Goal: Task Accomplishment & Management: Manage account settings

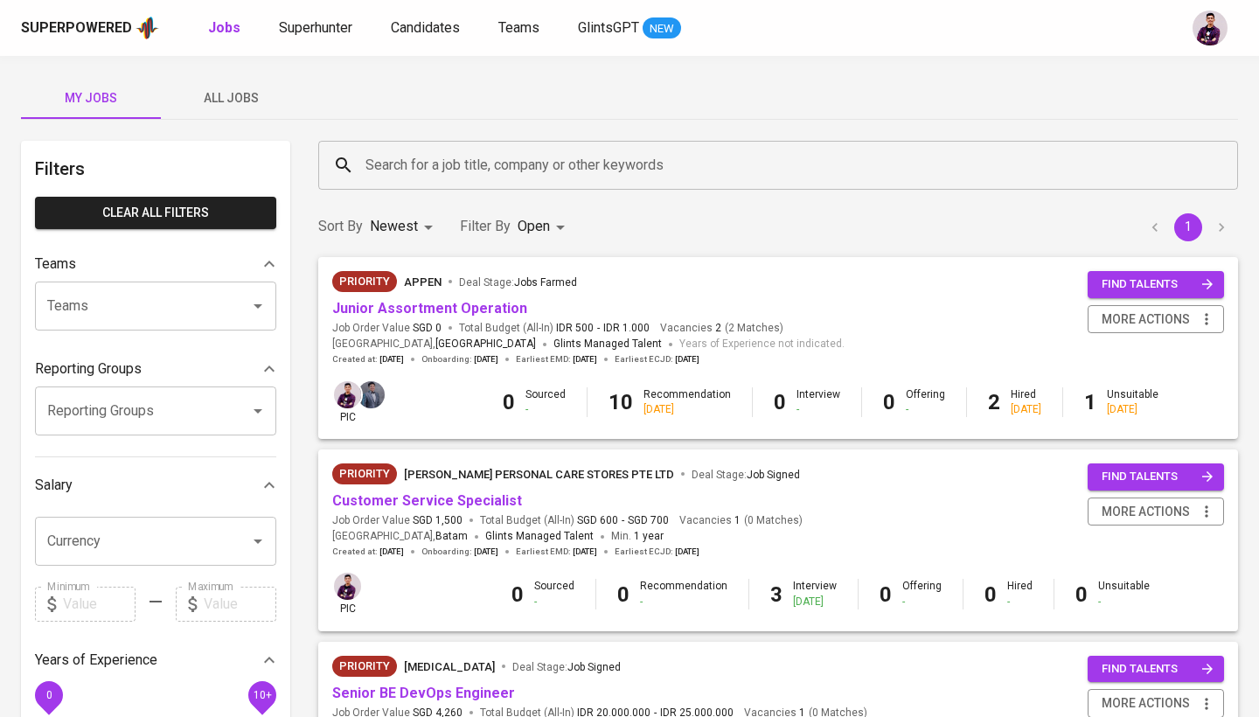
scroll to position [474, 0]
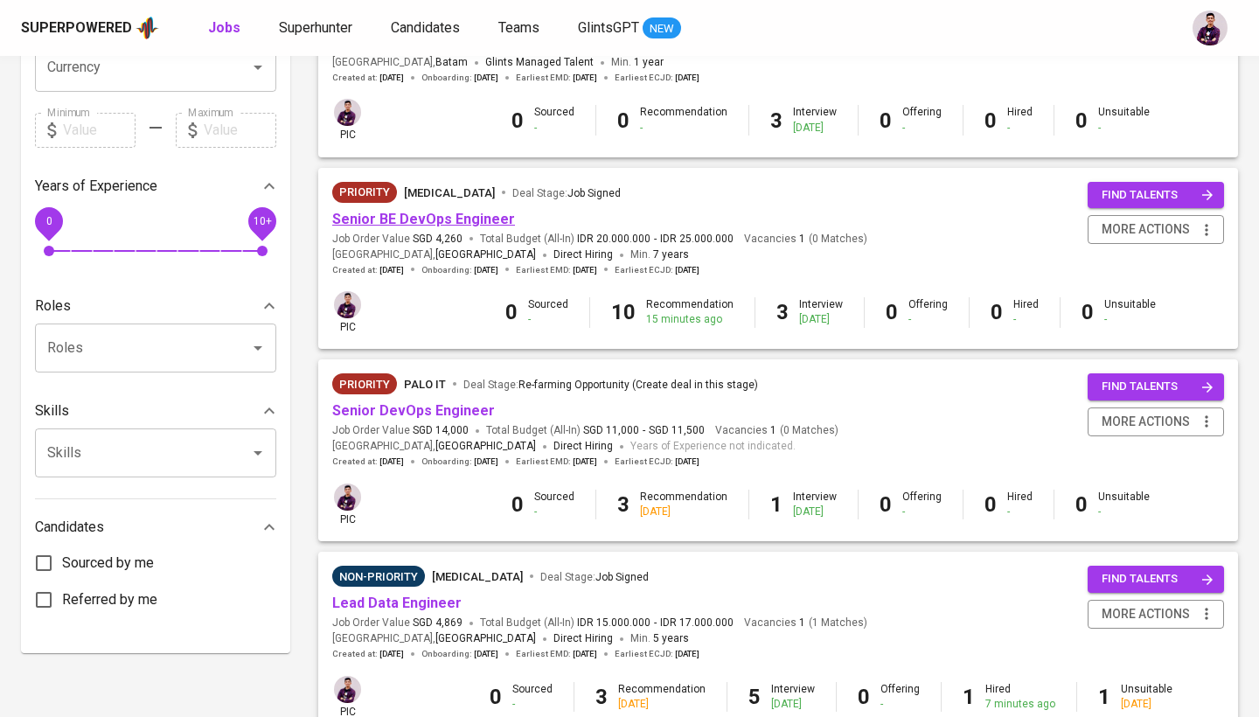
click at [466, 221] on link "Senior BE DevOps Engineer" at bounding box center [423, 219] width 183 height 17
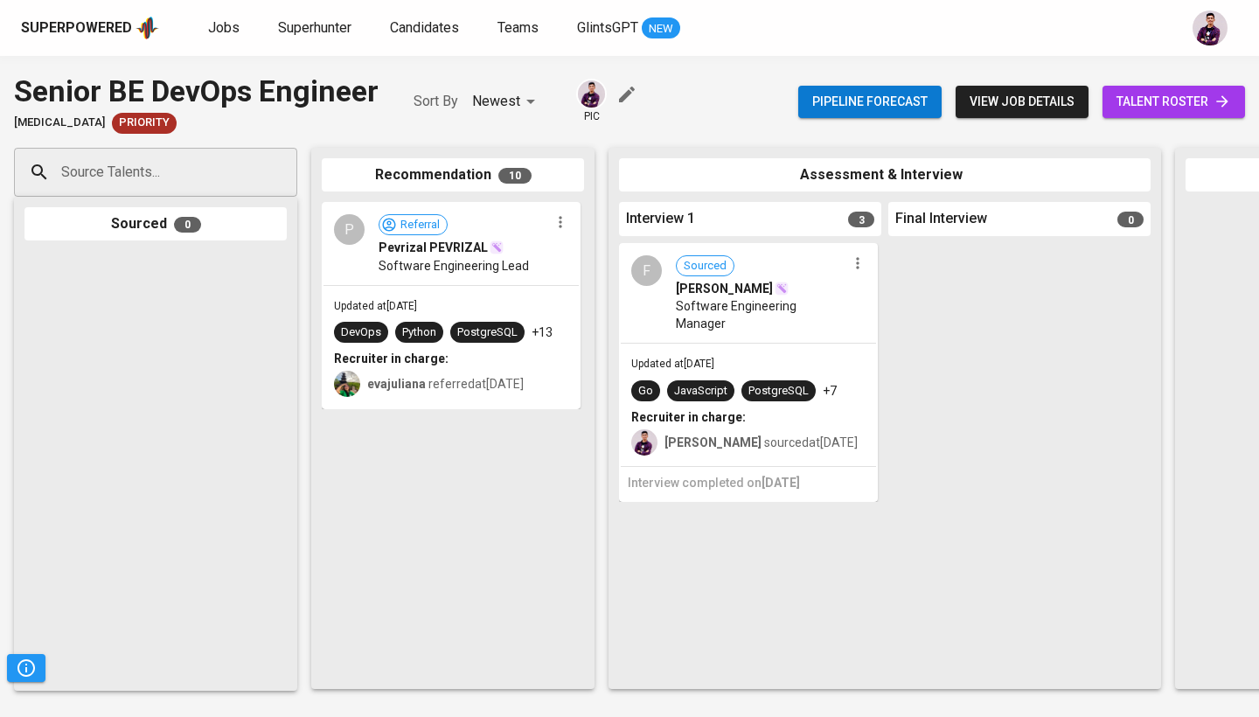
click at [1184, 109] on span "talent roster" at bounding box center [1174, 102] width 115 height 22
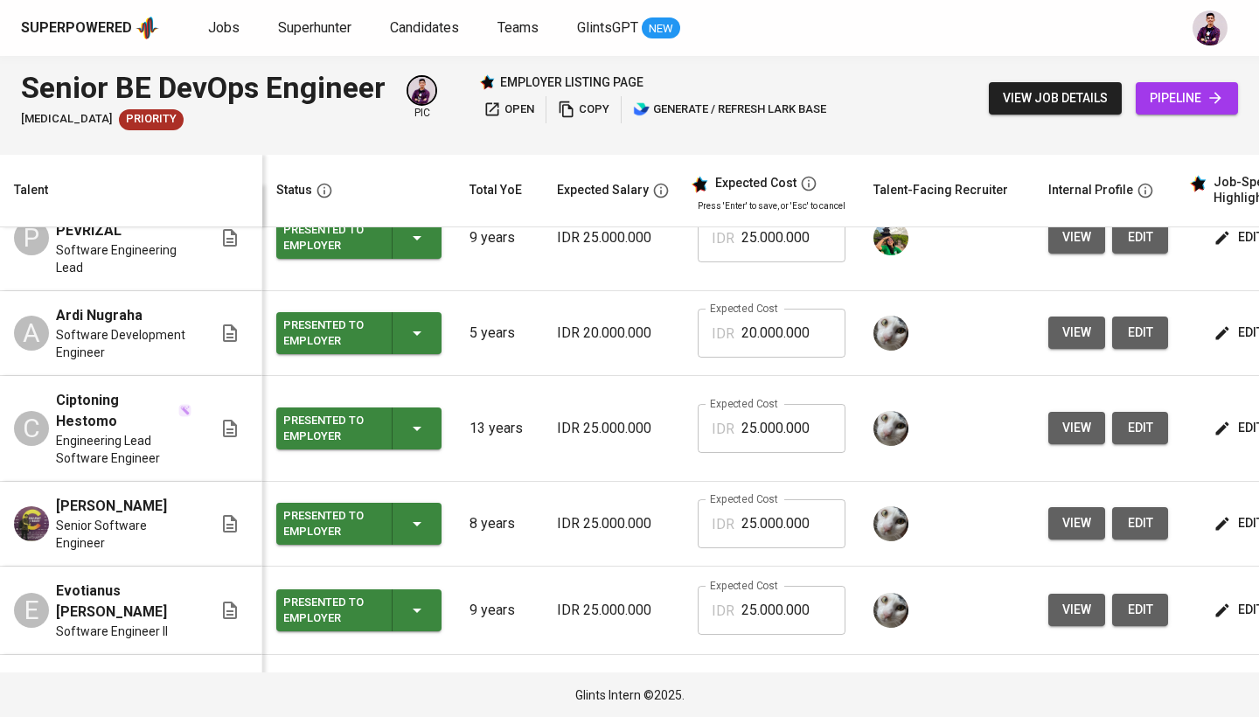
scroll to position [27, 0]
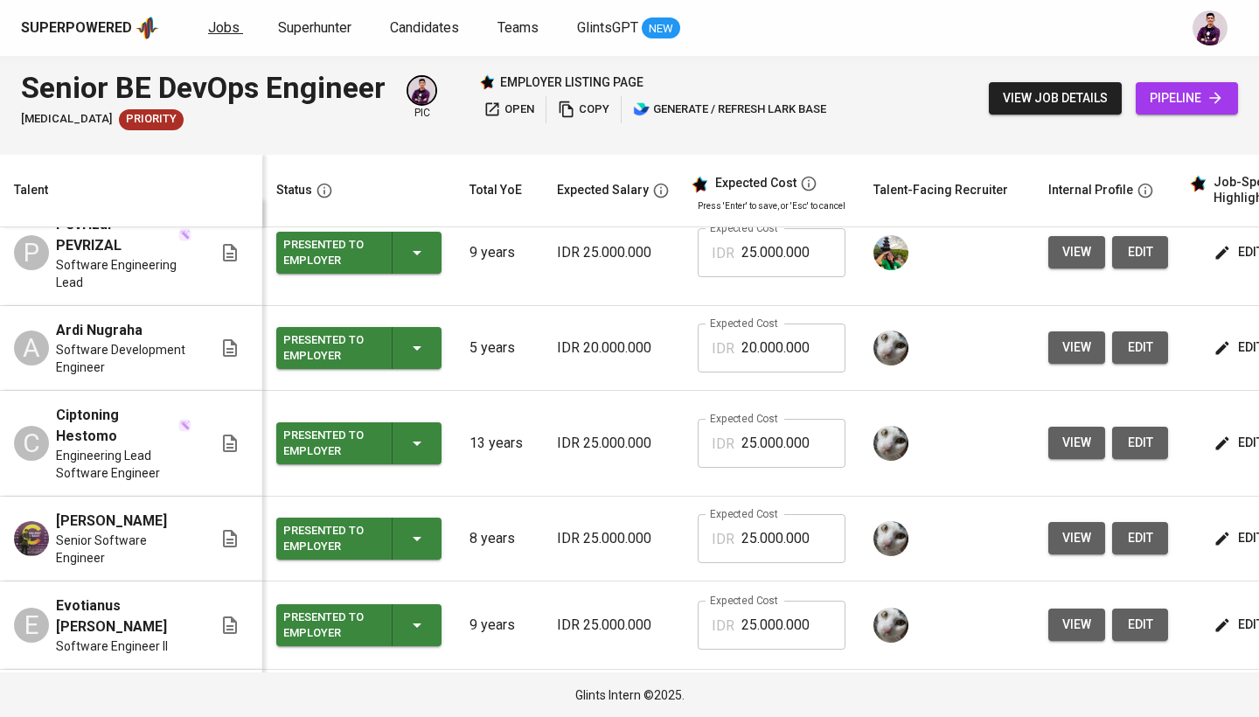
click at [231, 23] on span "Jobs" at bounding box center [223, 27] width 31 height 17
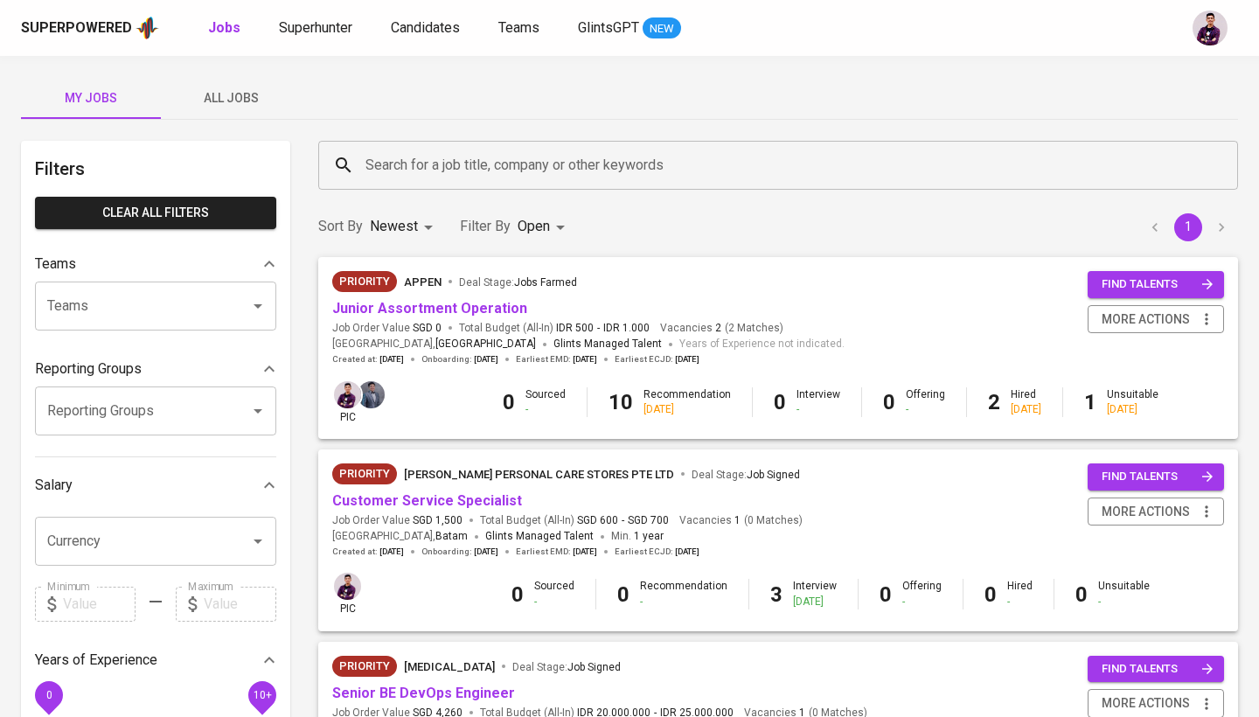
click at [493, 178] on input "Search for a job title, company or other keywords" at bounding box center [782, 165] width 843 height 33
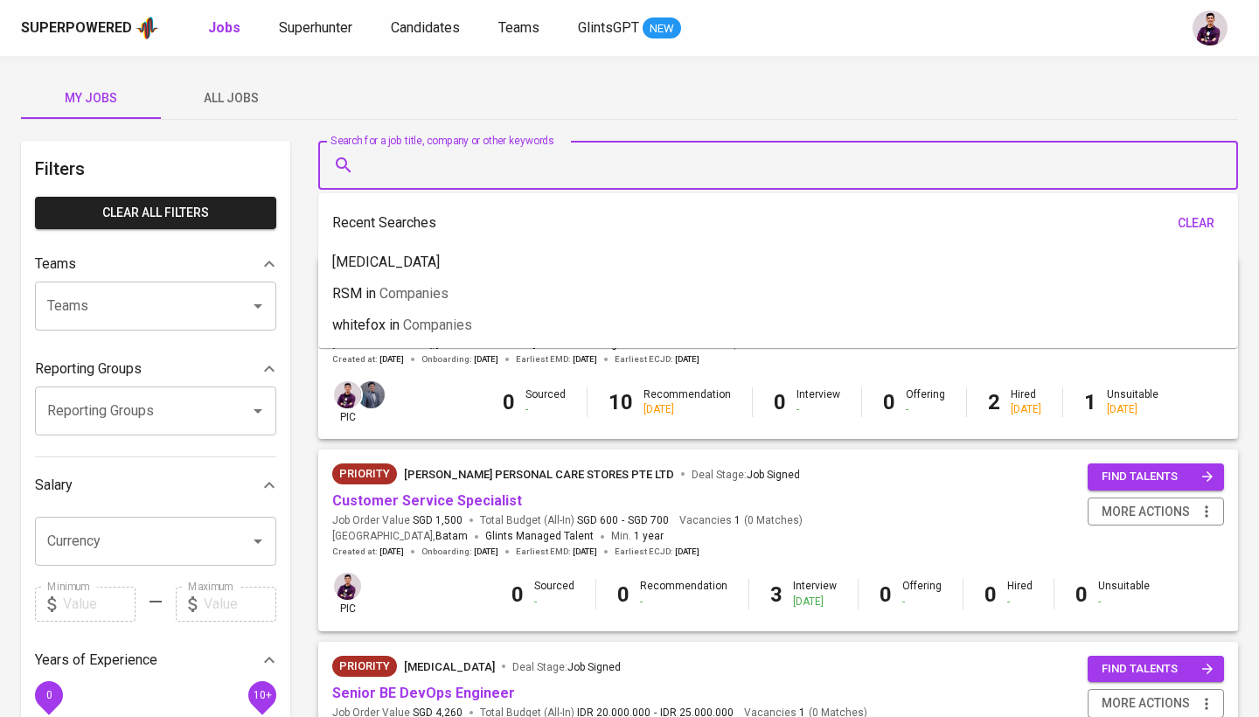
click at [261, 106] on span "All Jobs" at bounding box center [230, 98] width 119 height 22
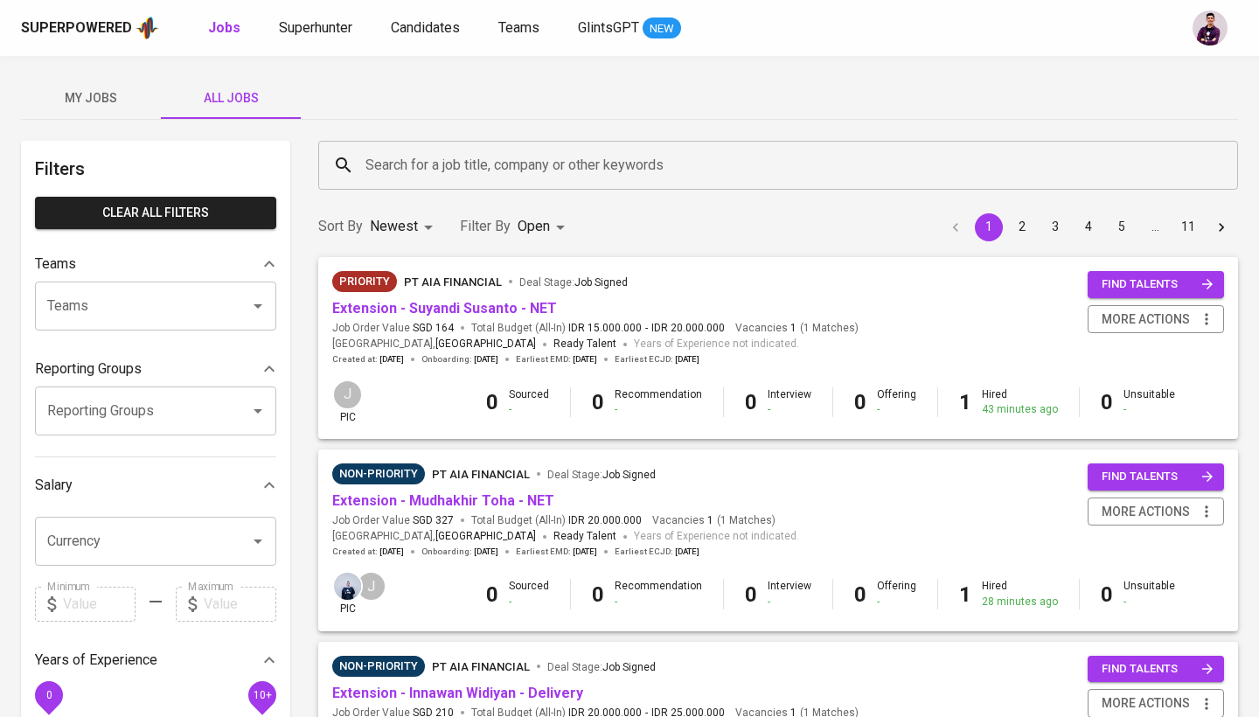
click at [454, 164] on input "Search for a job title, company or other keywords" at bounding box center [782, 165] width 843 height 33
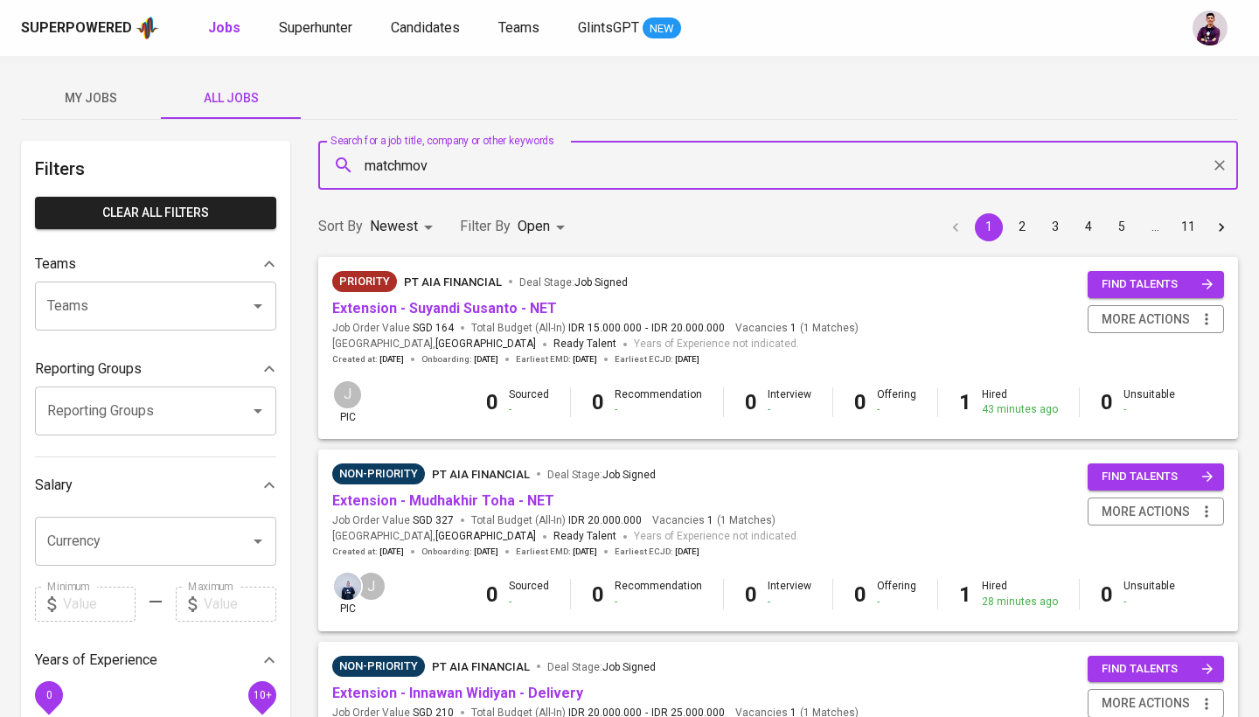
type input "matchmove"
click at [475, 207] on span "Companies" at bounding box center [455, 215] width 69 height 17
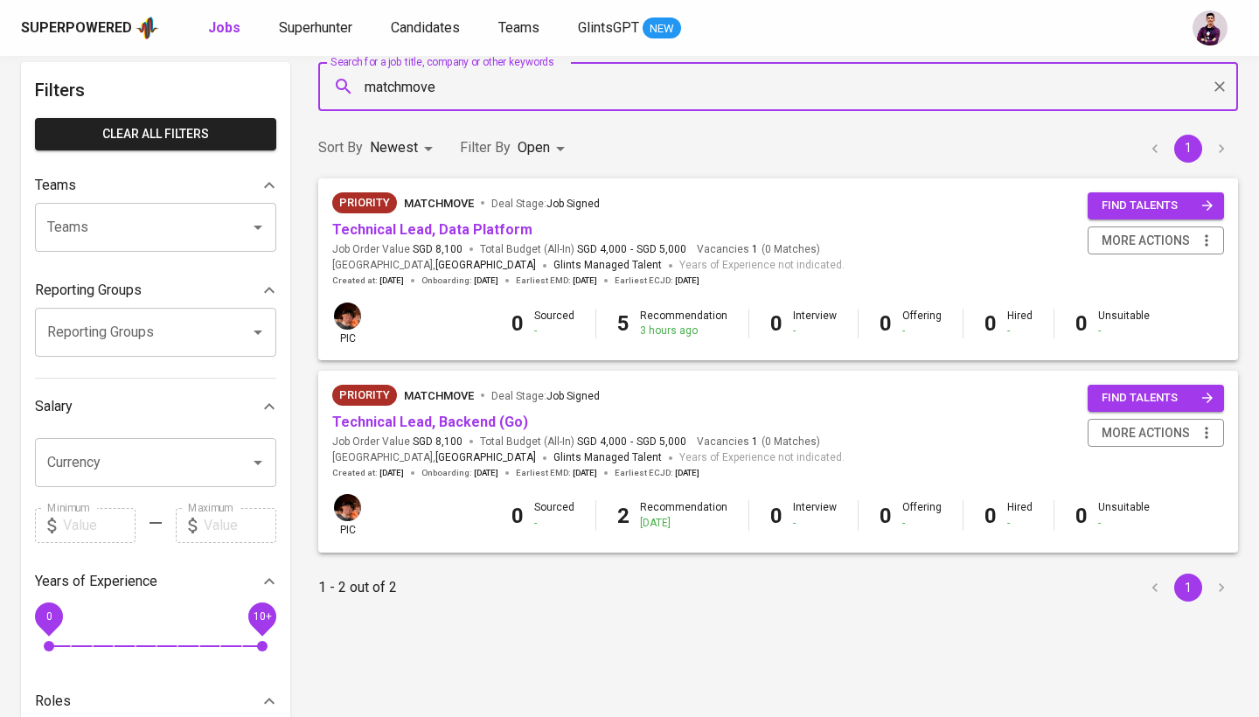
scroll to position [76, 0]
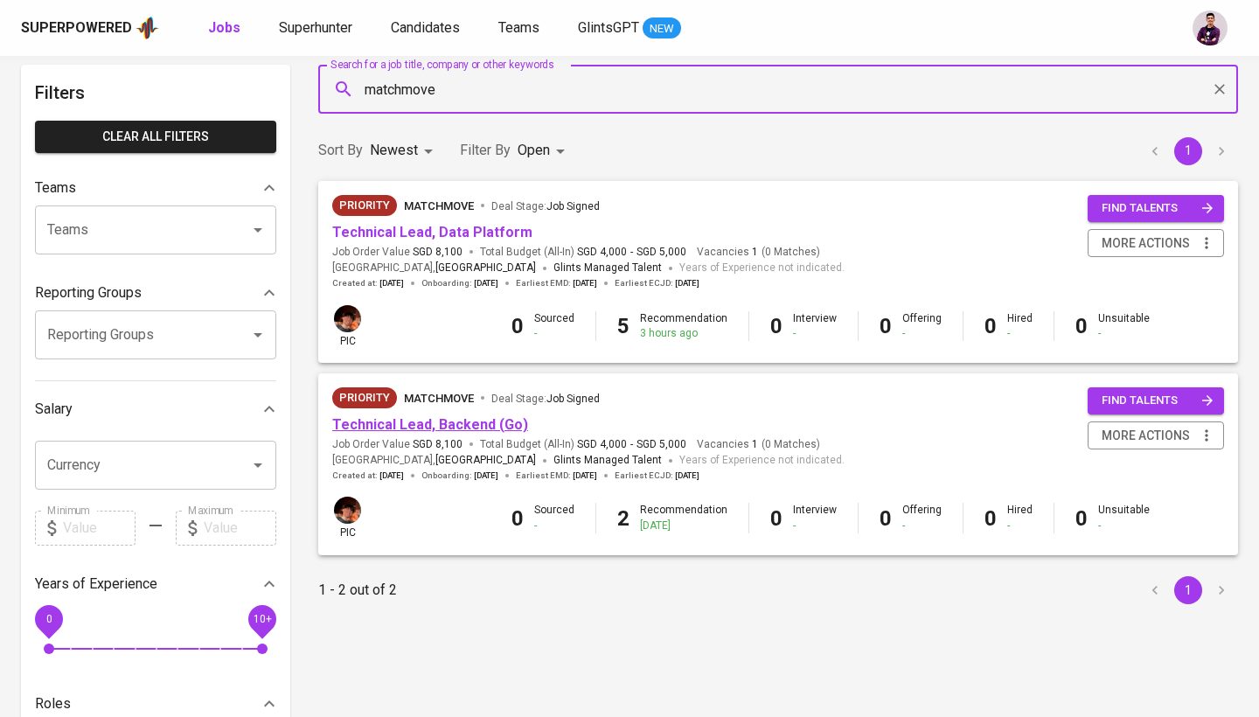
click at [497, 417] on link "Technical Lead, Backend (Go)" at bounding box center [430, 424] width 196 height 17
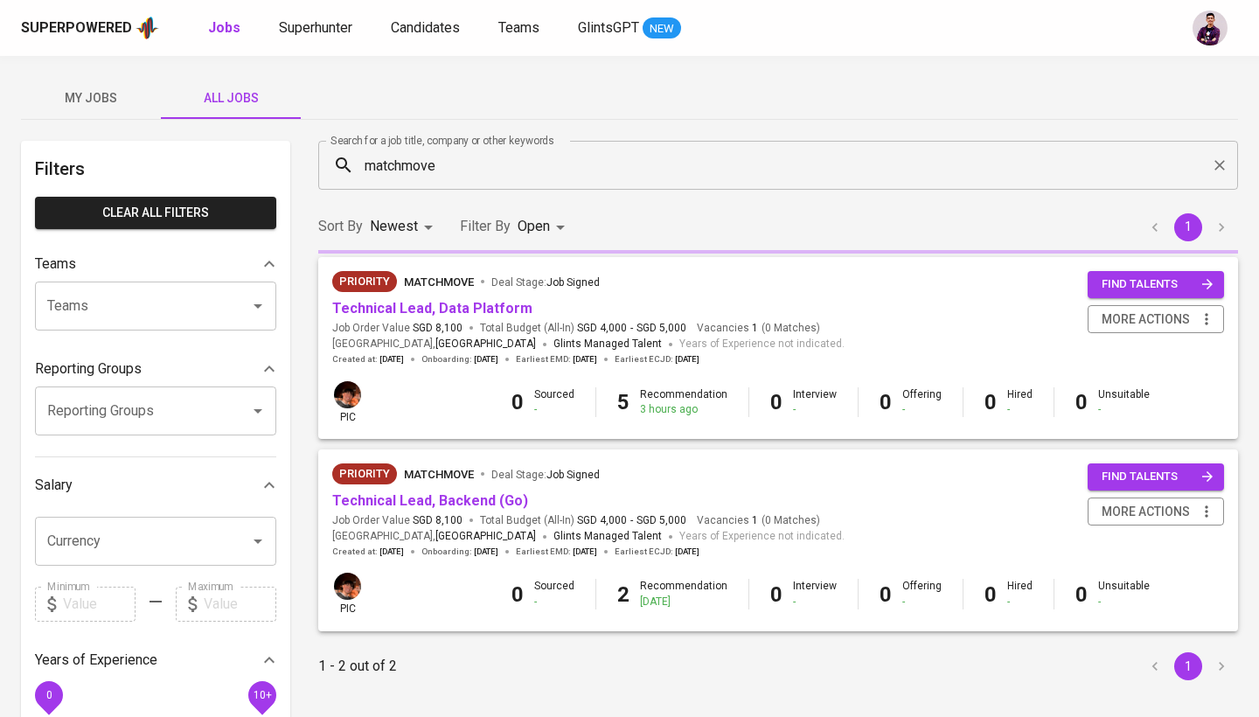
scroll to position [76, 0]
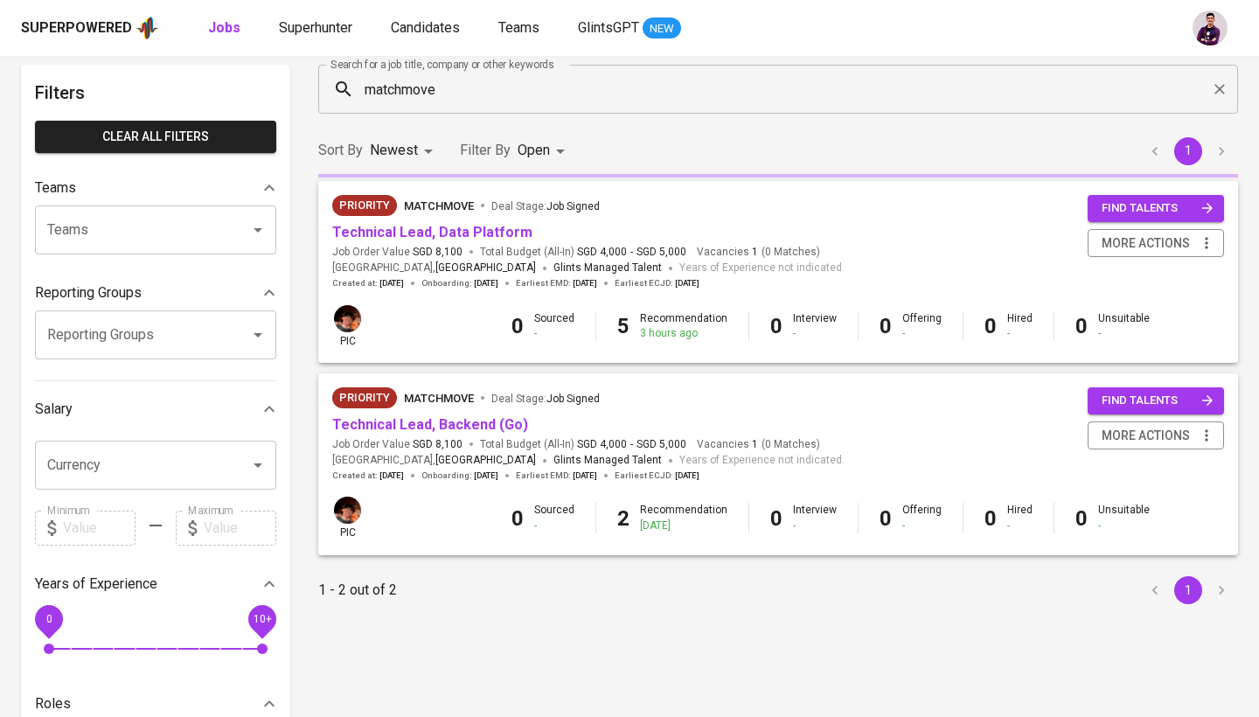
click at [479, 88] on input "matchmove" at bounding box center [782, 89] width 843 height 33
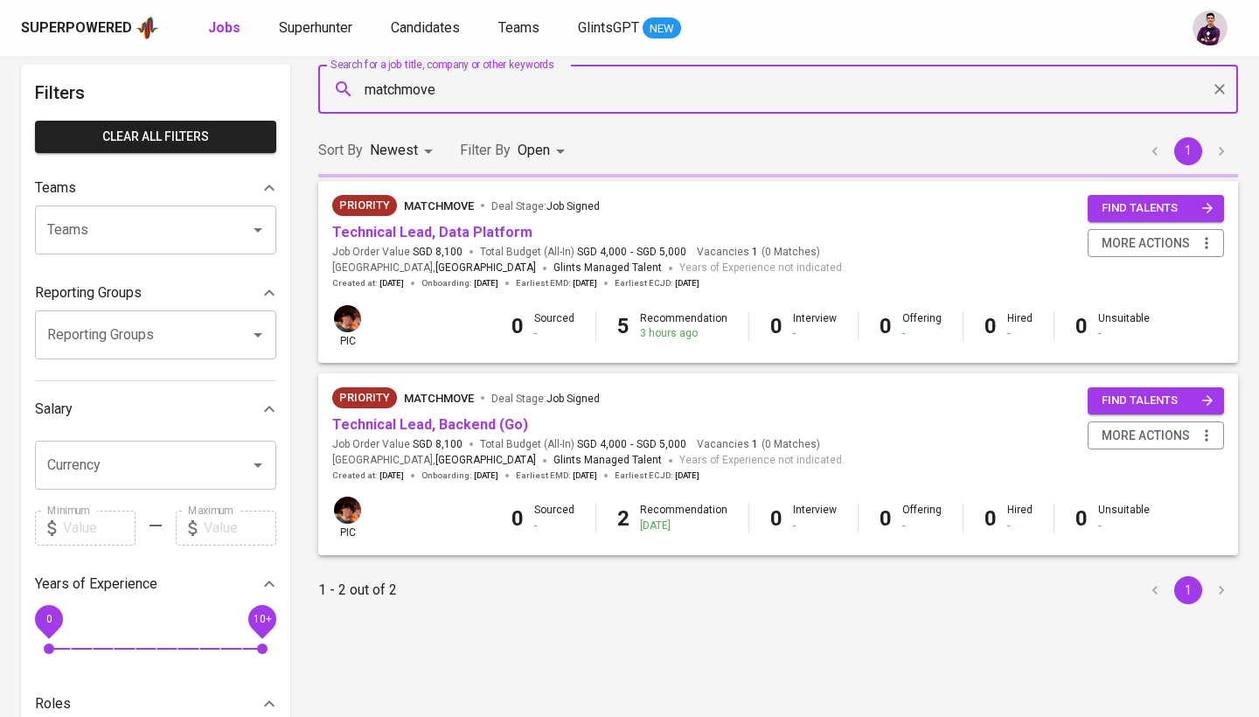
click at [479, 88] on input "matchmove" at bounding box center [782, 89] width 843 height 33
type input "s"
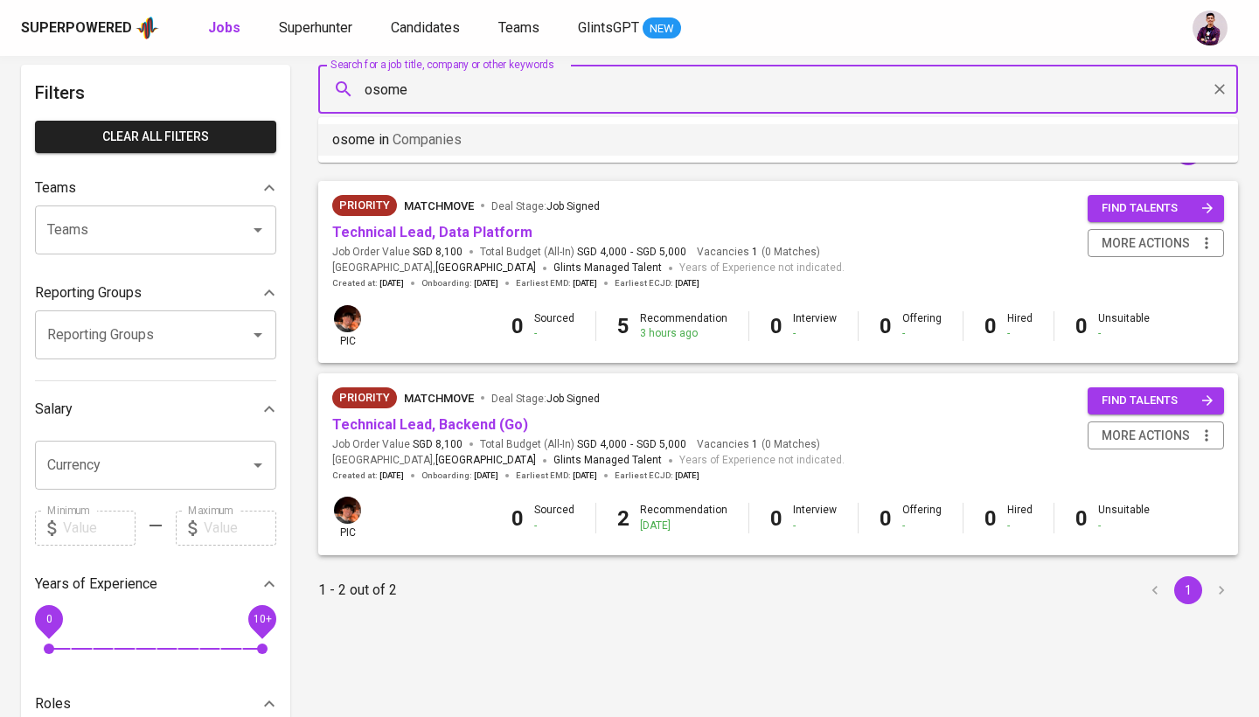
click at [495, 148] on li "osome in Companies" at bounding box center [778, 139] width 920 height 31
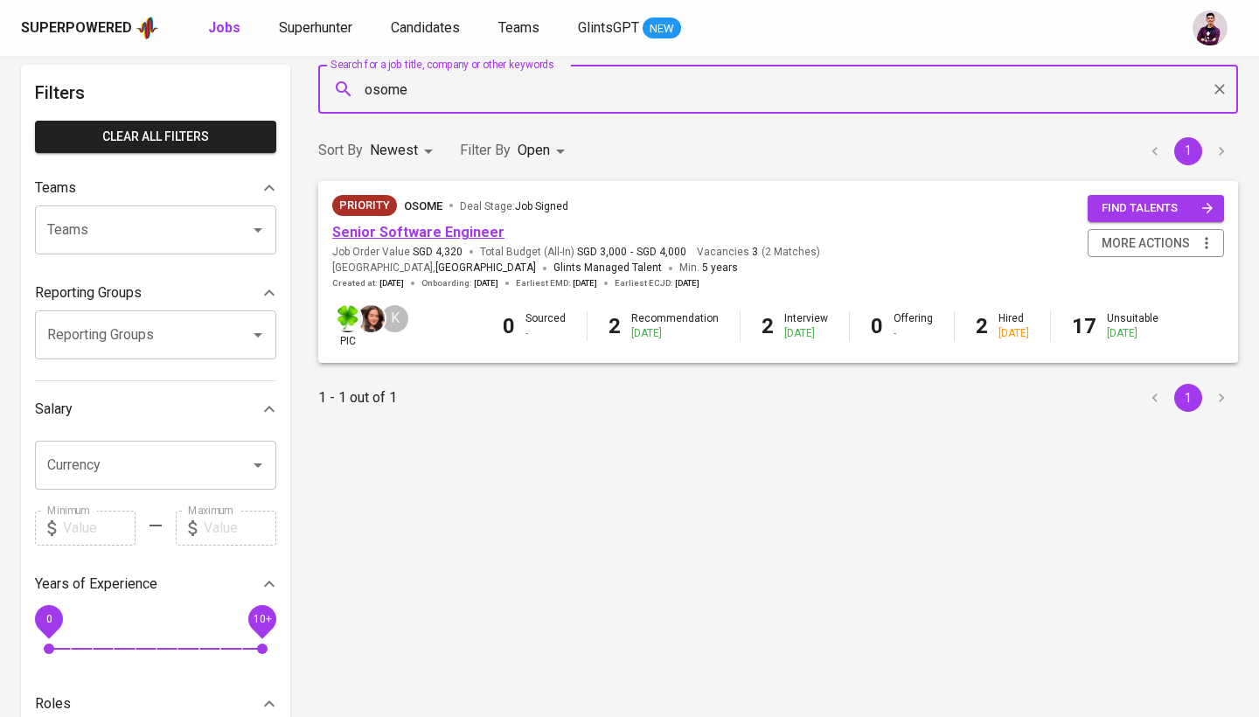
type input "osome"
click at [465, 229] on link "Senior Software Engineer" at bounding box center [418, 232] width 172 height 17
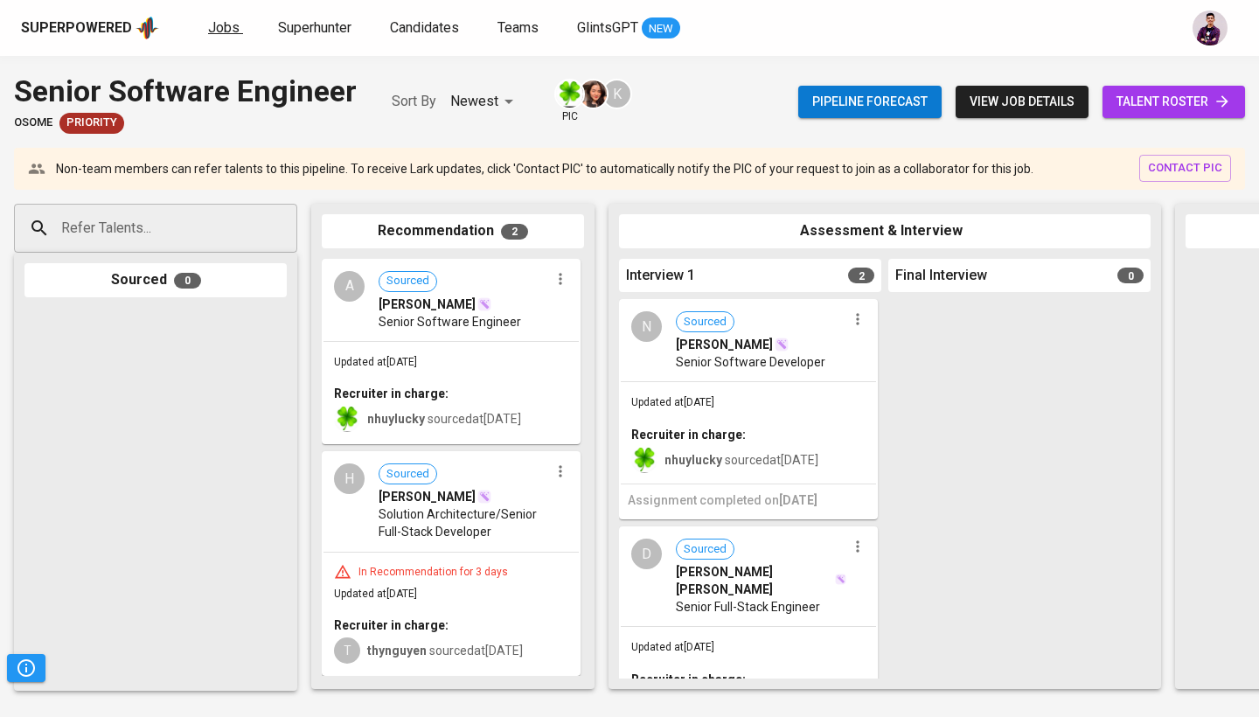
click at [226, 32] on span "Jobs" at bounding box center [223, 27] width 31 height 17
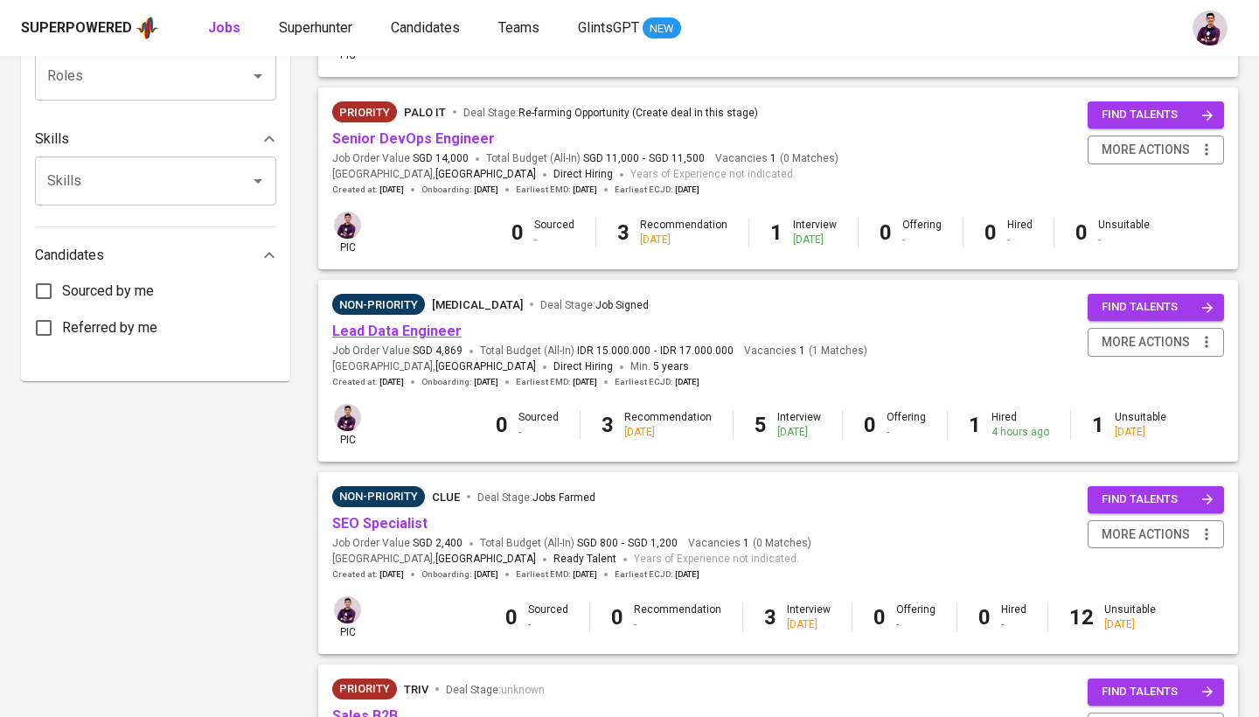
scroll to position [757, 0]
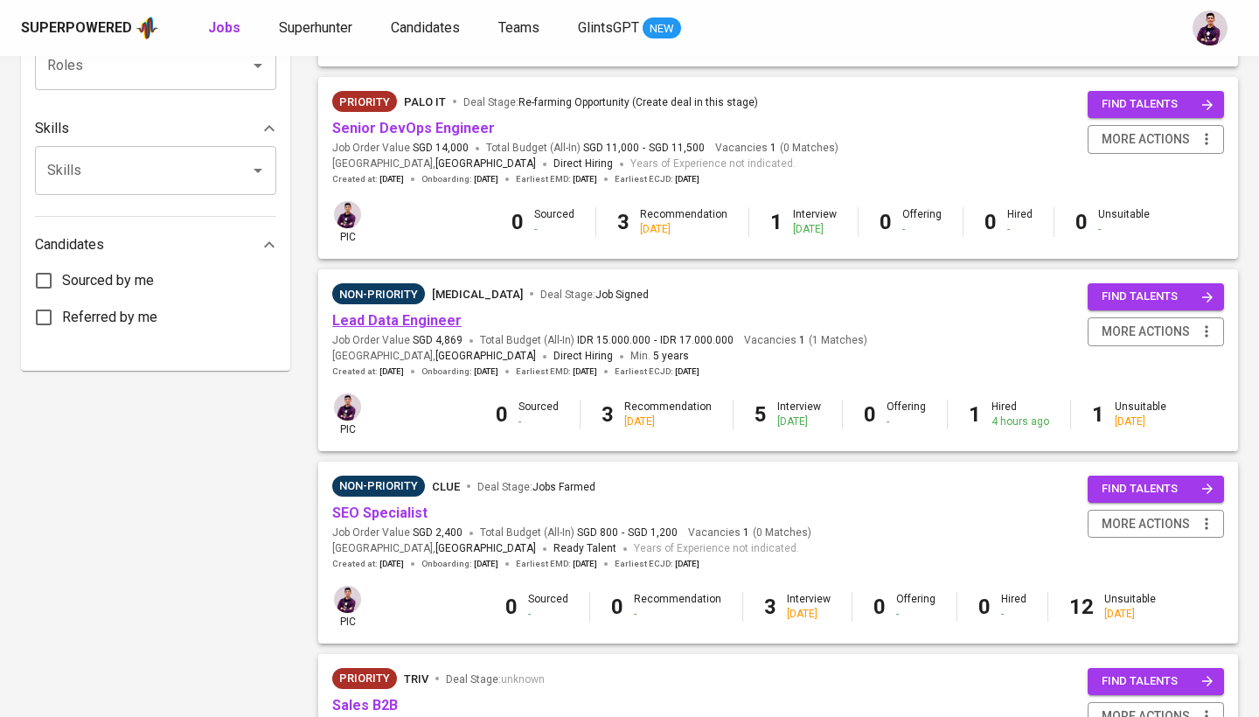
click at [392, 312] on link "Lead Data Engineer" at bounding box center [396, 320] width 129 height 17
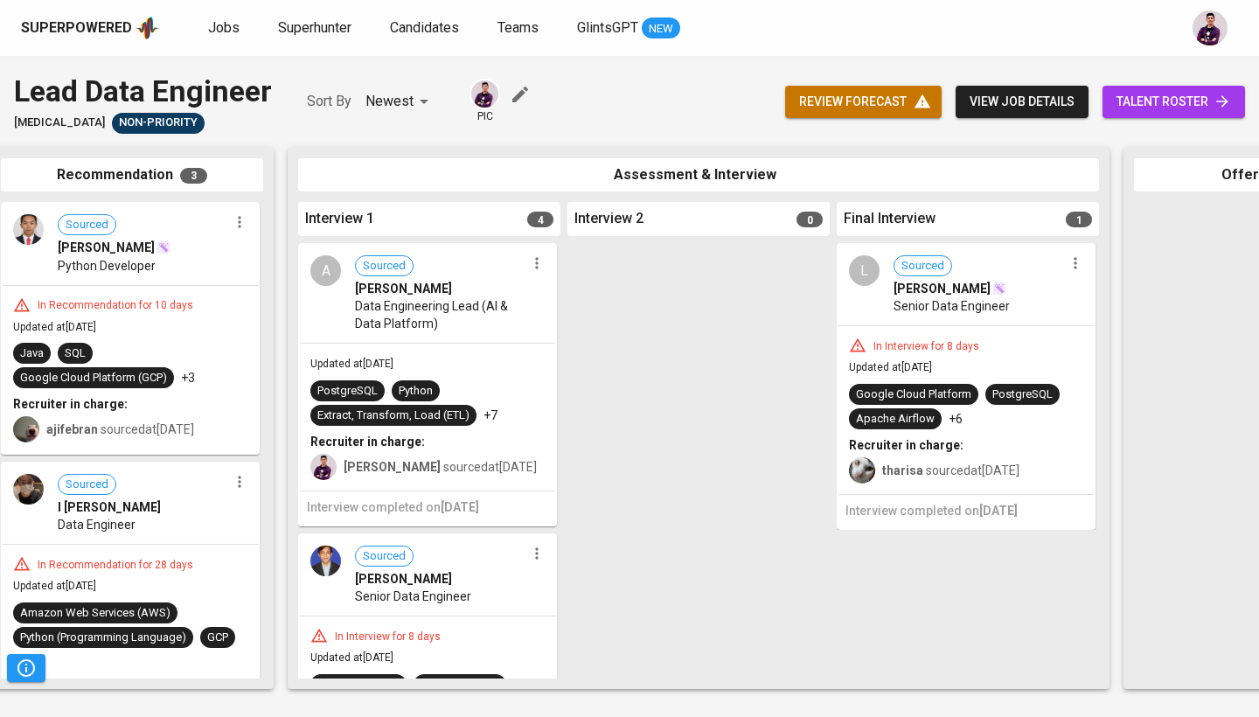
scroll to position [0, 380]
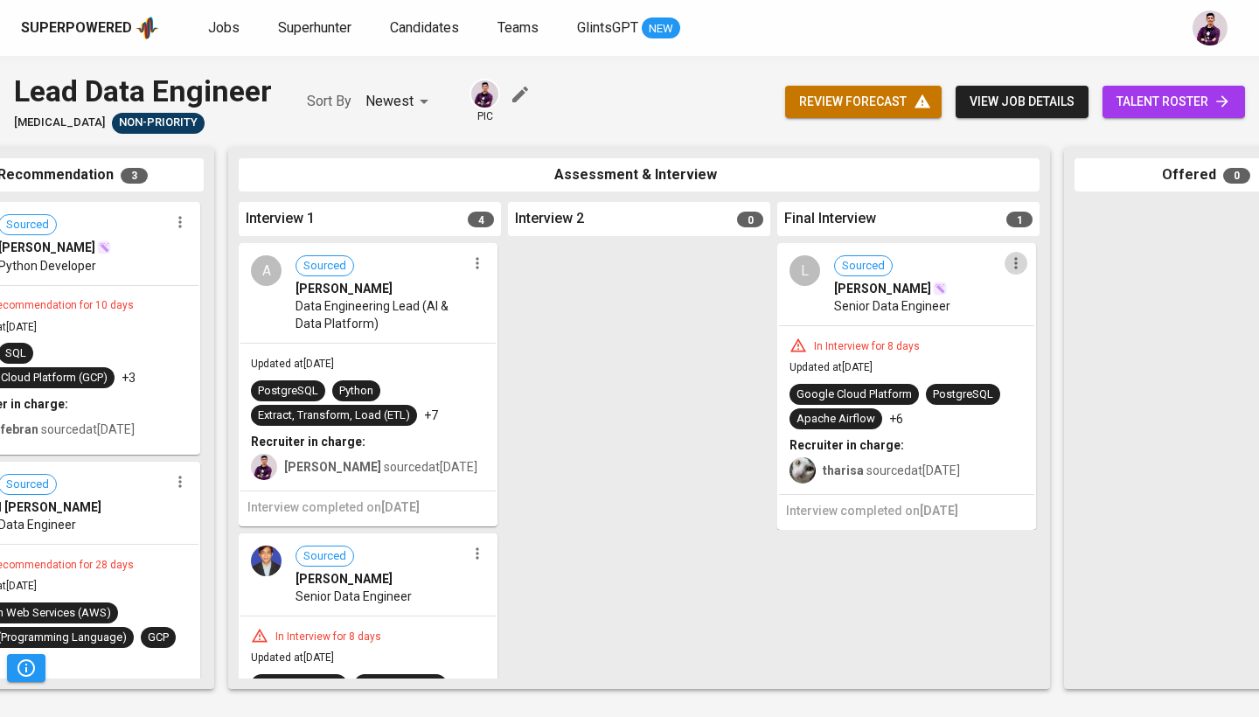
click at [1013, 264] on icon "button" at bounding box center [1016, 263] width 17 height 17
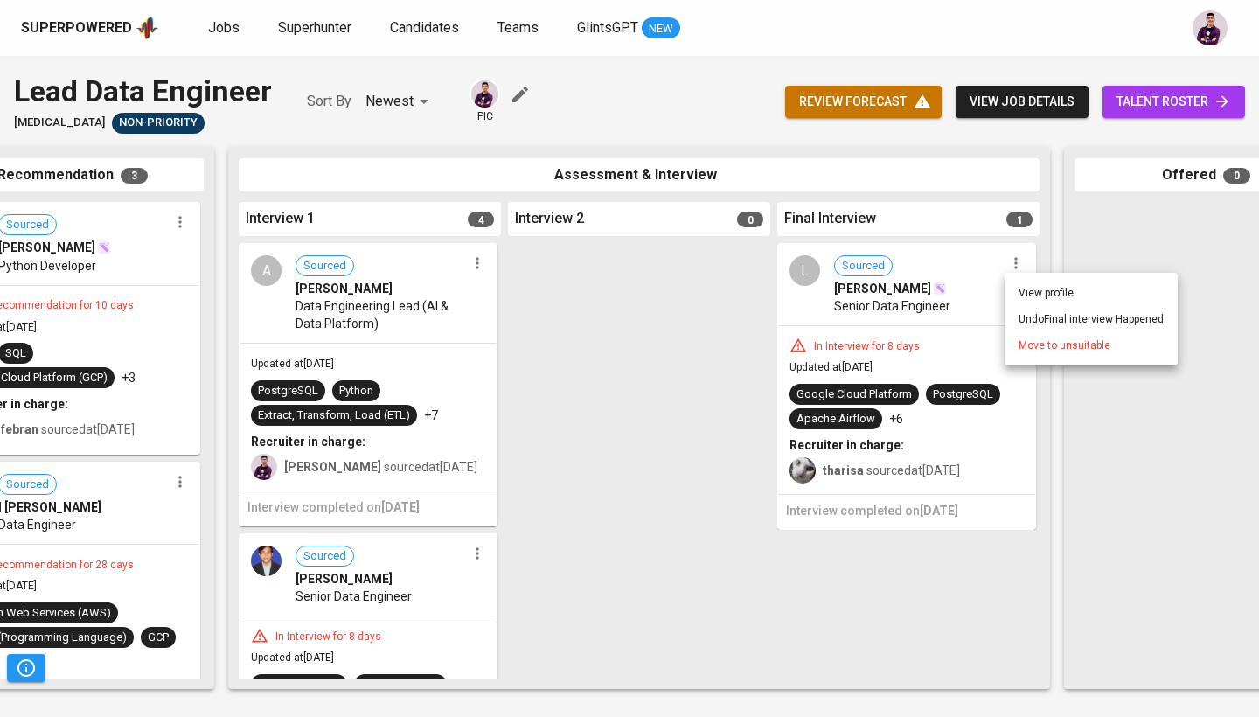
click at [1034, 346] on span "Move to unsuitable" at bounding box center [1065, 346] width 92 height 16
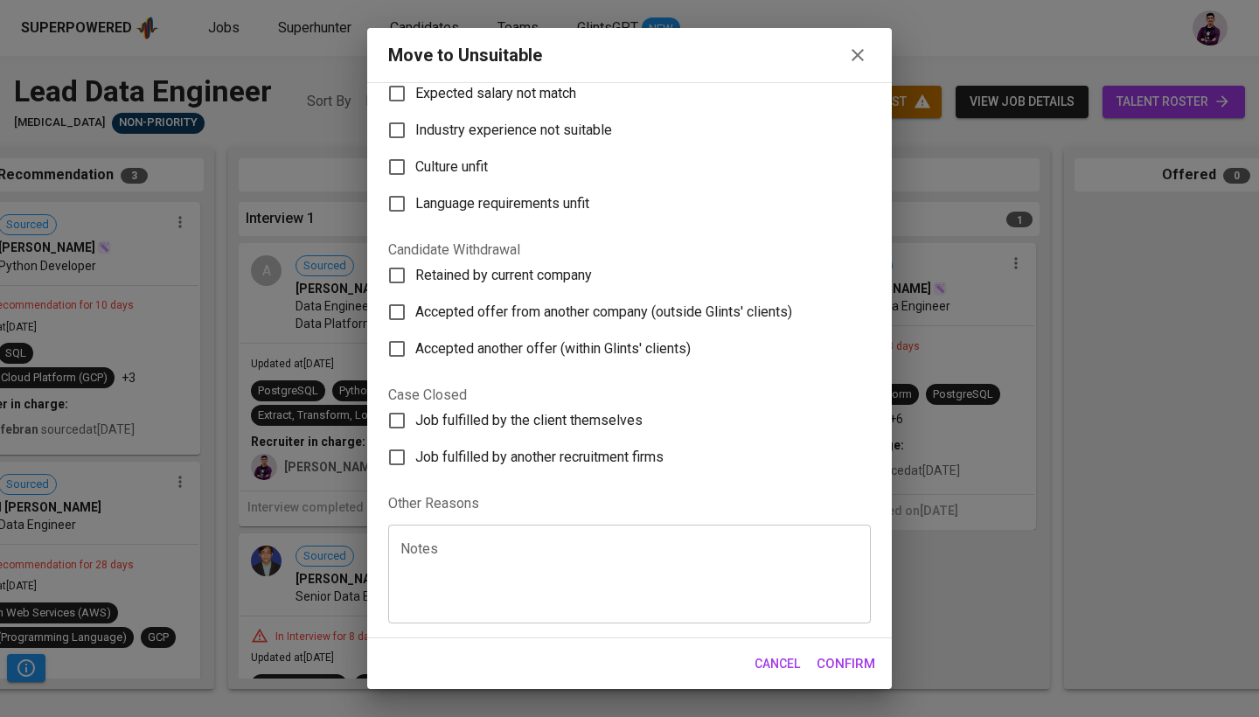
scroll to position [181, 0]
click at [653, 571] on textarea at bounding box center [630, 574] width 458 height 66
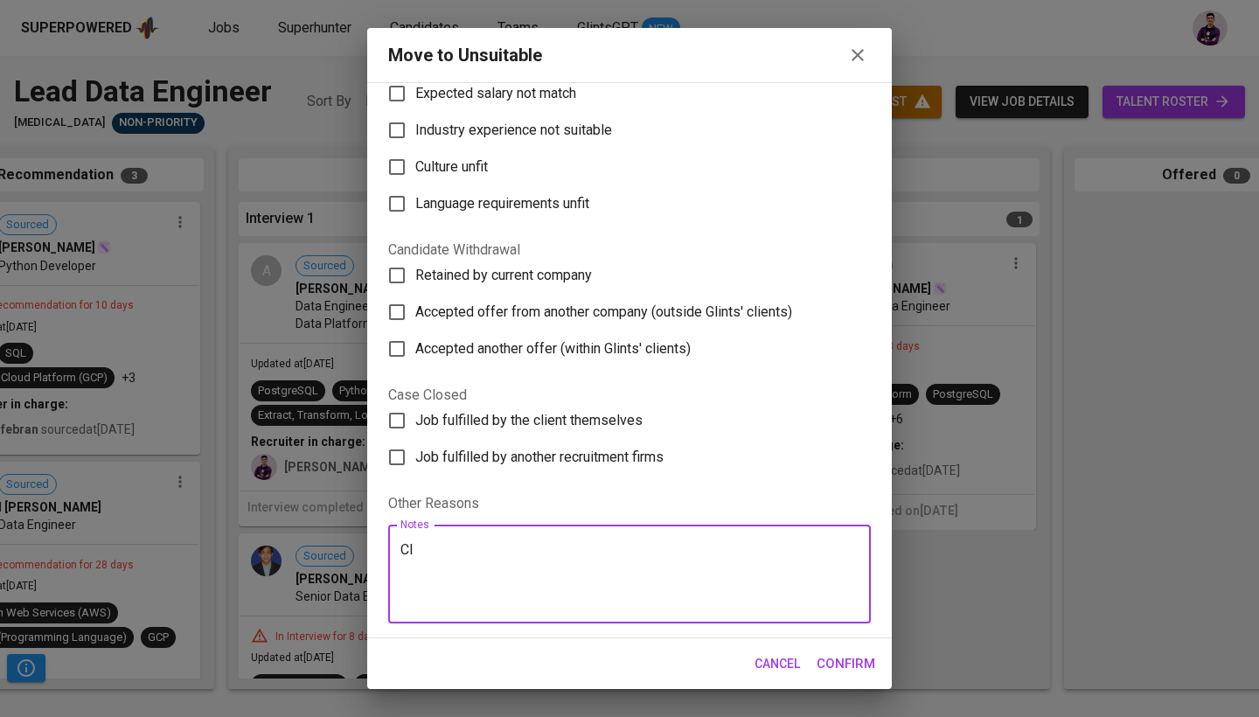
type textarea "C"
type textarea "A"
type textarea "Job already placed by Glints"
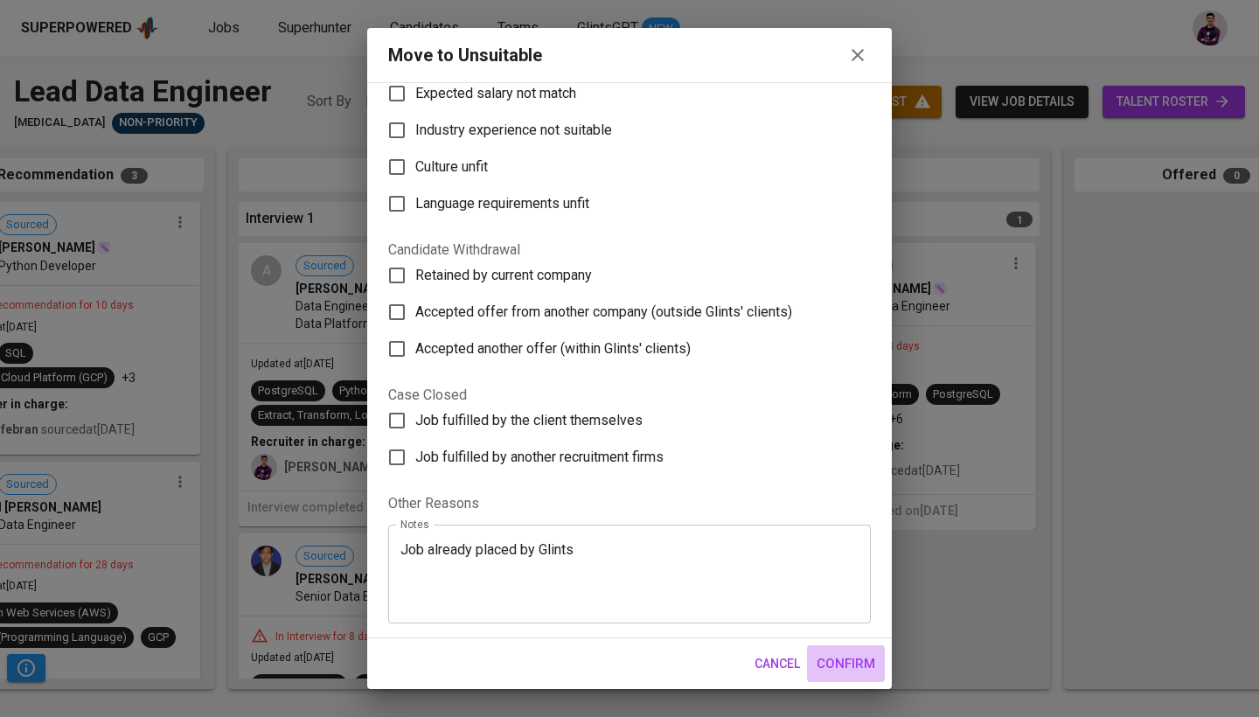
click at [864, 662] on span "Confirm" at bounding box center [846, 663] width 59 height 23
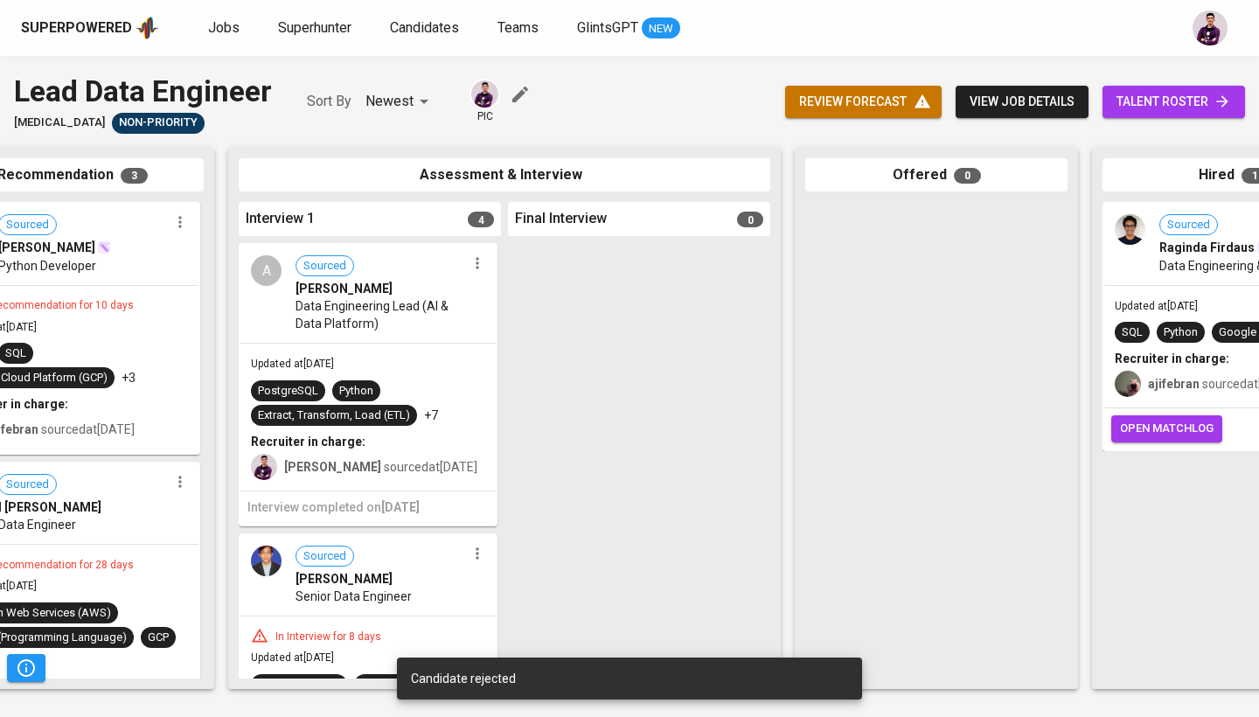
click at [474, 268] on icon "button" at bounding box center [477, 263] width 17 height 17
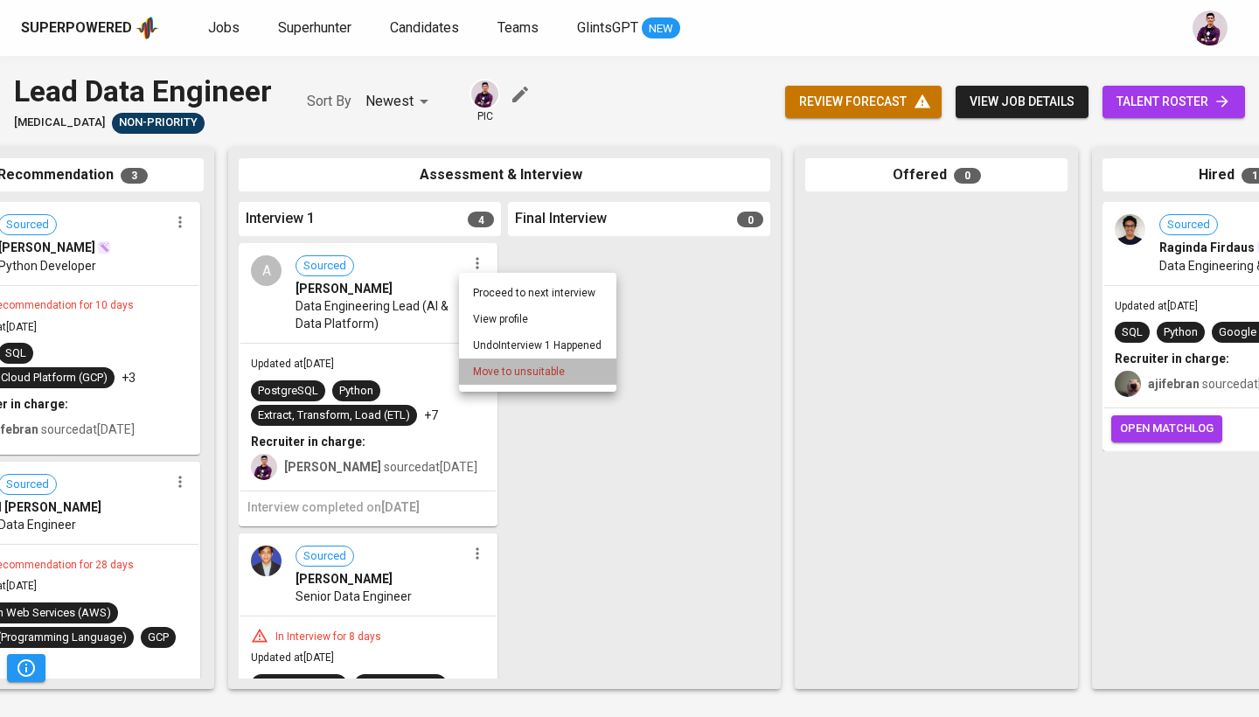
click at [516, 377] on span "Move to unsuitable" at bounding box center [519, 372] width 92 height 16
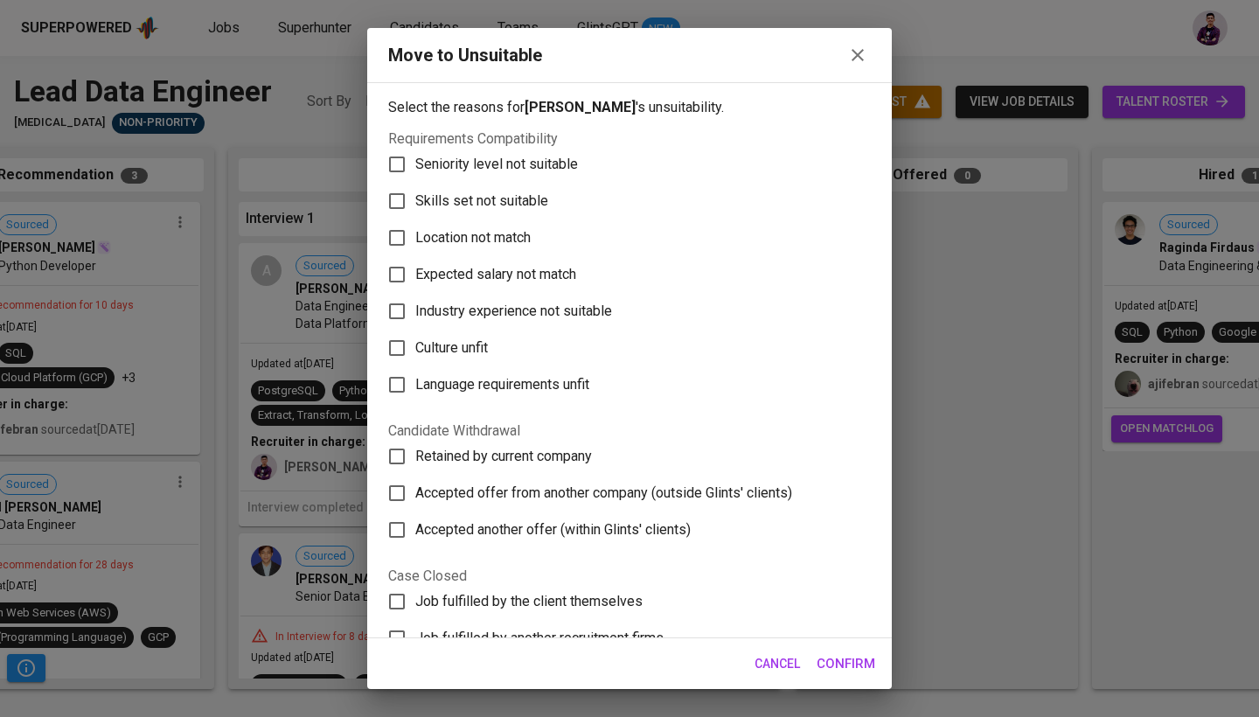
click at [523, 268] on span "Expected salary not match" at bounding box center [495, 274] width 161 height 21
click at [415, 268] on input "Expected salary not match" at bounding box center [397, 274] width 37 height 37
checkbox input "true"
click at [820, 660] on span "Confirm" at bounding box center [846, 663] width 59 height 23
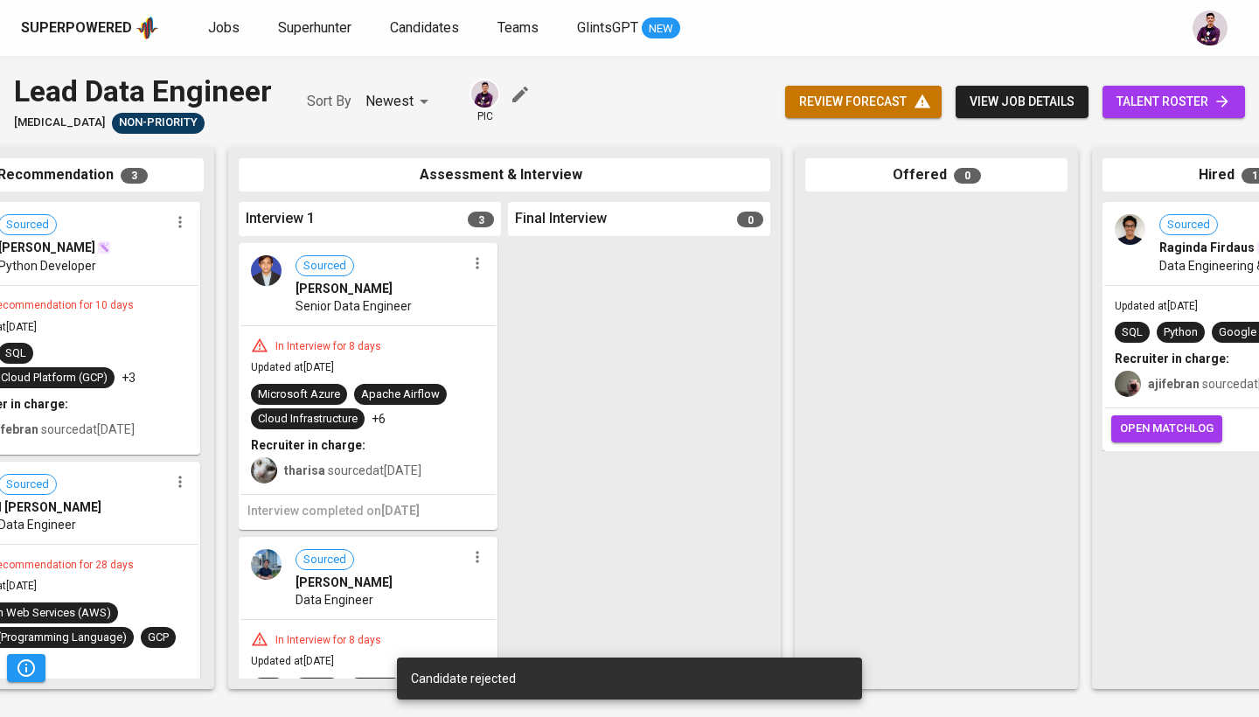
click at [469, 269] on icon "button" at bounding box center [477, 263] width 17 height 17
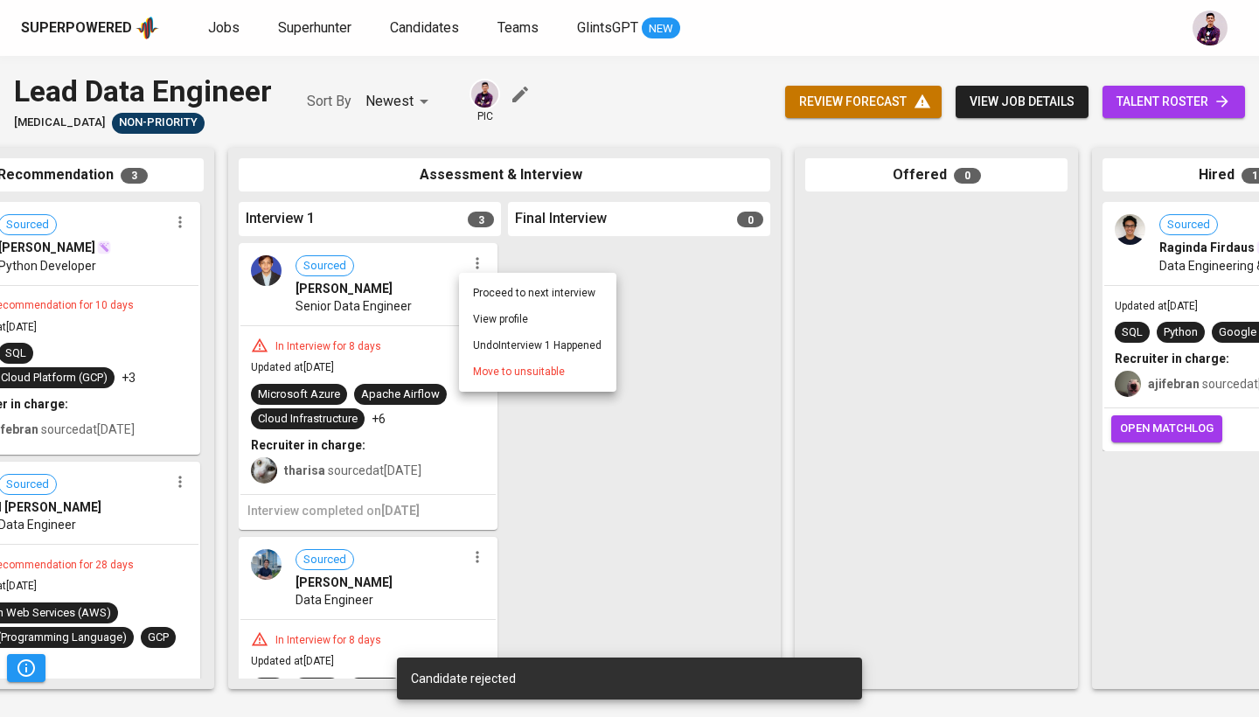
click at [513, 368] on span "Move to unsuitable" at bounding box center [519, 372] width 92 height 16
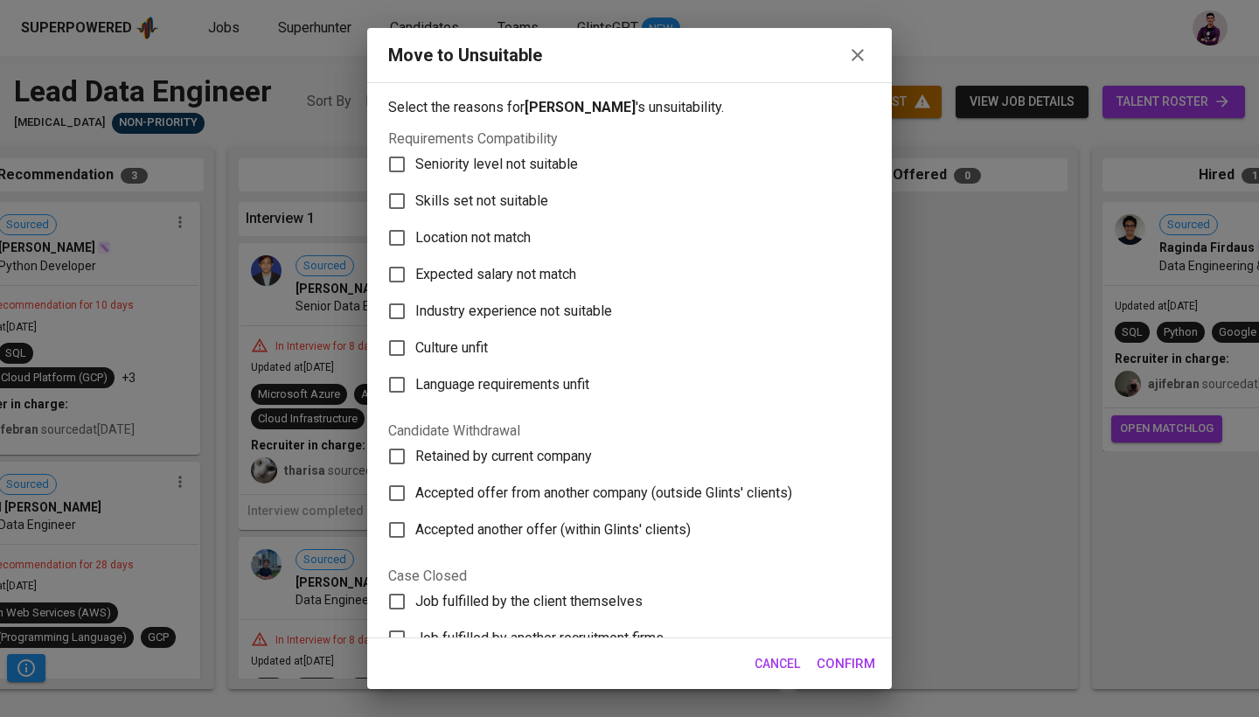
click at [531, 380] on span "Language requirements unfit" at bounding box center [502, 384] width 174 height 21
click at [415, 380] on input "Language requirements unfit" at bounding box center [397, 384] width 37 height 37
checkbox input "true"
click at [846, 667] on span "Confirm" at bounding box center [846, 663] width 59 height 23
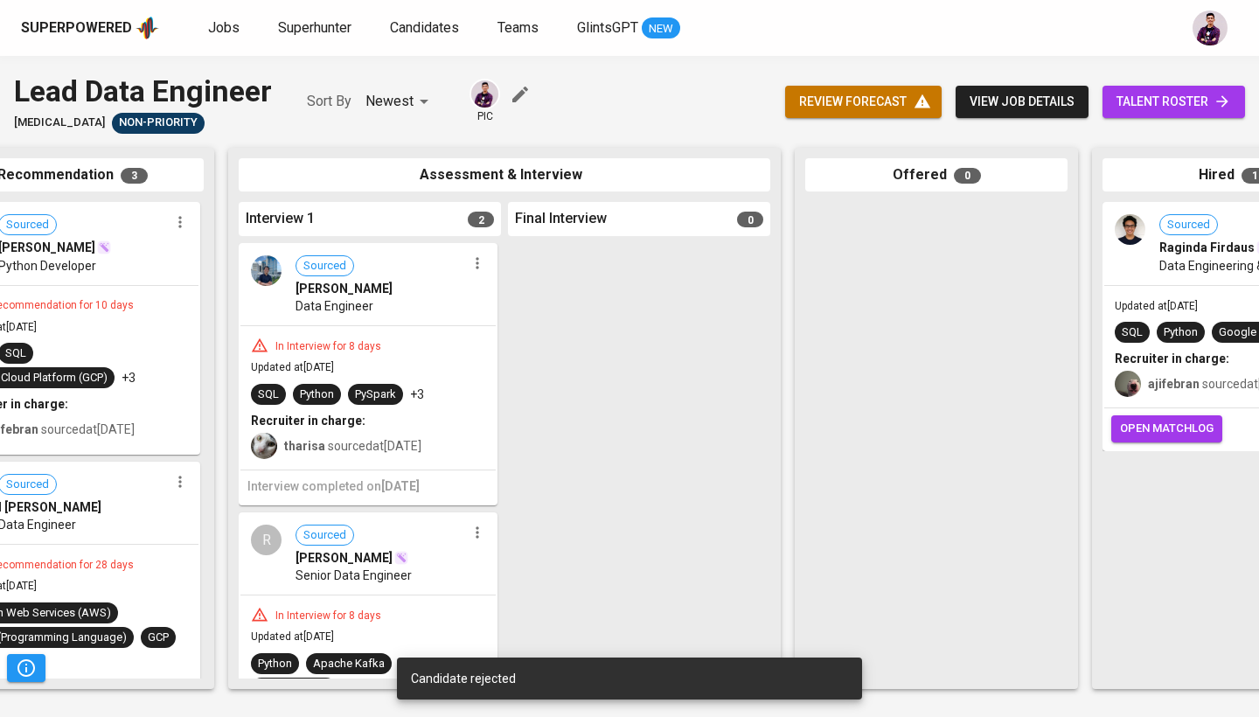
click at [472, 269] on icon "button" at bounding box center [477, 263] width 17 height 17
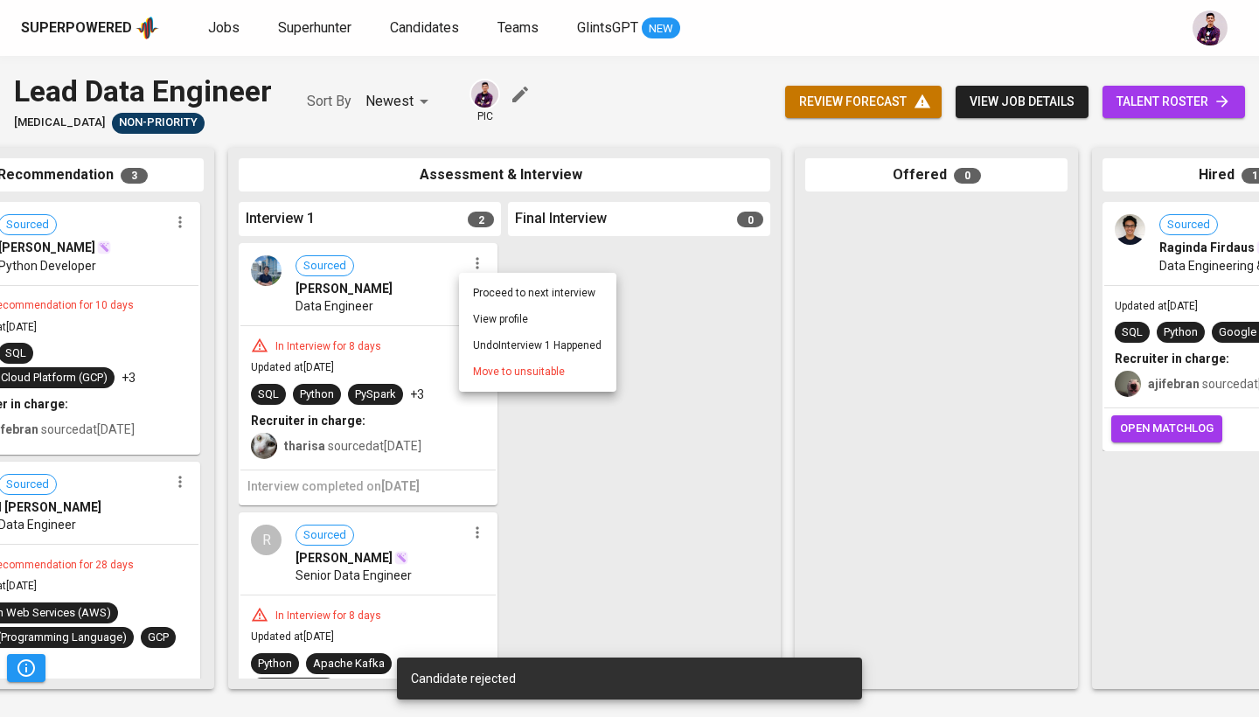
click at [507, 372] on span "Move to unsuitable" at bounding box center [519, 372] width 92 height 16
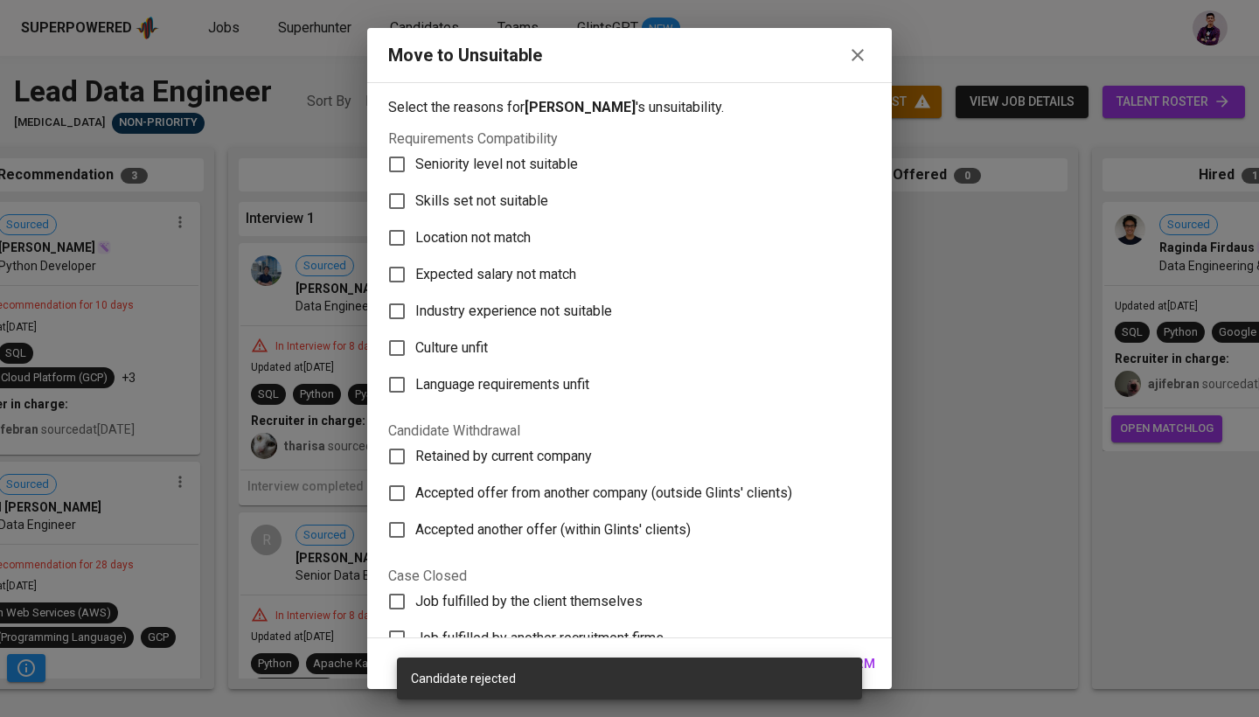
click at [473, 344] on span "Culture unfit" at bounding box center [451, 348] width 73 height 21
click at [415, 344] on input "Culture unfit" at bounding box center [397, 348] width 37 height 37
checkbox input "true"
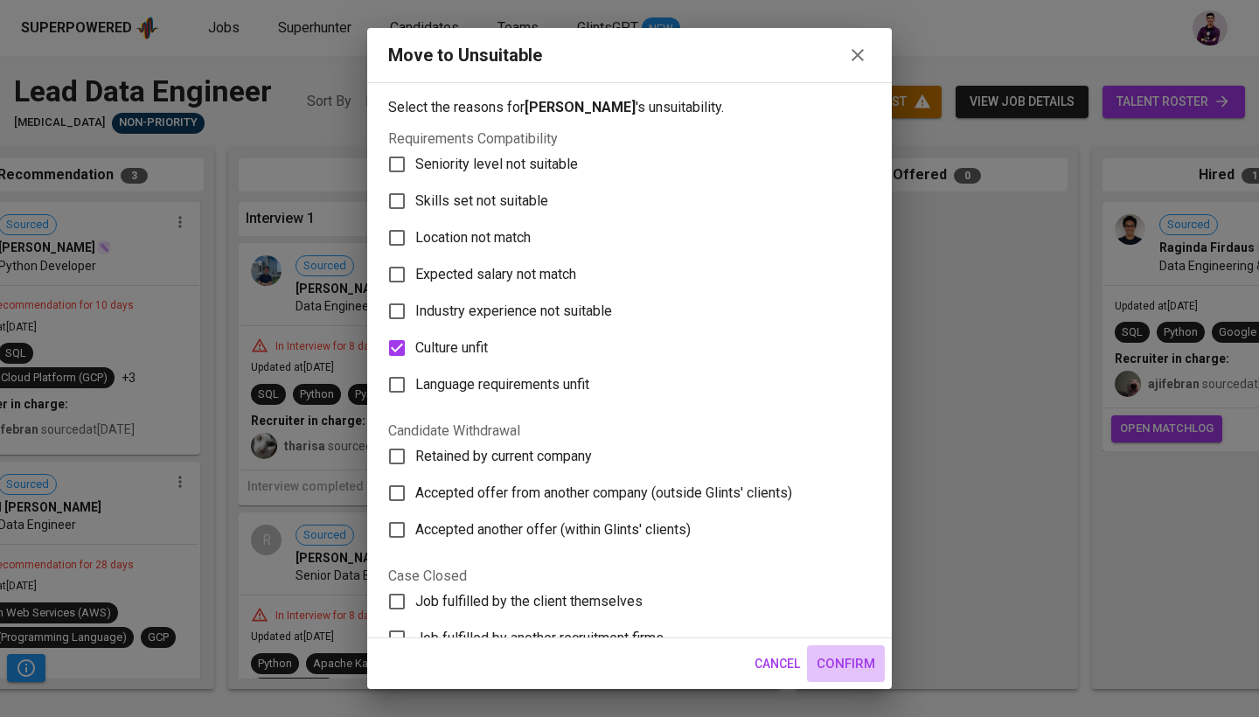
click at [837, 665] on span "Confirm" at bounding box center [846, 663] width 59 height 23
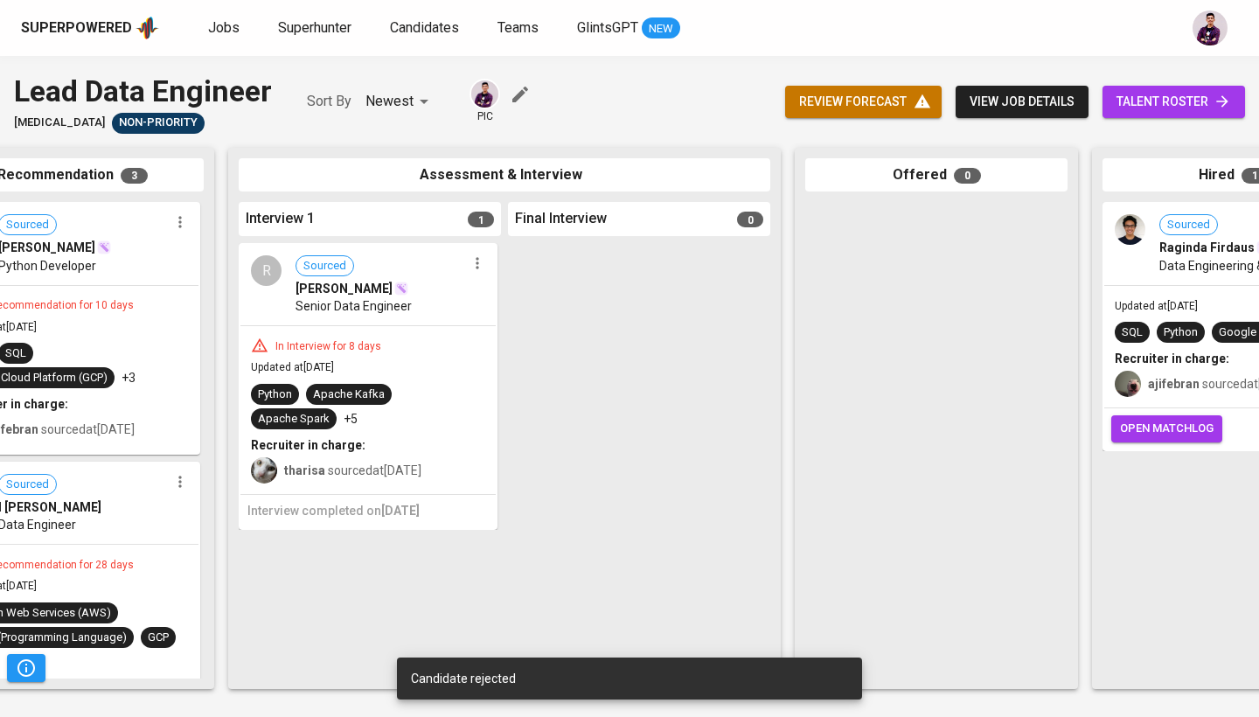
click at [477, 269] on icon "button" at bounding box center [477, 263] width 17 height 17
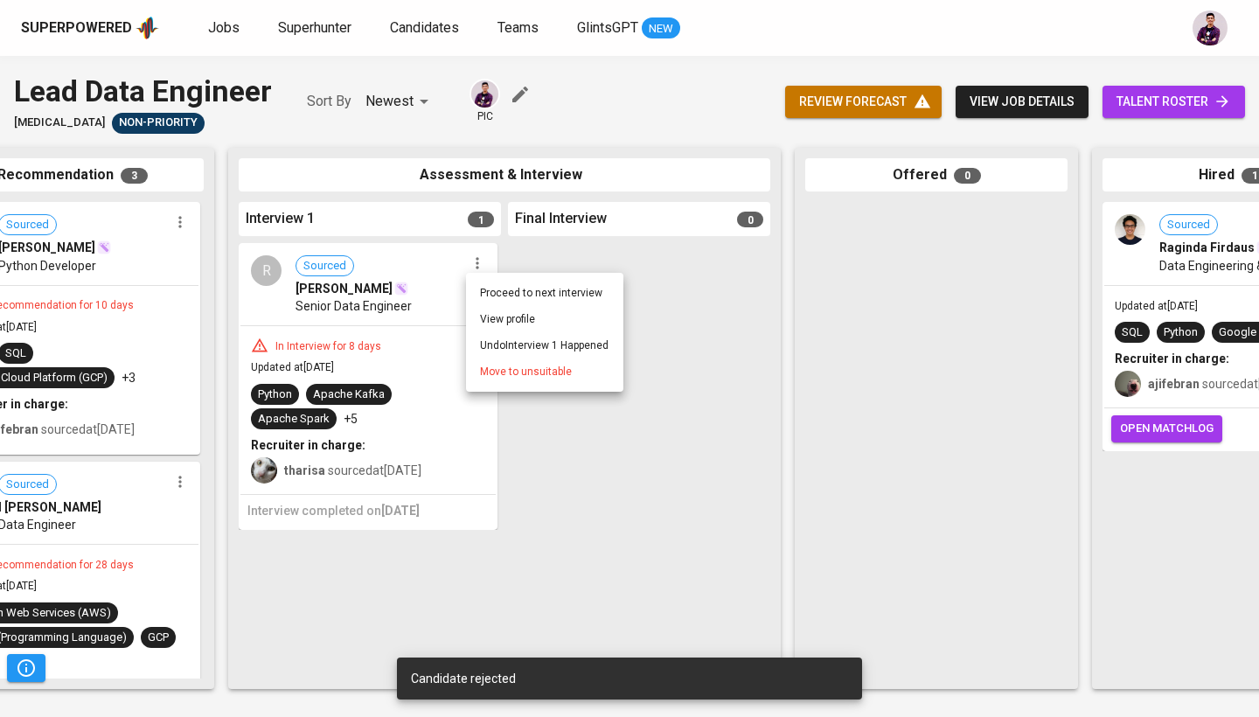
click at [510, 380] on li "Move to unsuitable" at bounding box center [544, 372] width 157 height 26
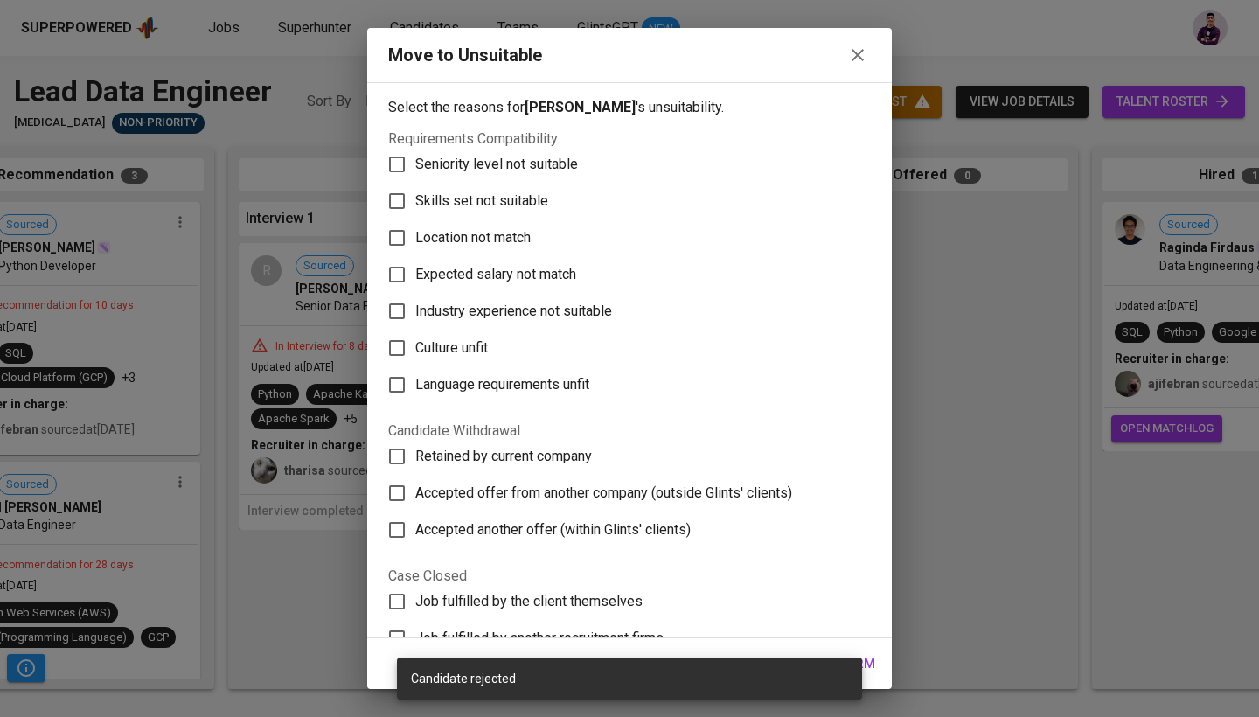
click at [504, 379] on span "Language requirements unfit" at bounding box center [502, 384] width 174 height 21
click at [415, 379] on input "Language requirements unfit" at bounding box center [397, 384] width 37 height 37
checkbox input "true"
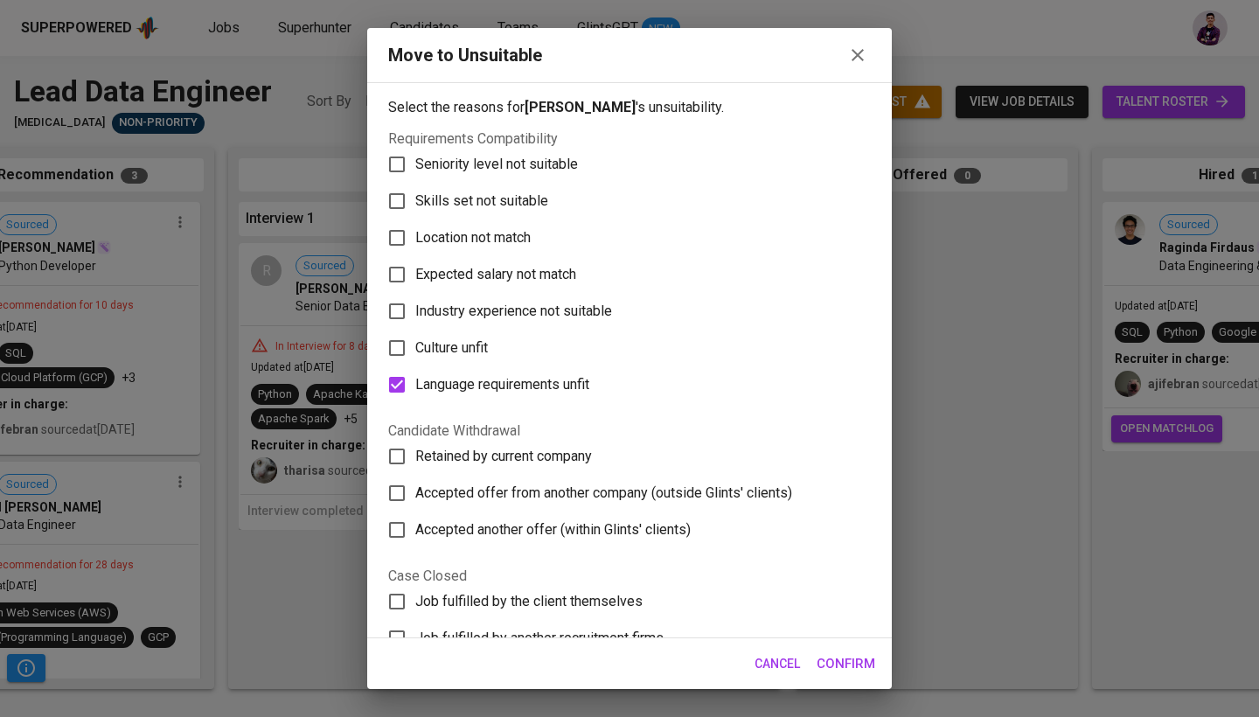
click at [850, 656] on span "Confirm" at bounding box center [846, 663] width 59 height 23
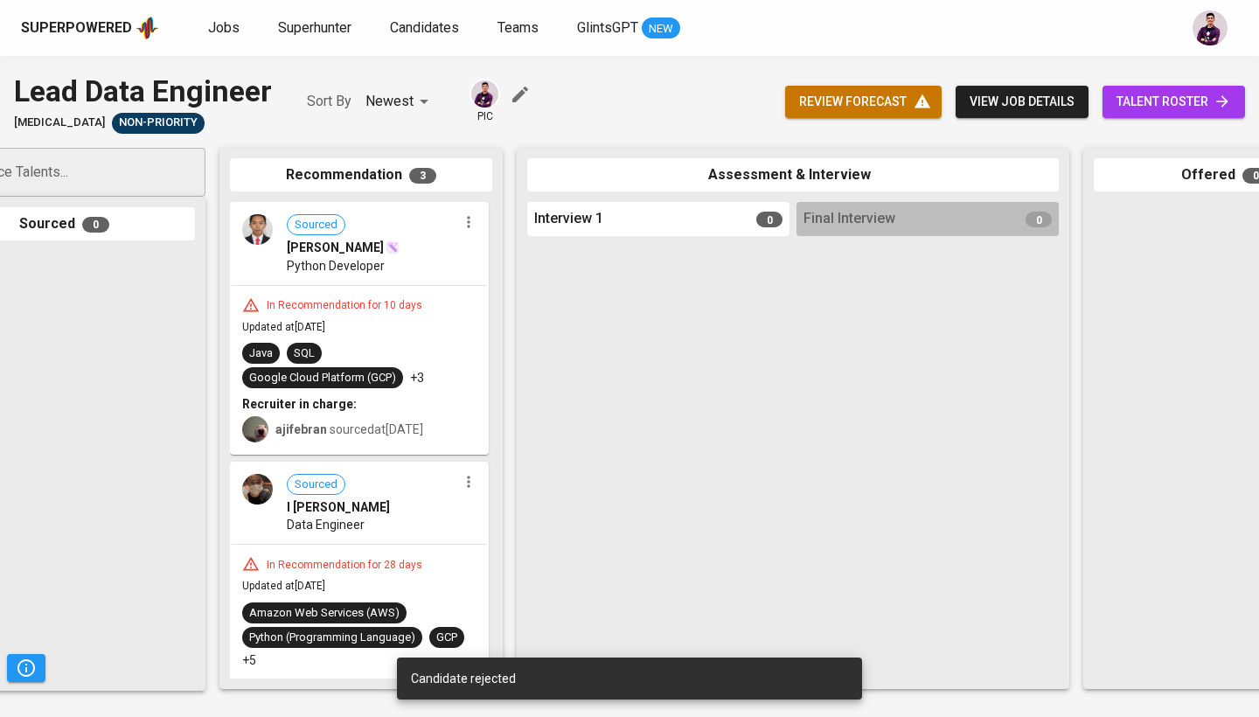
scroll to position [0, 31]
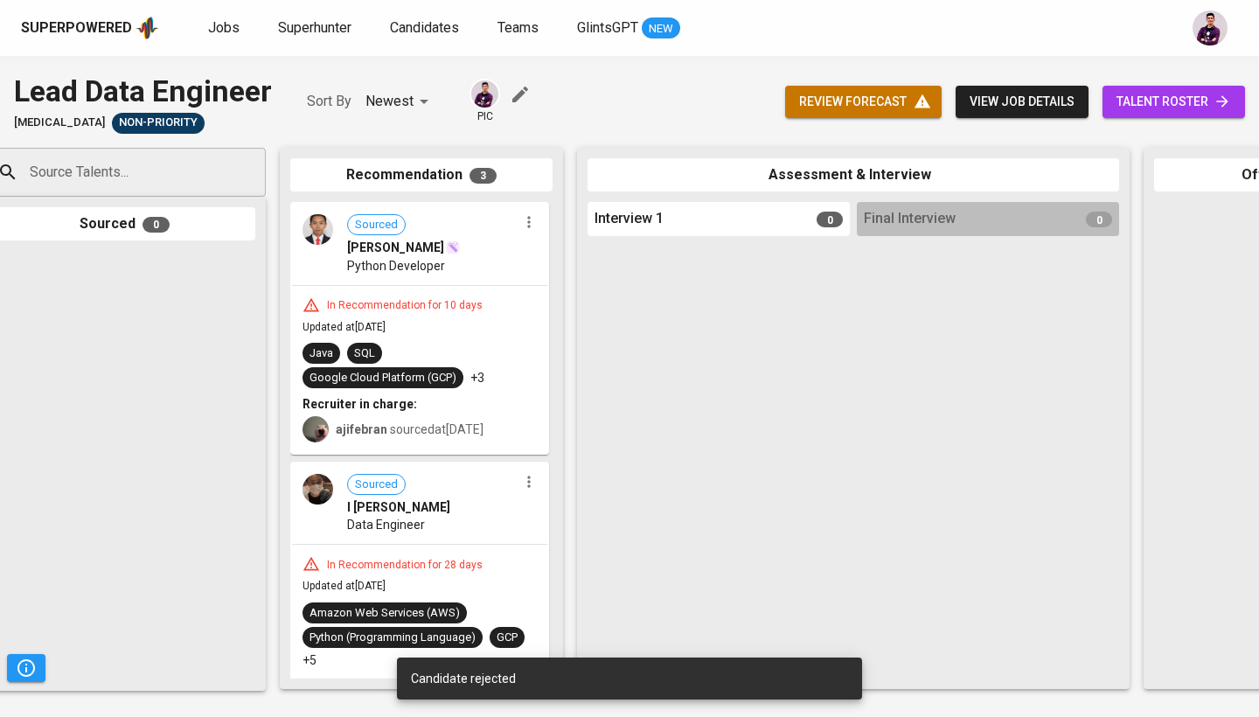
click at [525, 227] on icon "button" at bounding box center [528, 221] width 17 height 17
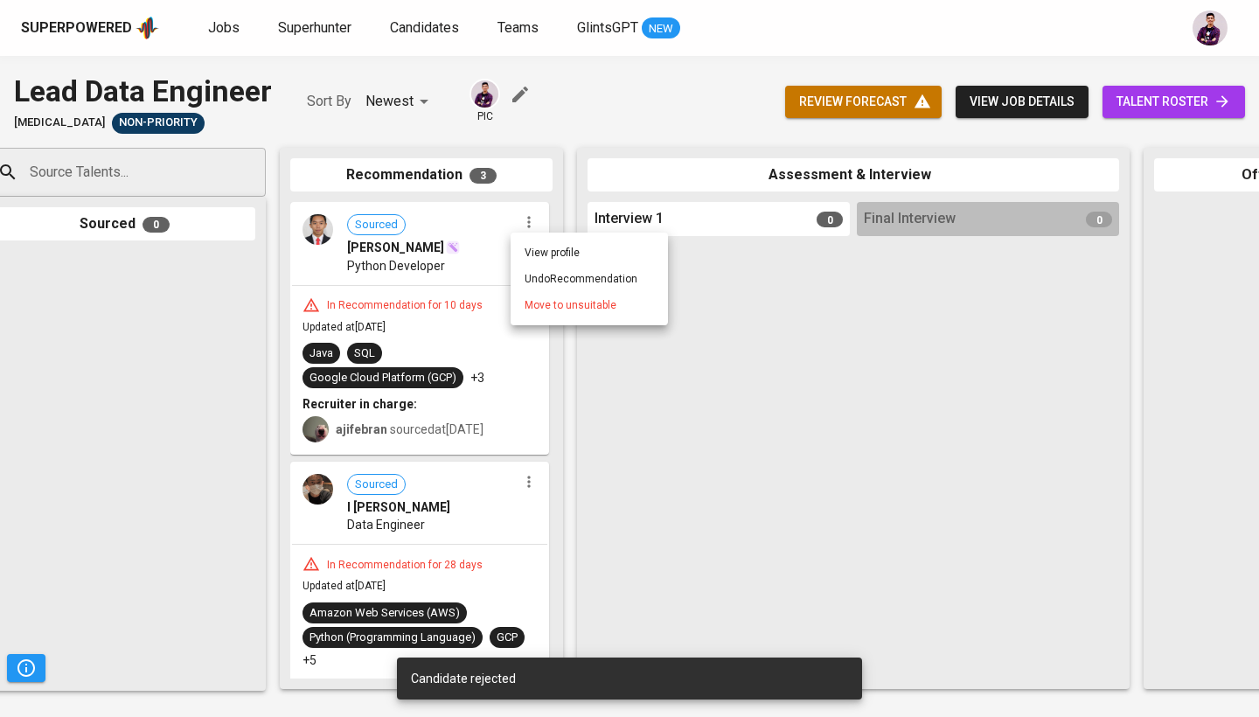
click at [561, 310] on span "Move to unsuitable" at bounding box center [571, 305] width 92 height 16
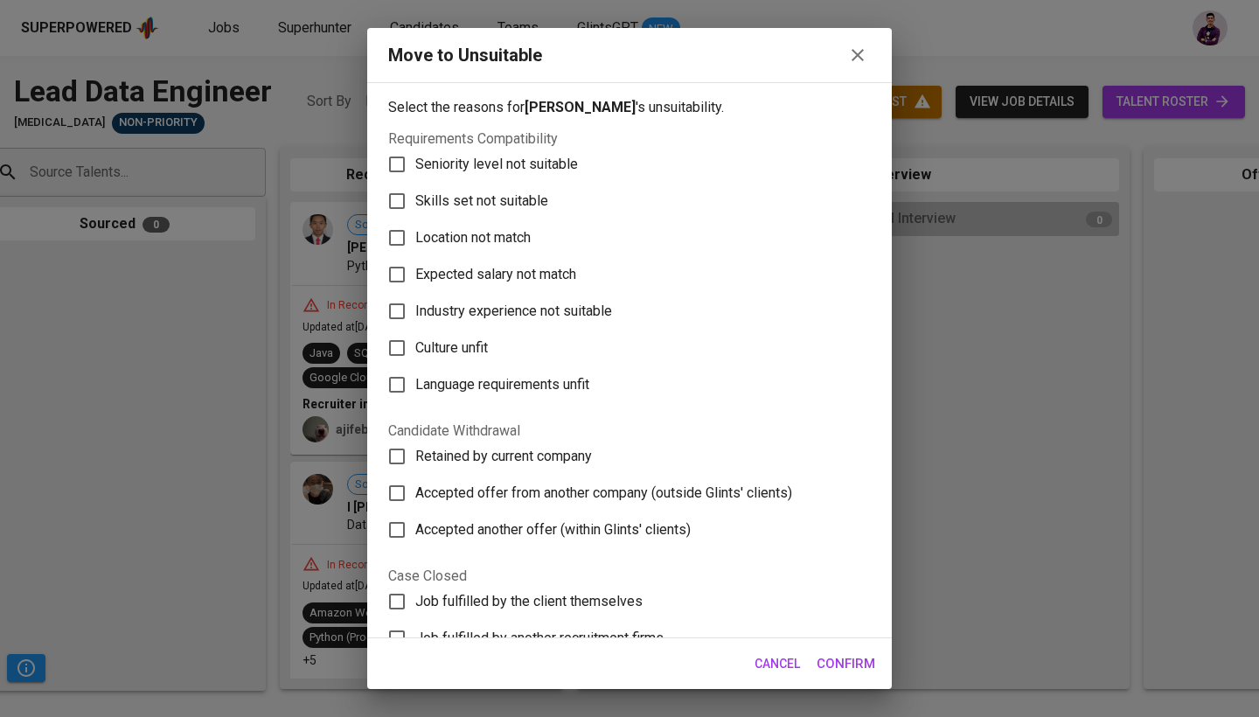
click at [511, 206] on span "Skills set not suitable" at bounding box center [481, 201] width 133 height 21
click at [415, 206] on input "Skills set not suitable" at bounding box center [397, 201] width 37 height 37
checkbox input "true"
click at [848, 695] on div "Move to Unsuitable Select the reasons for [PERSON_NAME] 's unsuitability. Requi…" at bounding box center [629, 358] width 1259 height 717
click at [850, 652] on button "Confirm" at bounding box center [846, 663] width 78 height 37
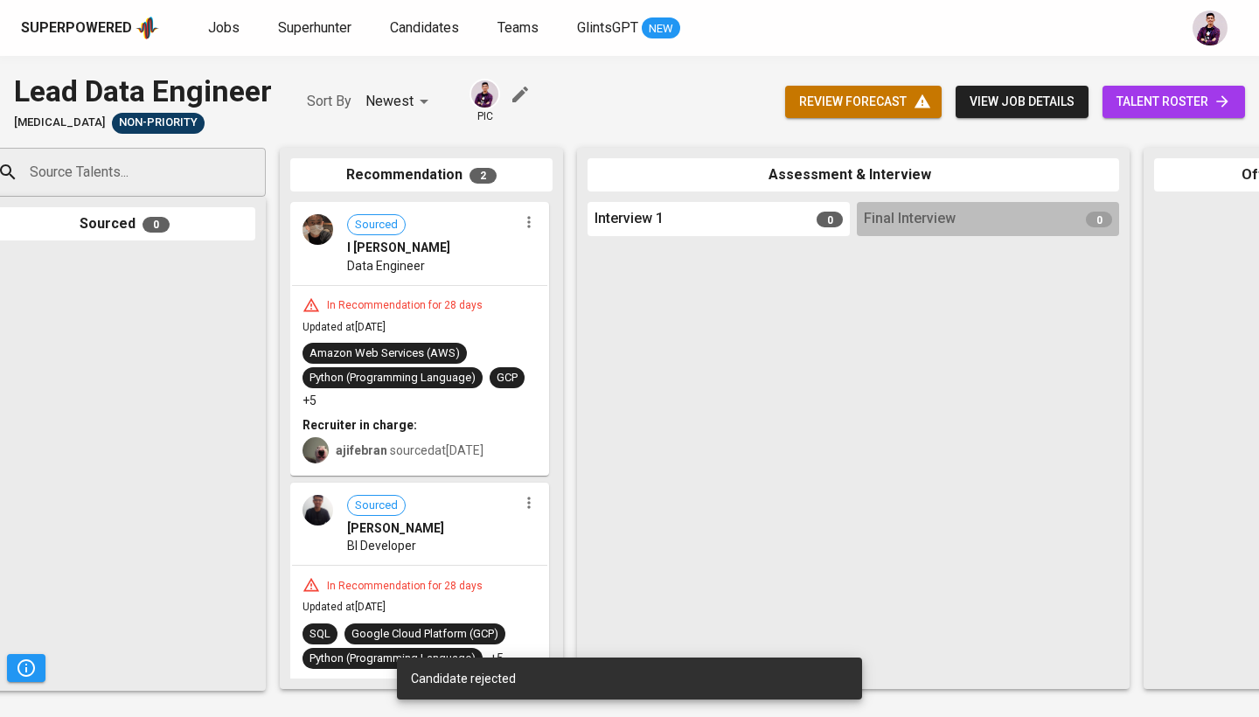
click at [521, 234] on div "Sourced I PUTU KRISNA Data Engineer" at bounding box center [419, 244] width 255 height 80
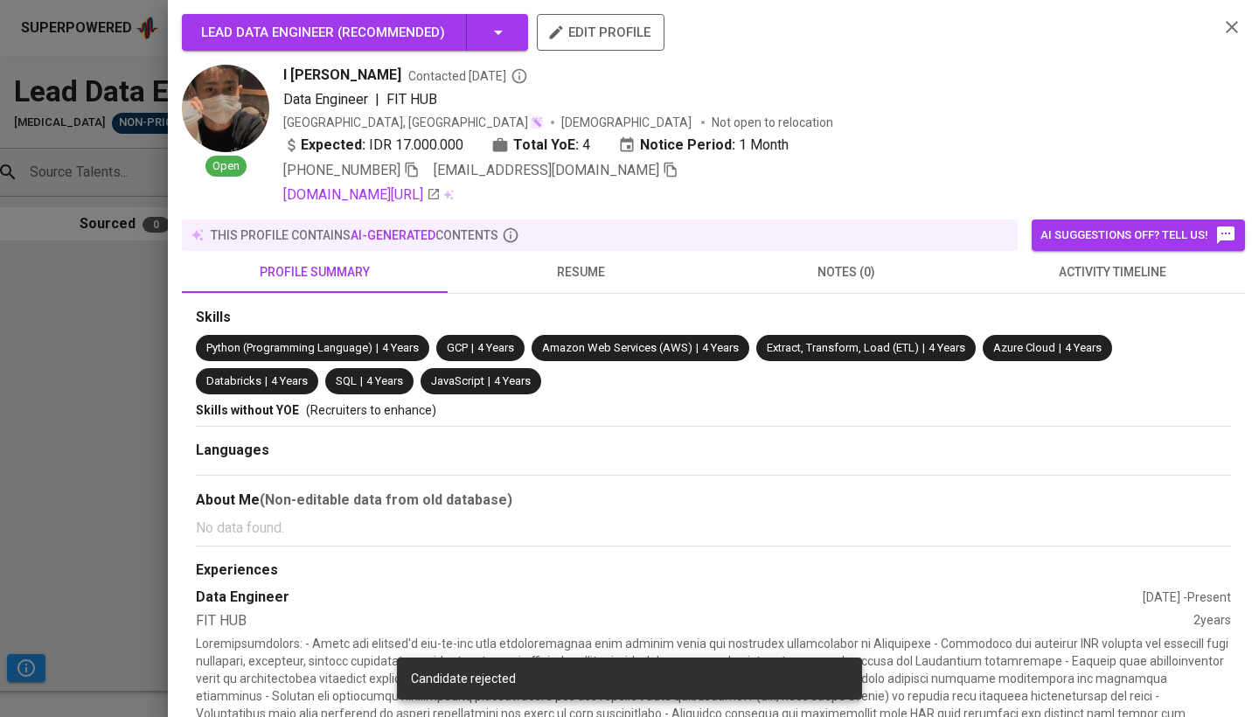
click at [49, 338] on div at bounding box center [629, 358] width 1259 height 717
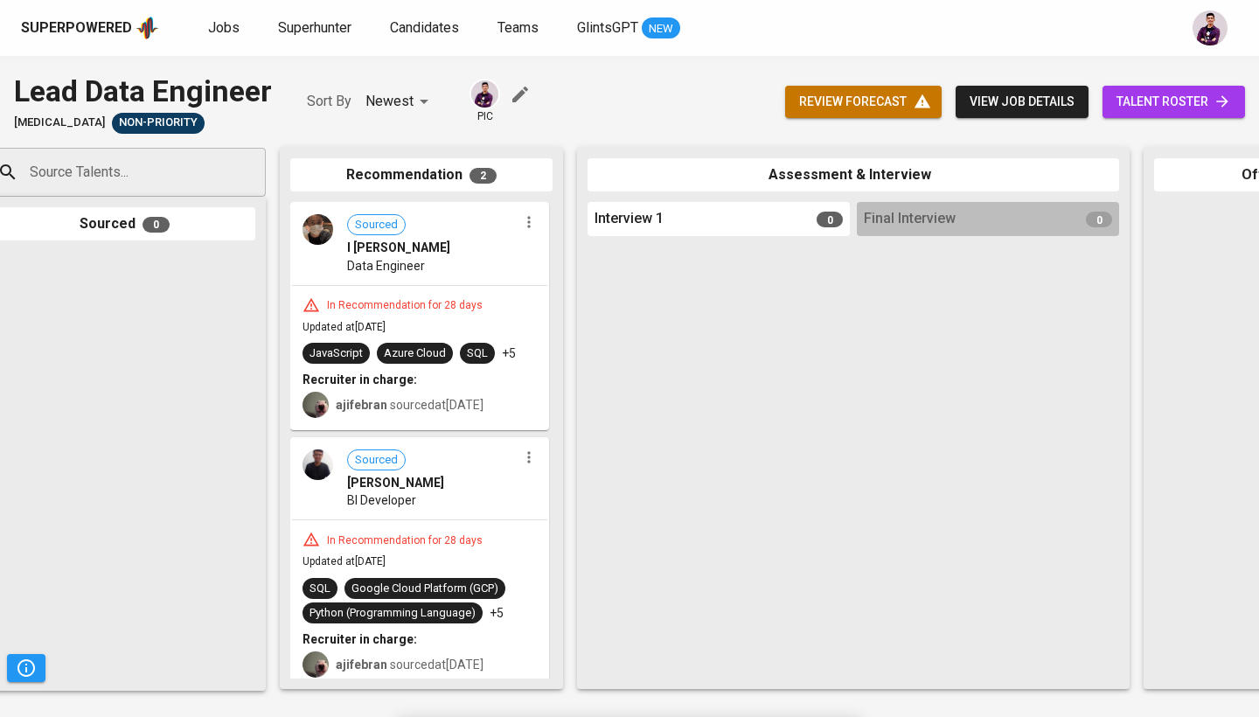
click at [61, 336] on div at bounding box center [124, 465] width 262 height 429
click at [523, 223] on icon "button" at bounding box center [528, 221] width 17 height 17
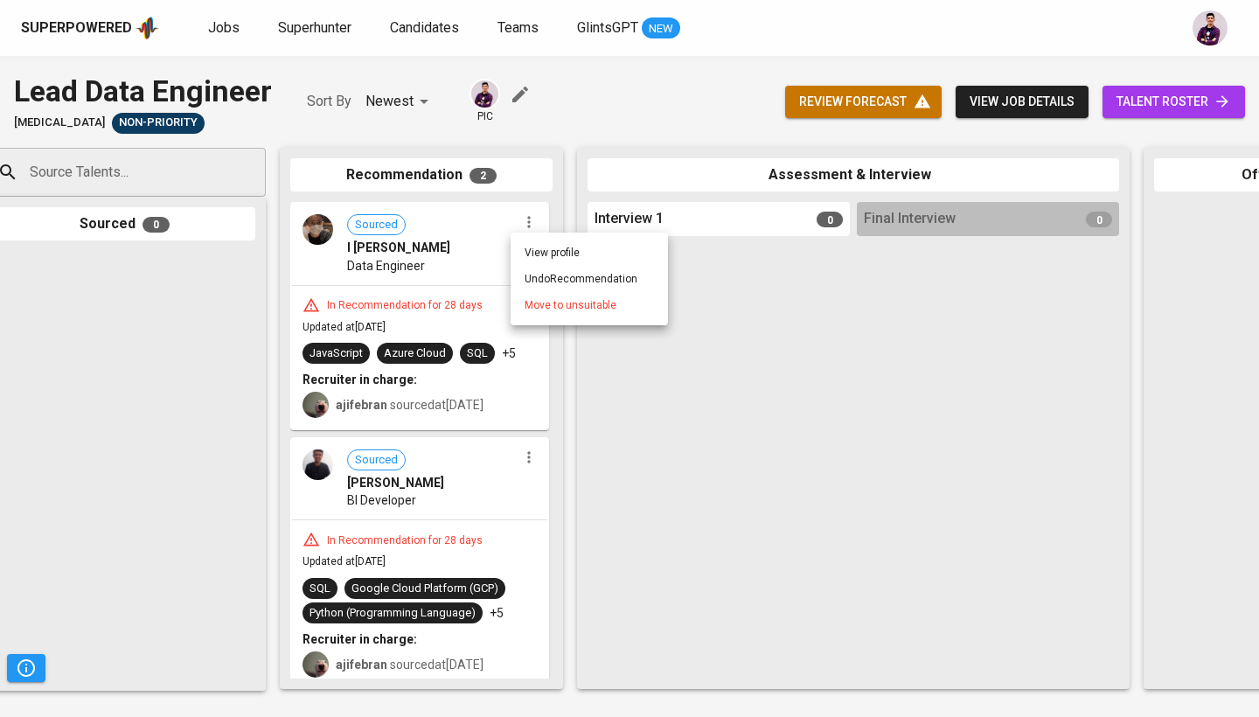
click at [562, 299] on span "Move to unsuitable" at bounding box center [571, 305] width 92 height 16
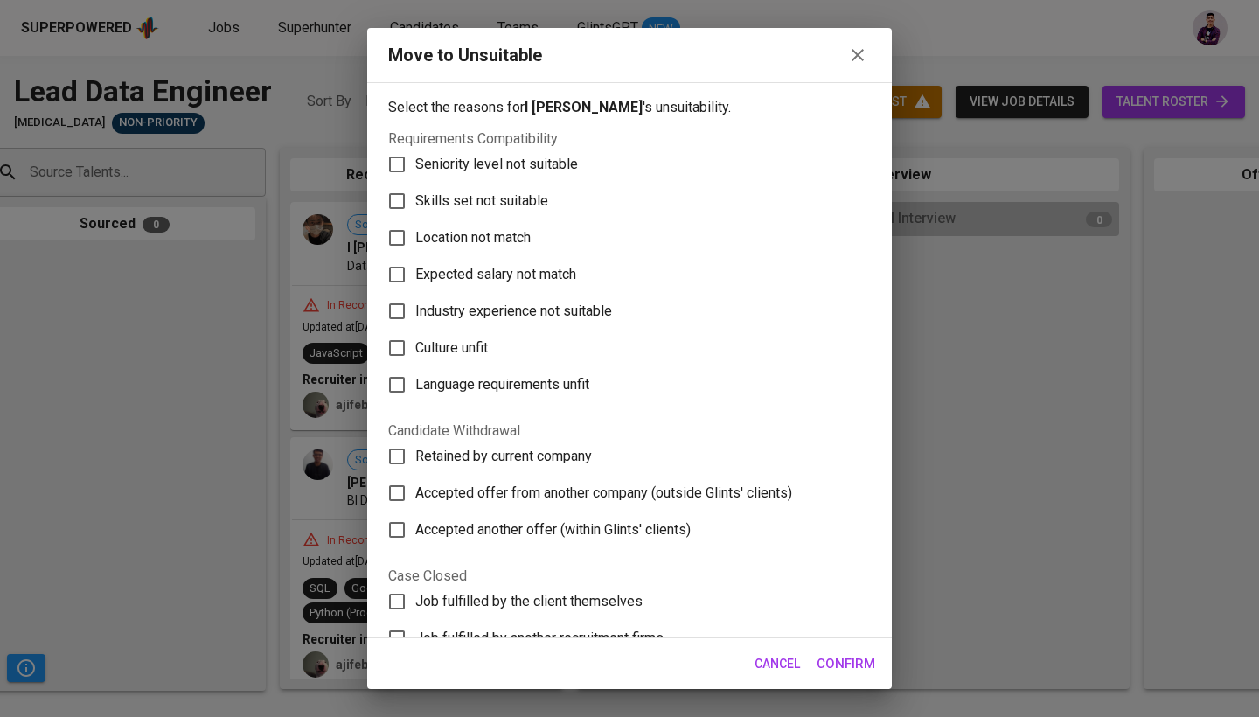
click at [513, 200] on span "Skills set not suitable" at bounding box center [481, 201] width 133 height 21
click at [415, 200] on input "Skills set not suitable" at bounding box center [397, 201] width 37 height 37
checkbox input "true"
click at [855, 664] on span "Confirm" at bounding box center [846, 663] width 59 height 23
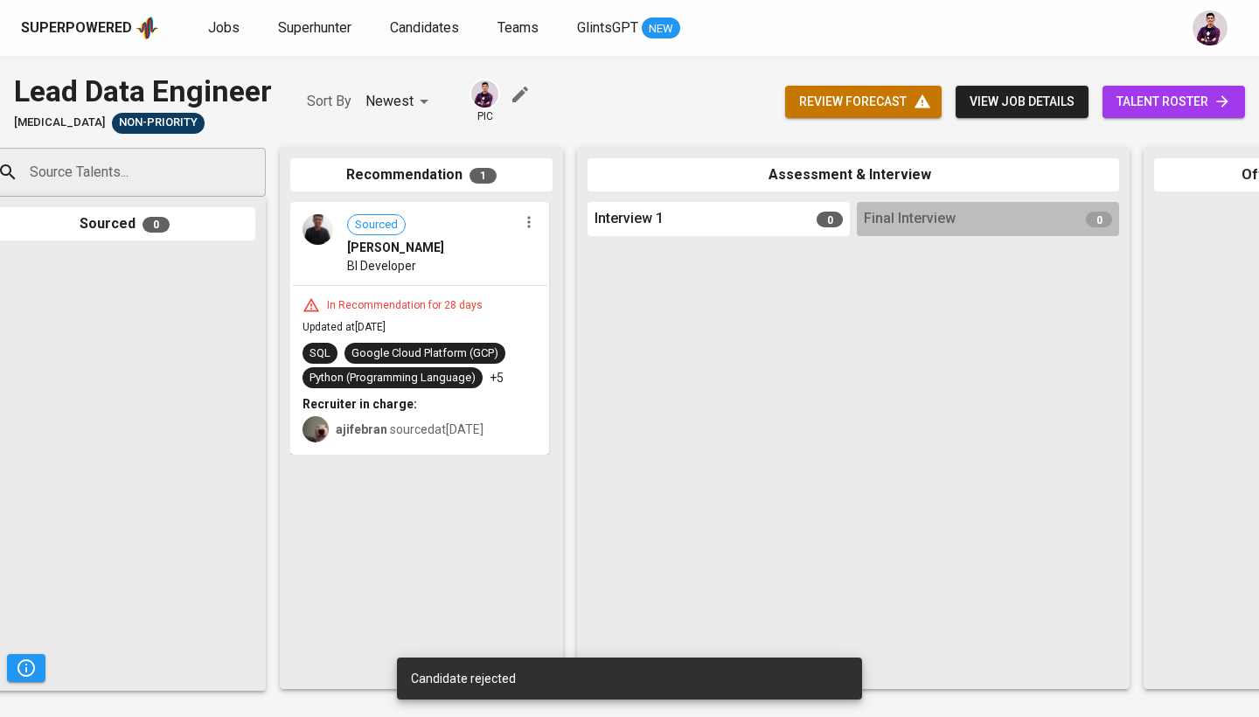
click at [530, 225] on icon "button" at bounding box center [528, 222] width 3 height 11
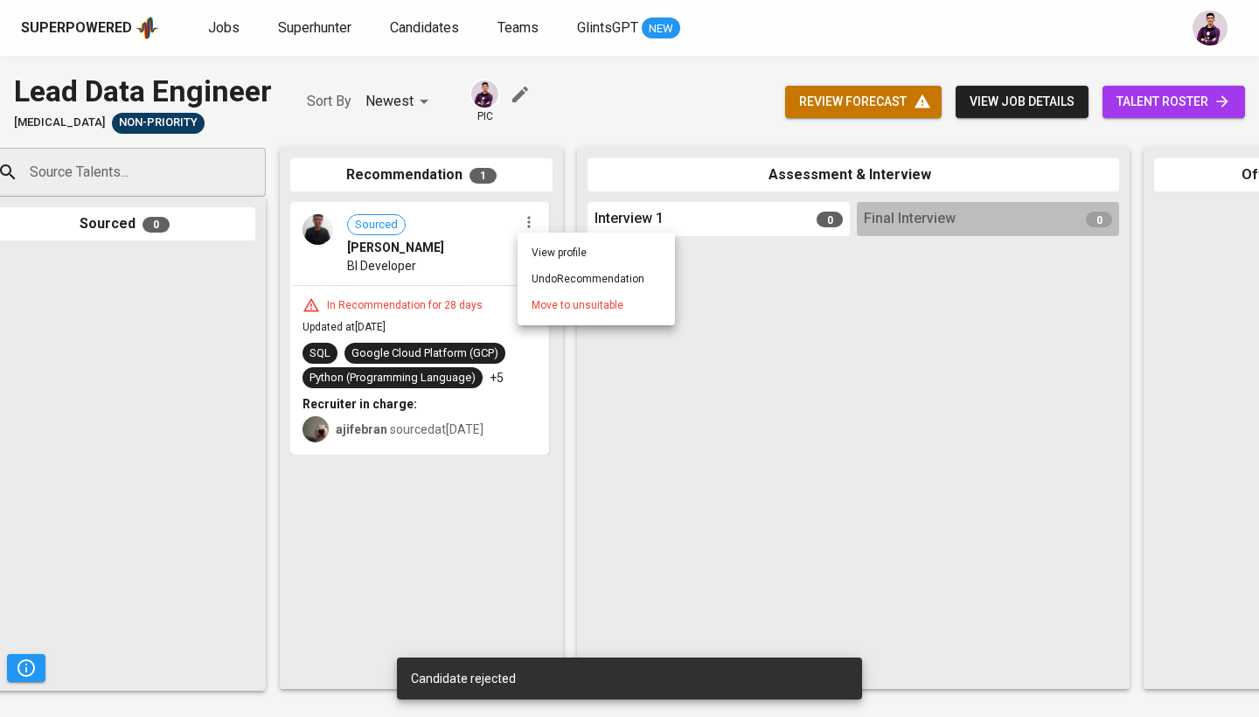
click at [551, 303] on span "Move to unsuitable" at bounding box center [578, 305] width 92 height 16
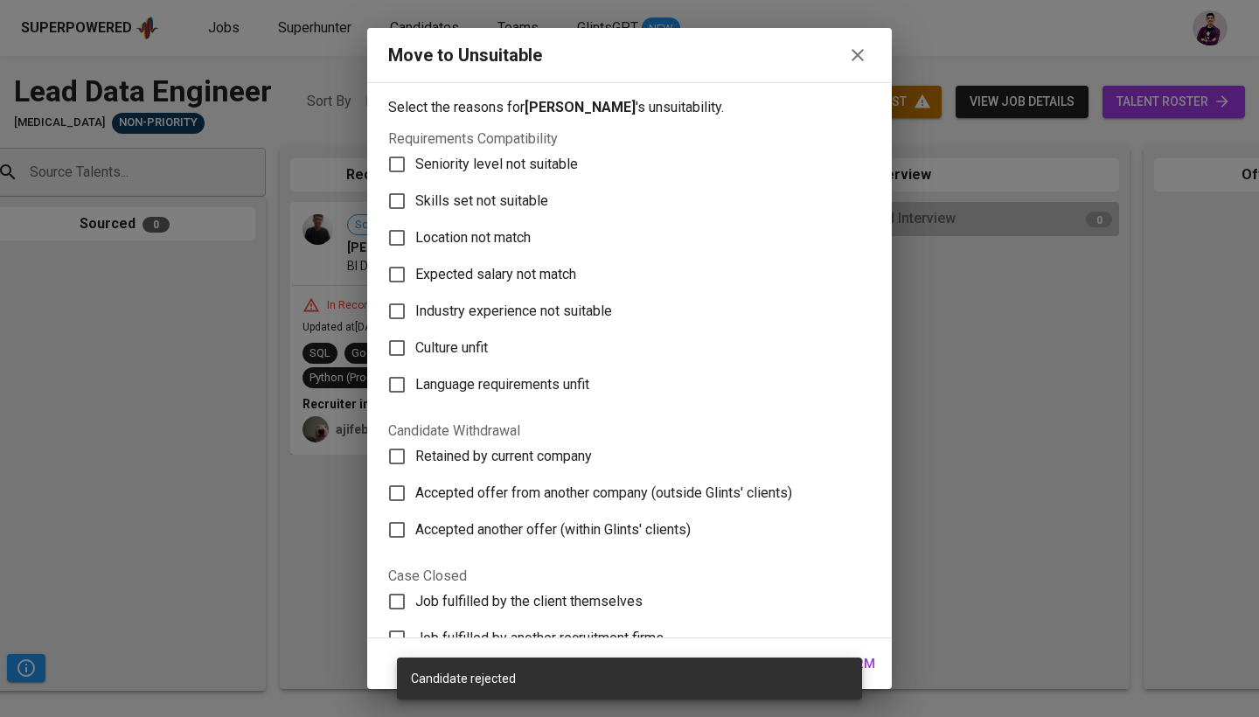
click at [503, 204] on span "Skills set not suitable" at bounding box center [481, 201] width 133 height 21
click at [415, 204] on input "Skills set not suitable" at bounding box center [397, 201] width 37 height 37
checkbox input "true"
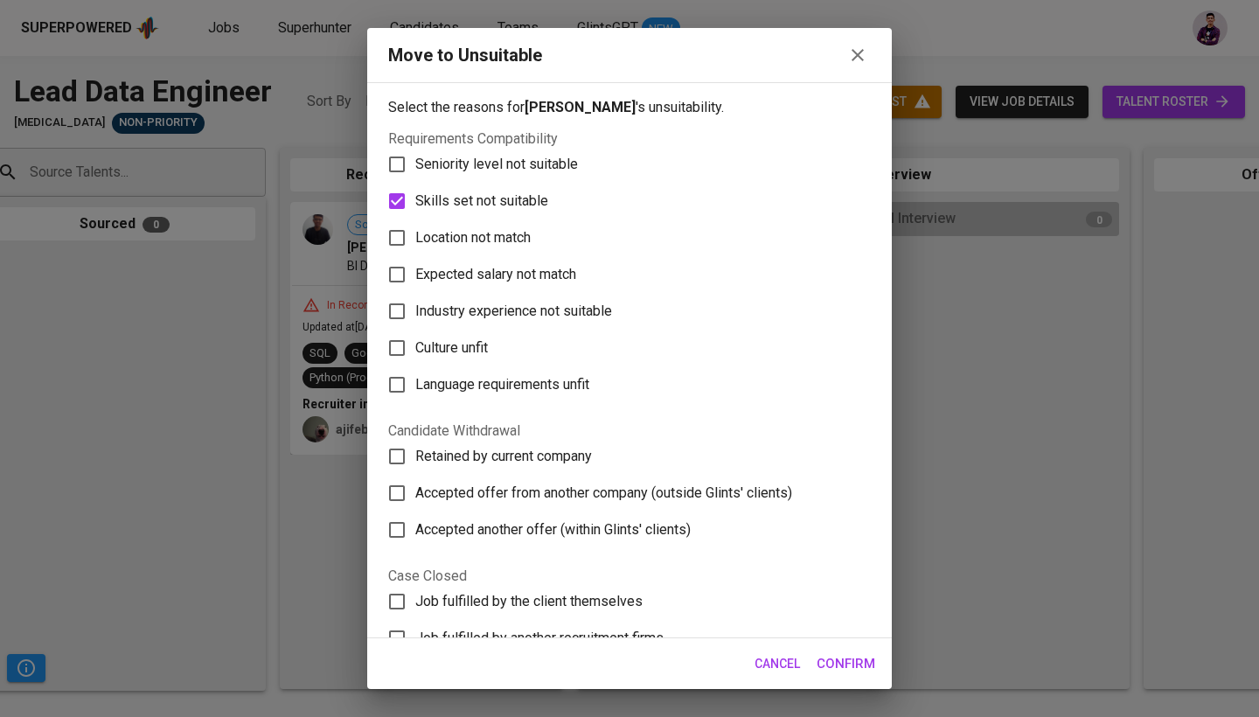
click at [840, 659] on span "Confirm" at bounding box center [846, 663] width 59 height 23
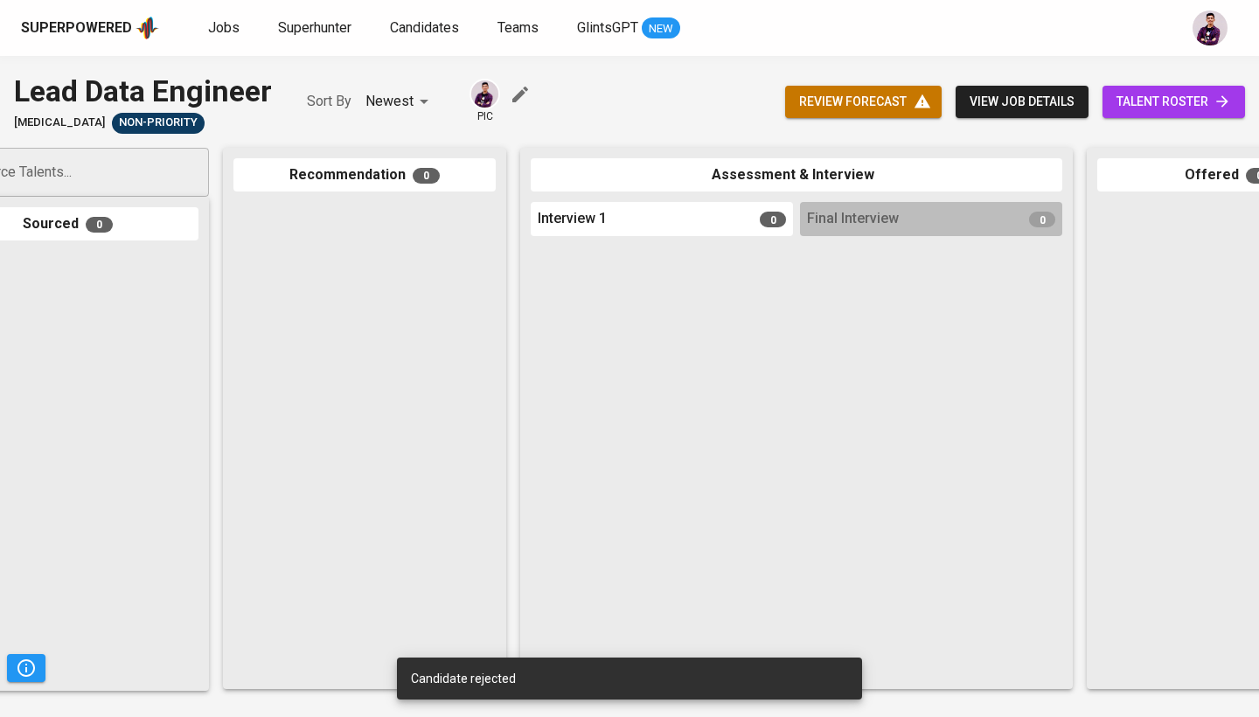
scroll to position [0, 0]
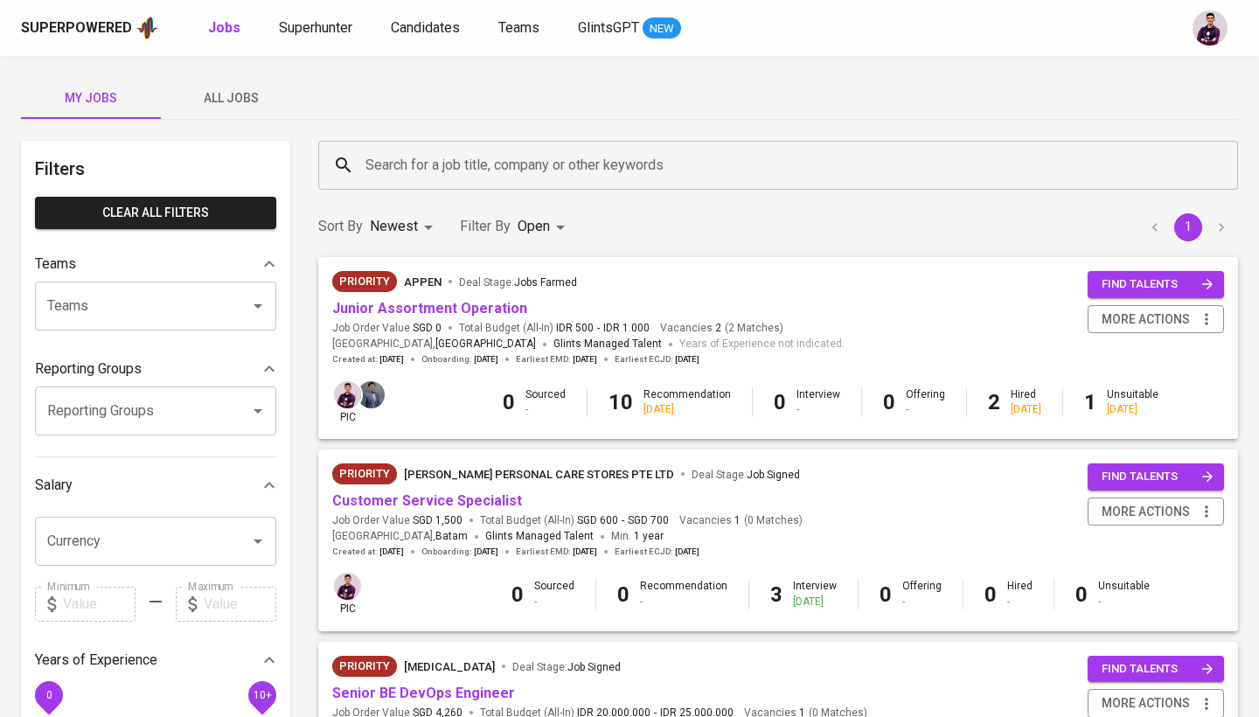
scroll to position [757, 0]
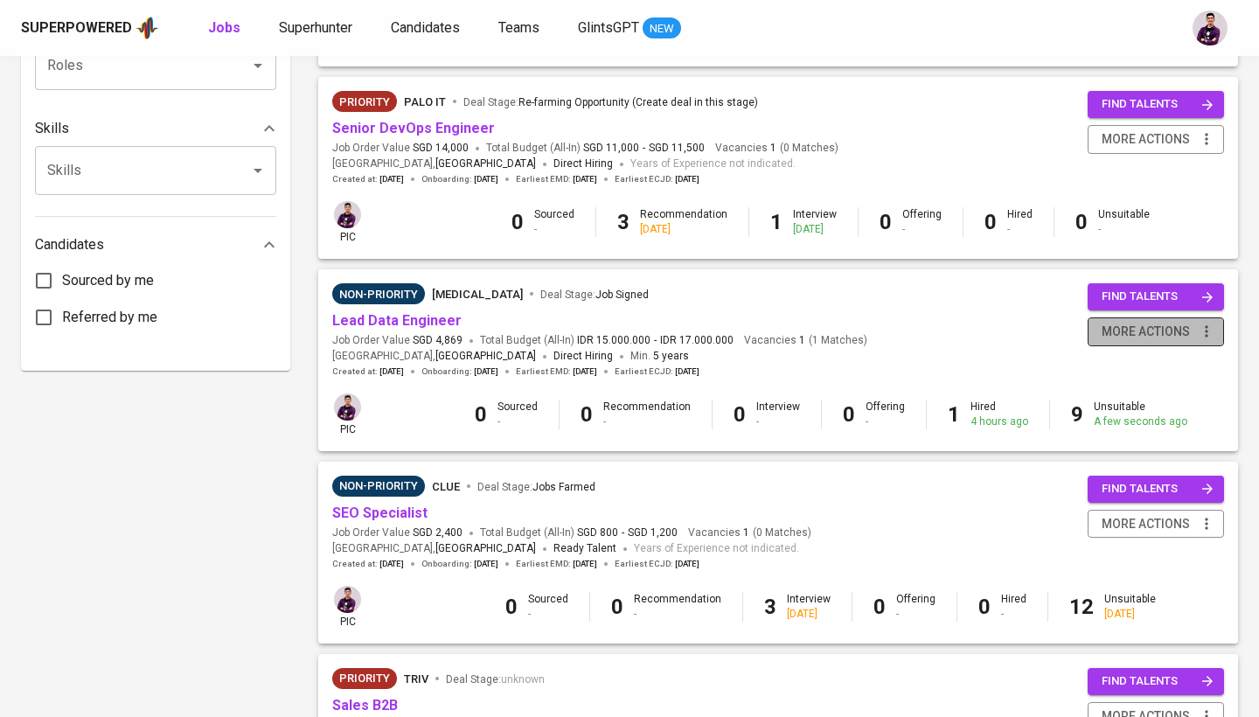
click at [1184, 324] on span "more actions" at bounding box center [1146, 332] width 88 height 22
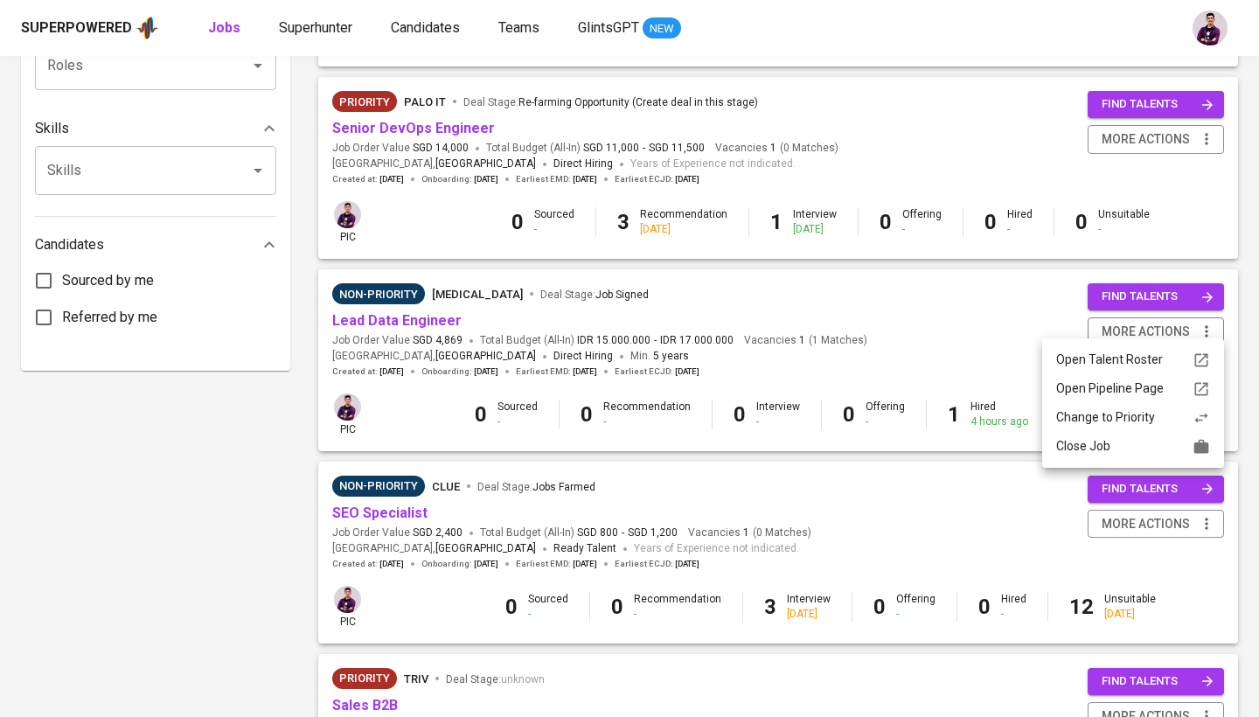
click at [1178, 443] on div "Close Job" at bounding box center [1134, 446] width 154 height 18
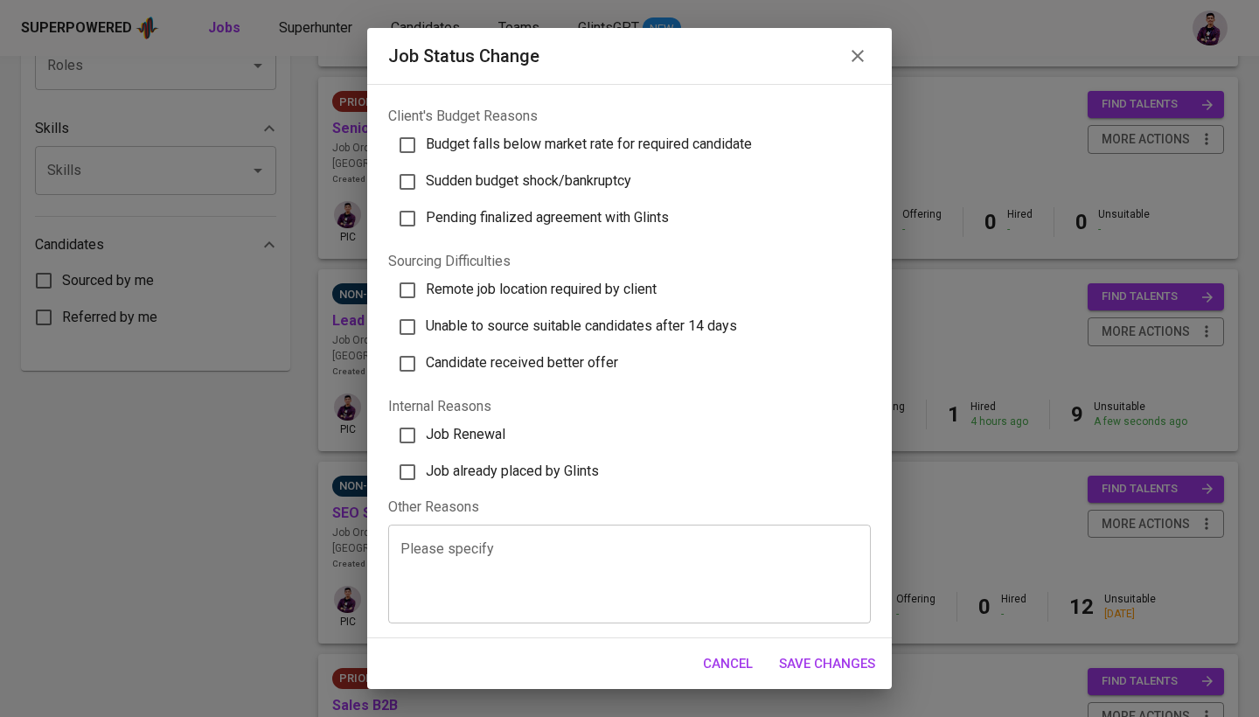
scroll to position [442, 0]
click at [569, 474] on span "Job already placed by Glints" at bounding box center [512, 472] width 173 height 17
click at [426, 474] on input "Job already placed by Glints" at bounding box center [407, 473] width 37 height 37
checkbox input "true"
click at [834, 670] on span "Save Changes" at bounding box center [827, 663] width 96 height 23
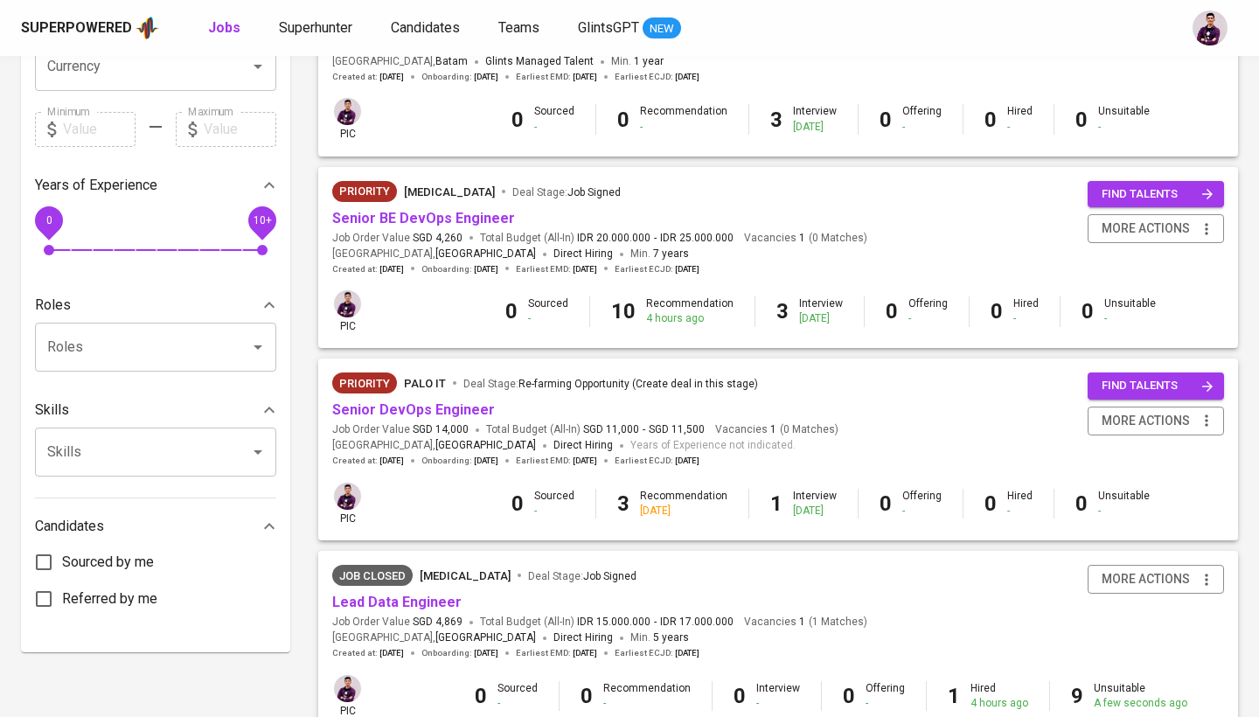
scroll to position [474, 0]
click at [429, 212] on link "Senior BE DevOps Engineer" at bounding box center [423, 219] width 183 height 17
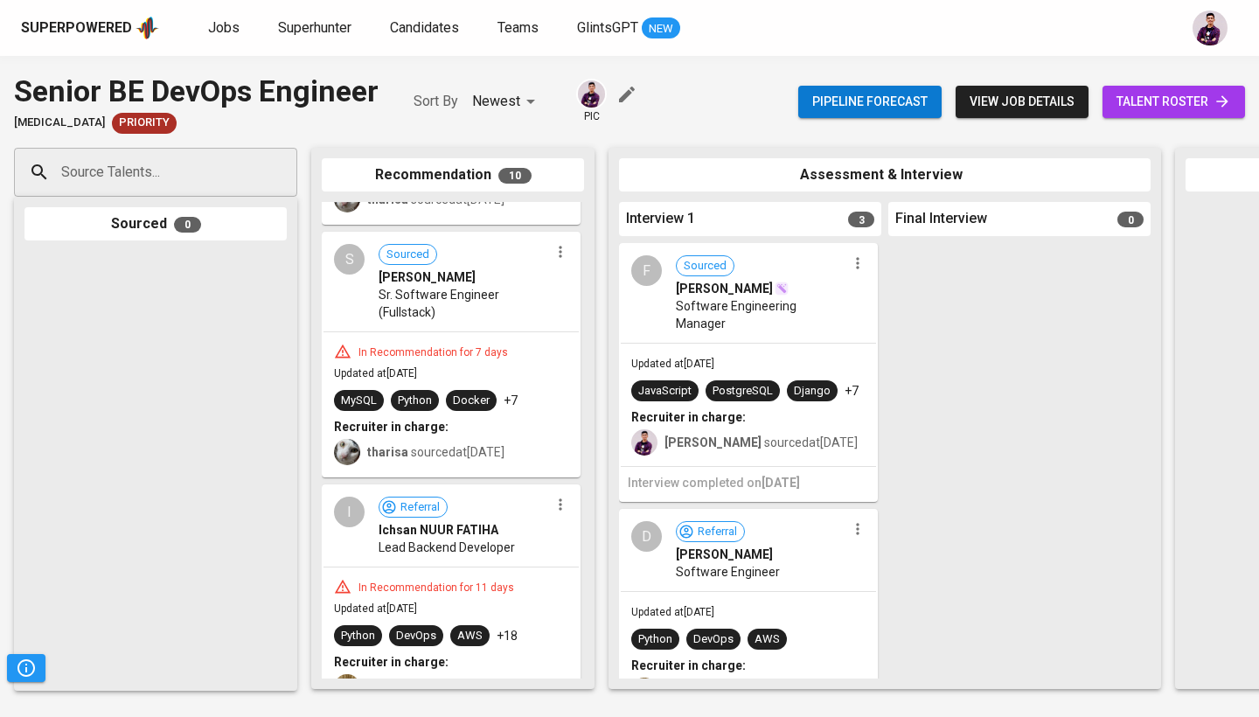
scroll to position [1097, 0]
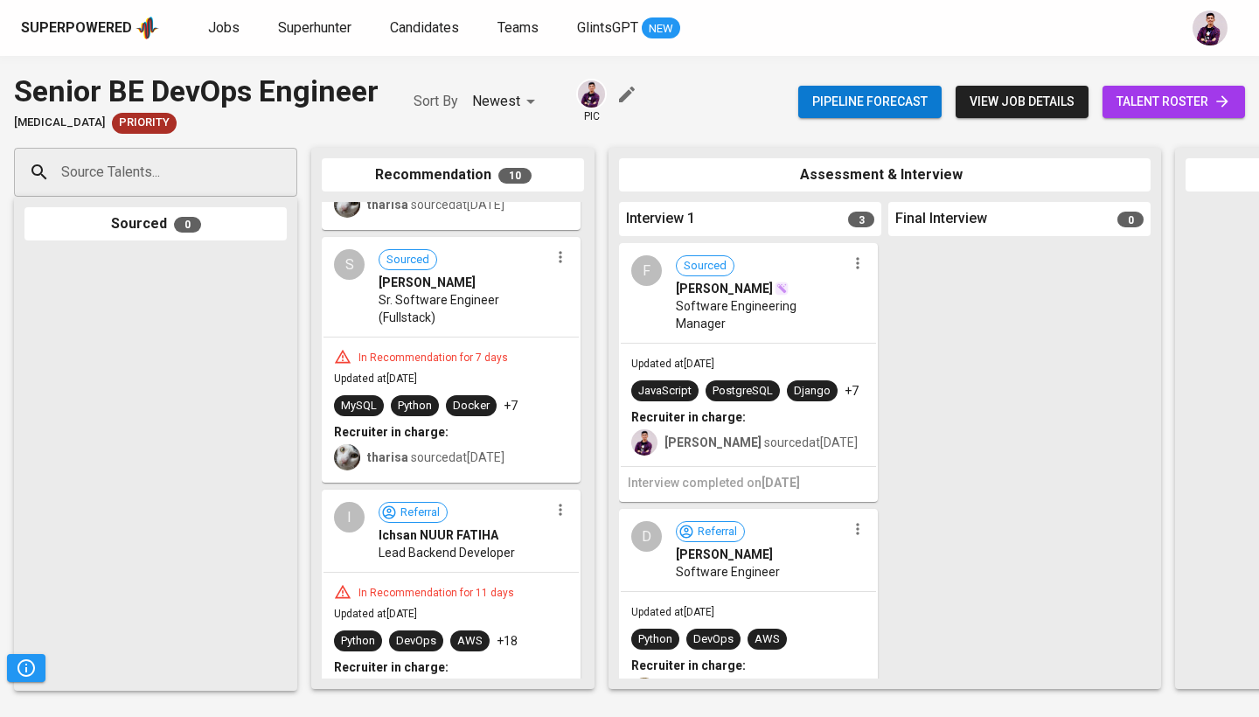
click at [552, 259] on icon "button" at bounding box center [560, 256] width 17 height 17
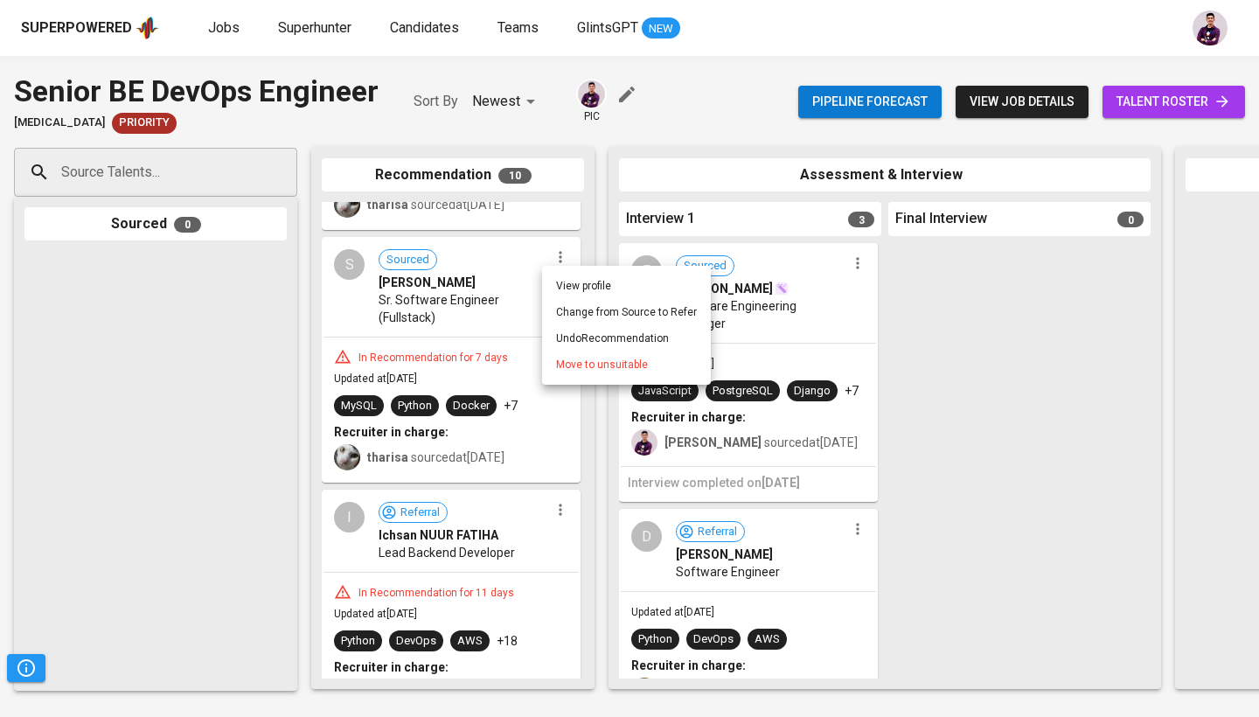
click at [596, 362] on span "Move to unsuitable" at bounding box center [602, 365] width 92 height 16
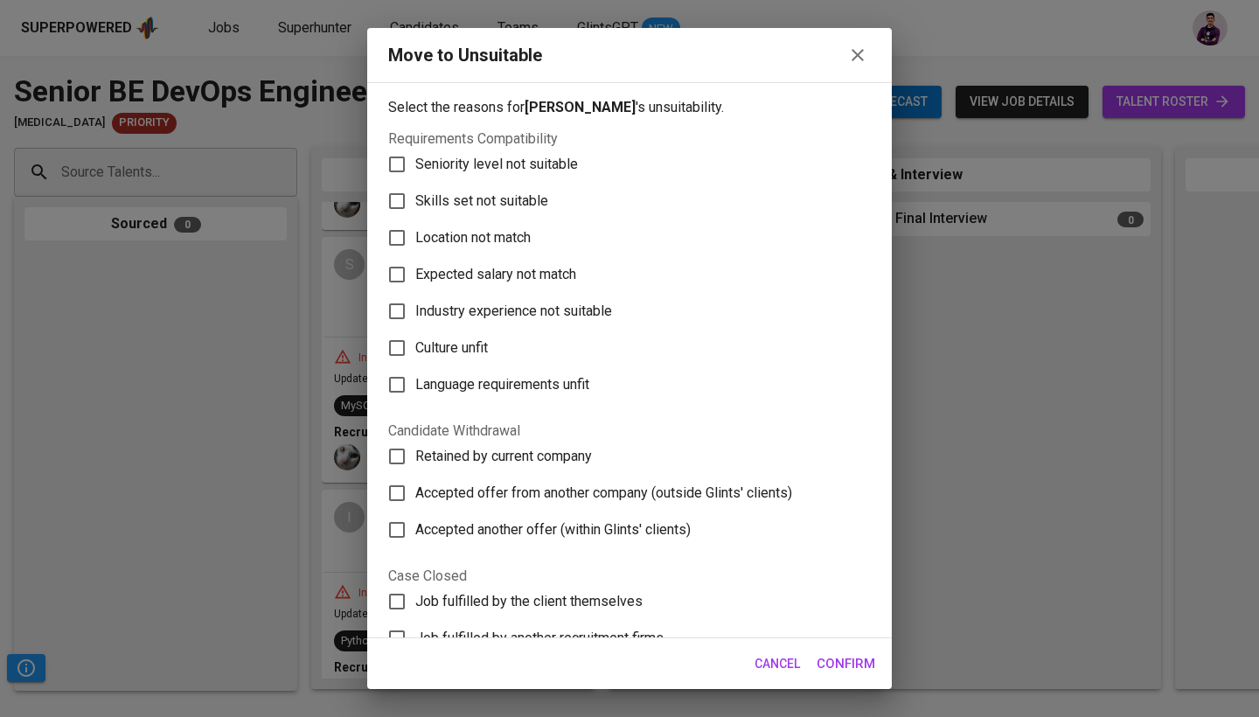
click at [568, 380] on span "Language requirements unfit" at bounding box center [502, 384] width 174 height 21
click at [415, 380] on input "Language requirements unfit" at bounding box center [397, 384] width 37 height 37
checkbox input "true"
click at [860, 658] on span "Confirm" at bounding box center [846, 663] width 59 height 23
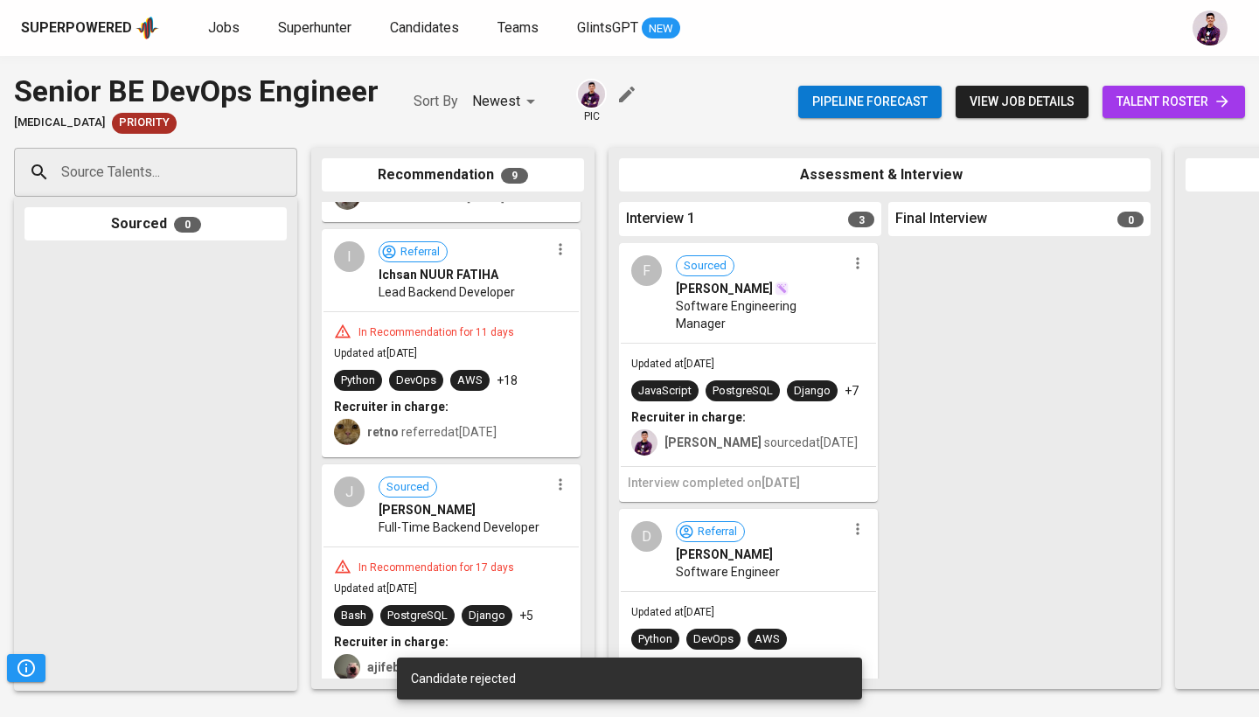
scroll to position [1102, 0]
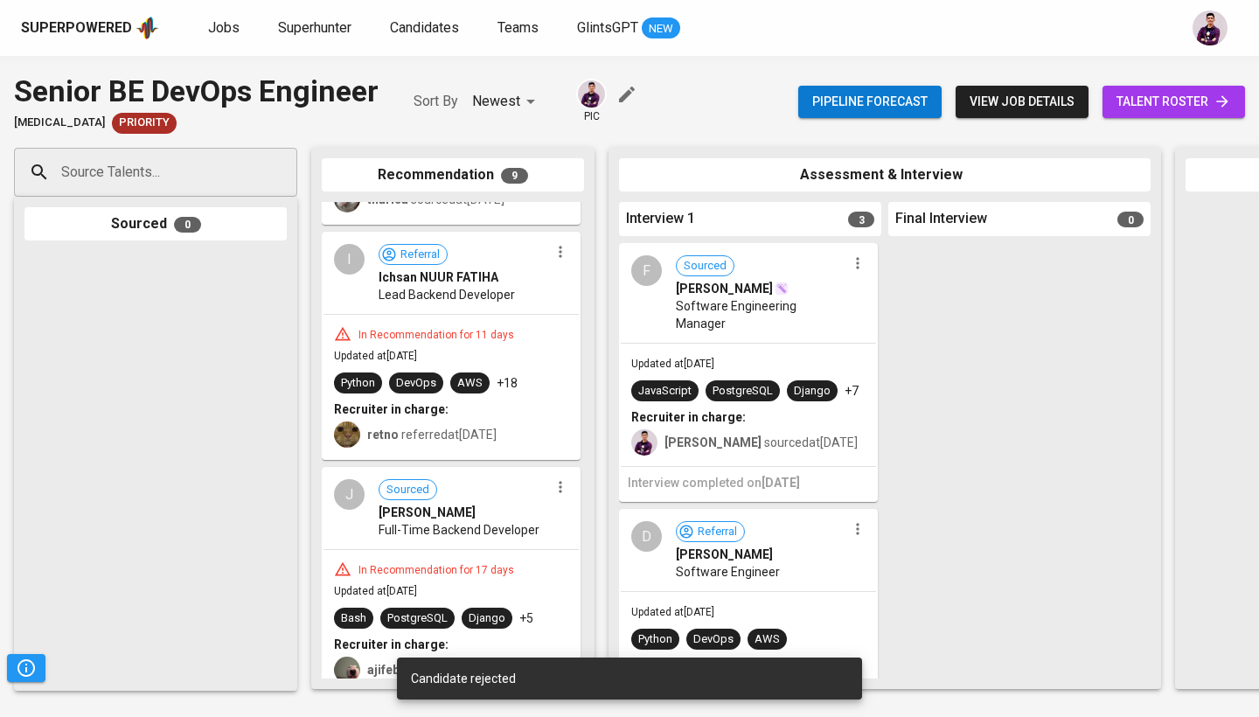
click at [553, 260] on button "button" at bounding box center [560, 252] width 23 height 23
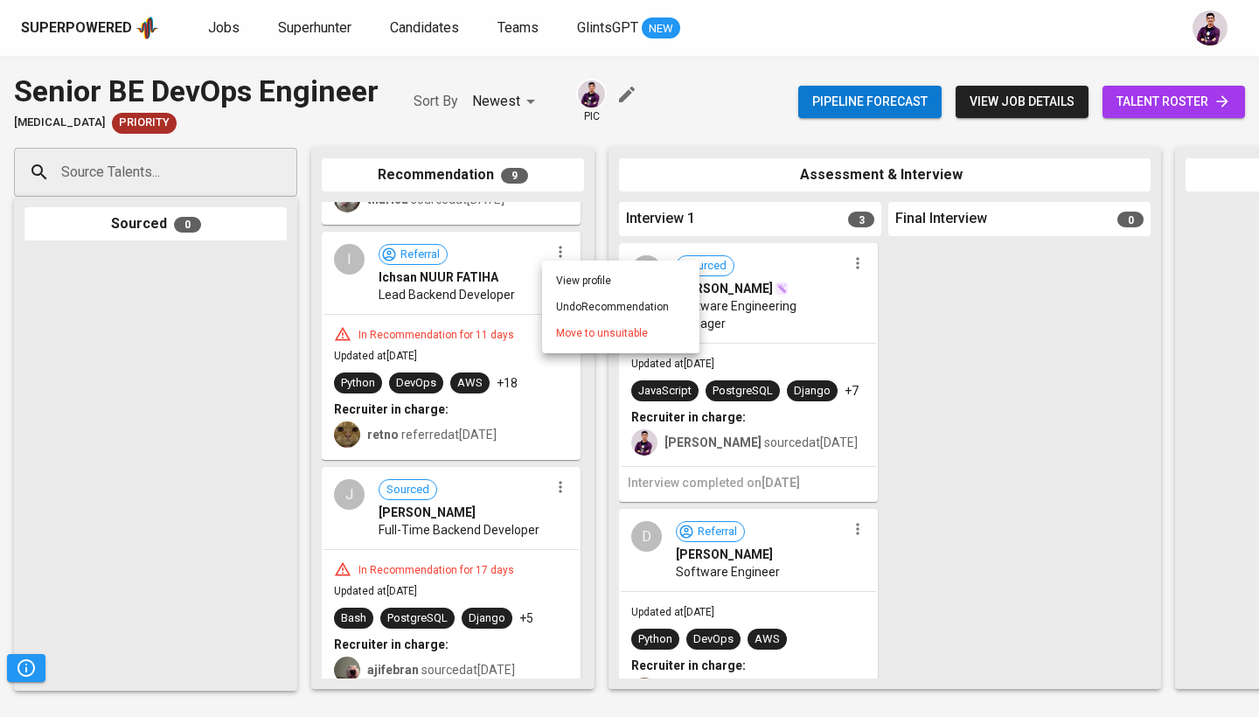
click at [583, 341] on li "Move to unsuitable" at bounding box center [620, 333] width 157 height 26
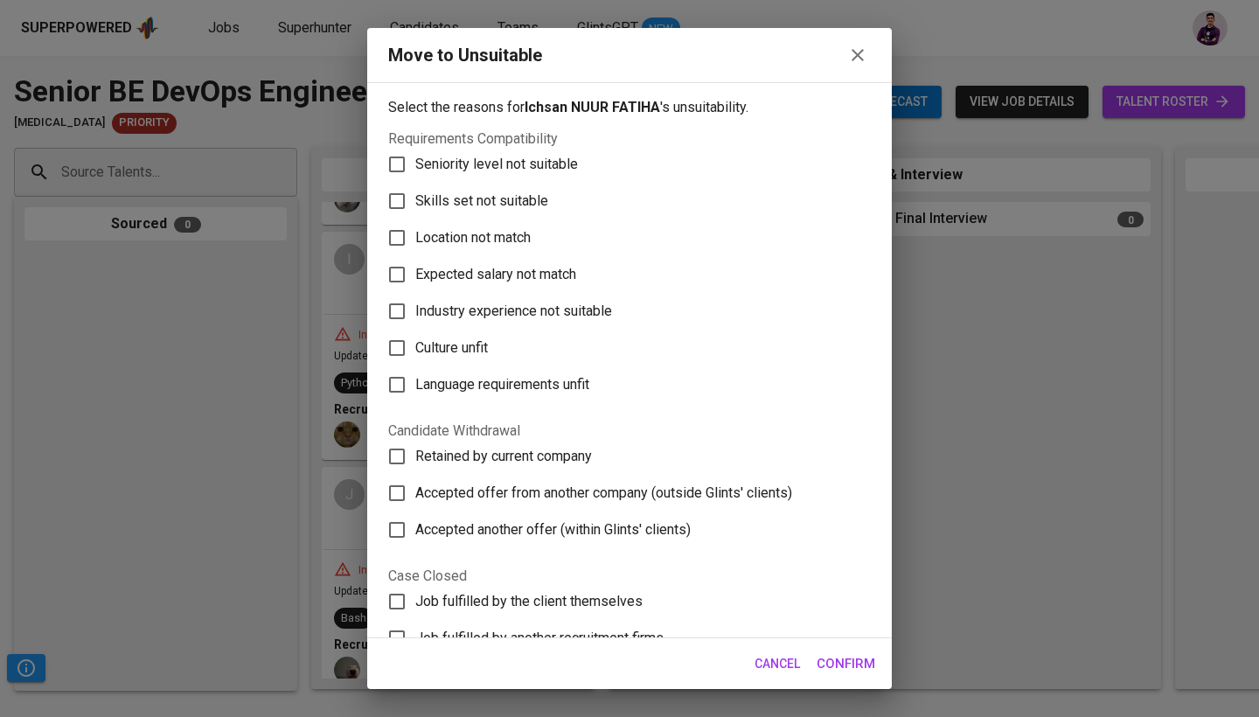
click at [539, 377] on span "Language requirements unfit" at bounding box center [502, 384] width 174 height 21
click at [415, 377] on input "Language requirements unfit" at bounding box center [397, 384] width 37 height 37
checkbox input "true"
click at [855, 660] on span "Confirm" at bounding box center [846, 663] width 59 height 23
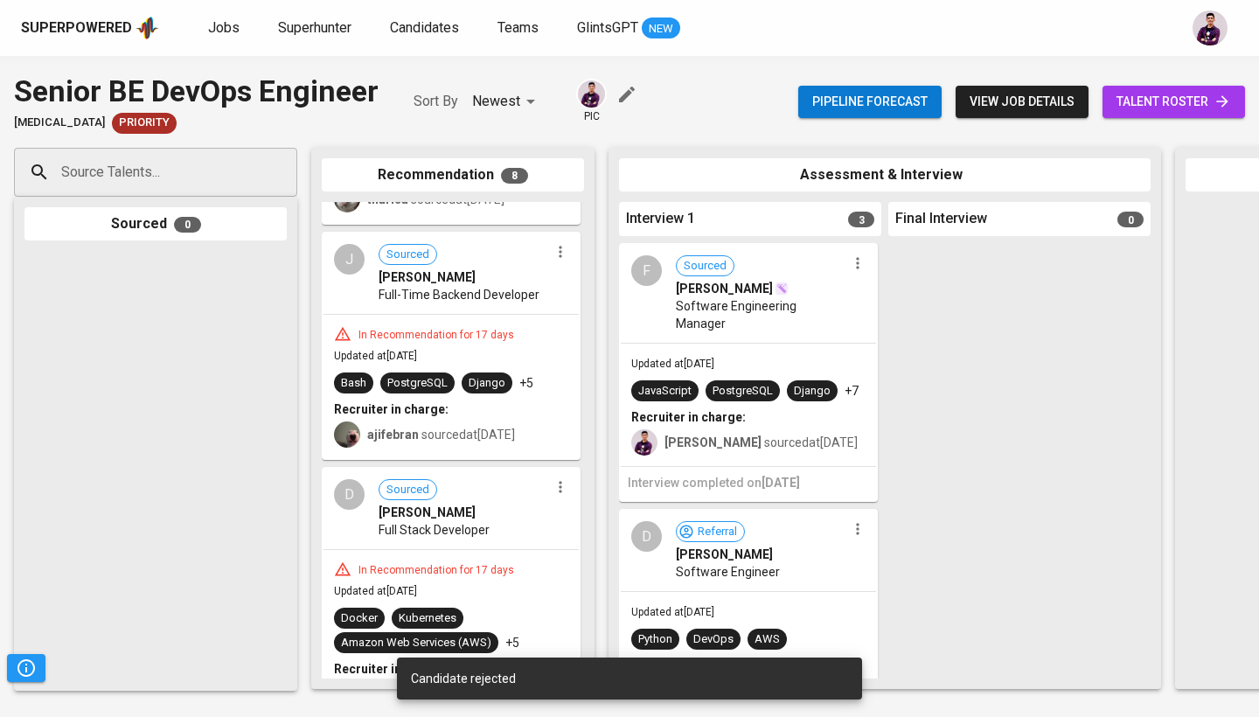
click at [553, 252] on icon "button" at bounding box center [560, 251] width 17 height 17
click at [588, 335] on span "Move to unsuitable" at bounding box center [602, 333] width 92 height 16
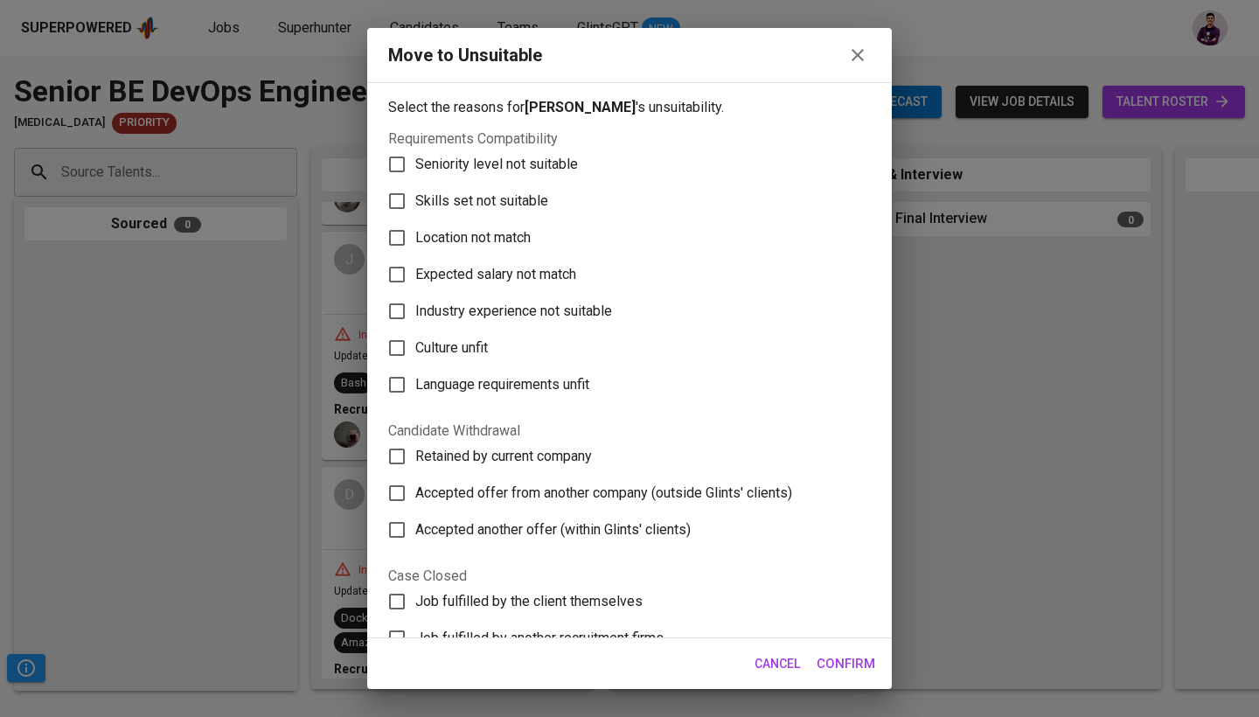
click at [569, 379] on span "Language requirements unfit" at bounding box center [502, 384] width 174 height 21
click at [415, 379] on input "Language requirements unfit" at bounding box center [397, 384] width 37 height 37
checkbox input "true"
click at [851, 657] on span "Confirm" at bounding box center [846, 663] width 59 height 23
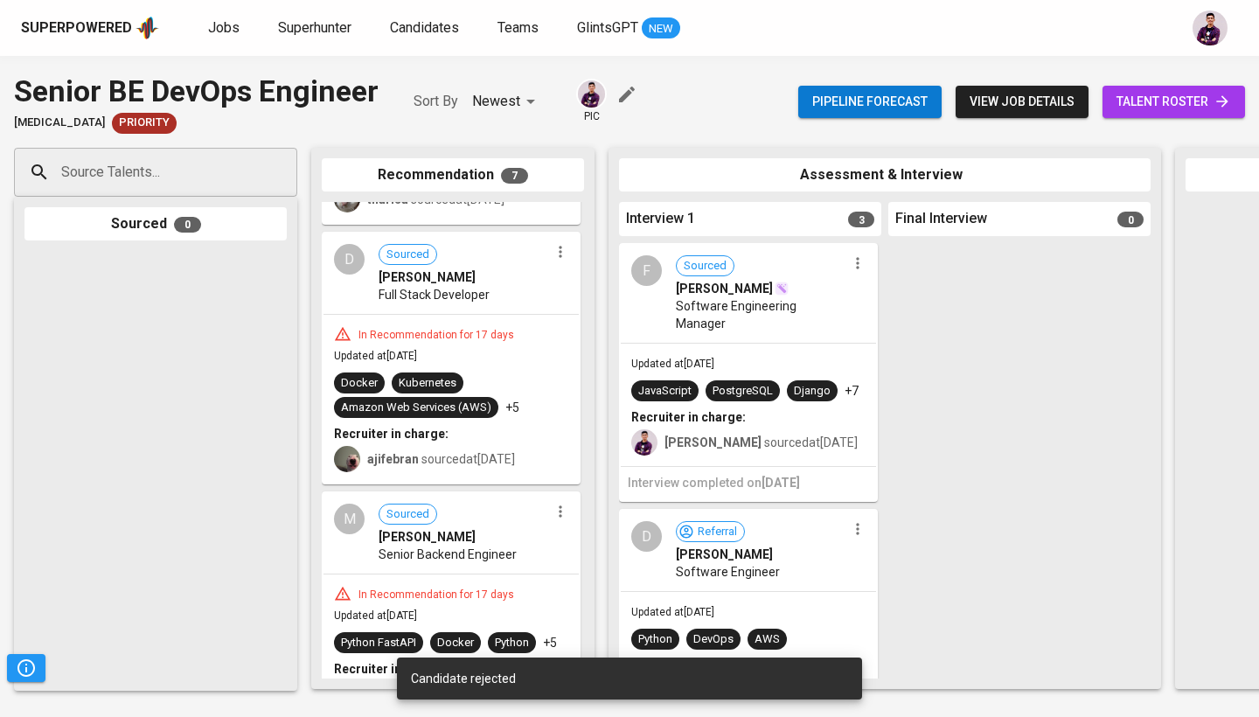
click at [552, 257] on icon "button" at bounding box center [560, 251] width 17 height 17
click at [579, 332] on span "Move to unsuitable" at bounding box center [602, 333] width 92 height 16
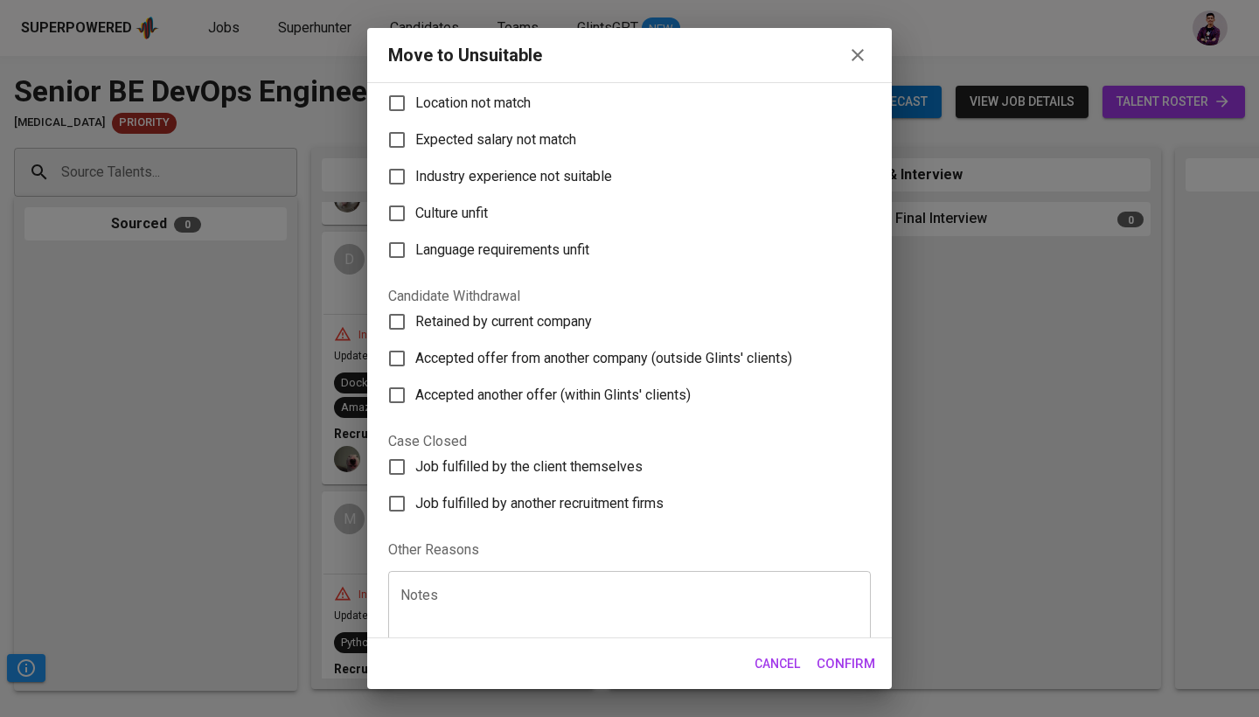
scroll to position [133, 0]
click at [613, 361] on span "Accepted offer from another company (outside Glints' clients)" at bounding box center [603, 360] width 377 height 21
click at [415, 361] on input "Accepted offer from another company (outside Glints' clients)" at bounding box center [397, 360] width 37 height 37
checkbox input "true"
click at [845, 666] on span "Confirm" at bounding box center [846, 663] width 59 height 23
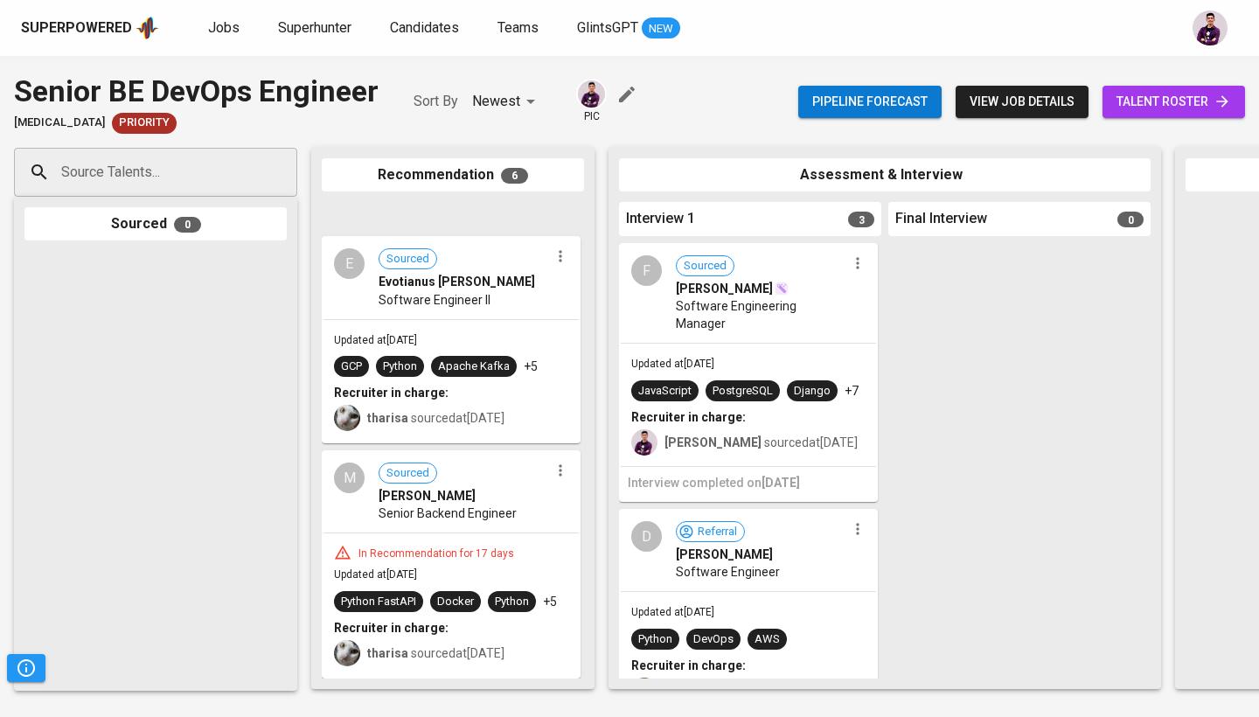
scroll to position [873, 0]
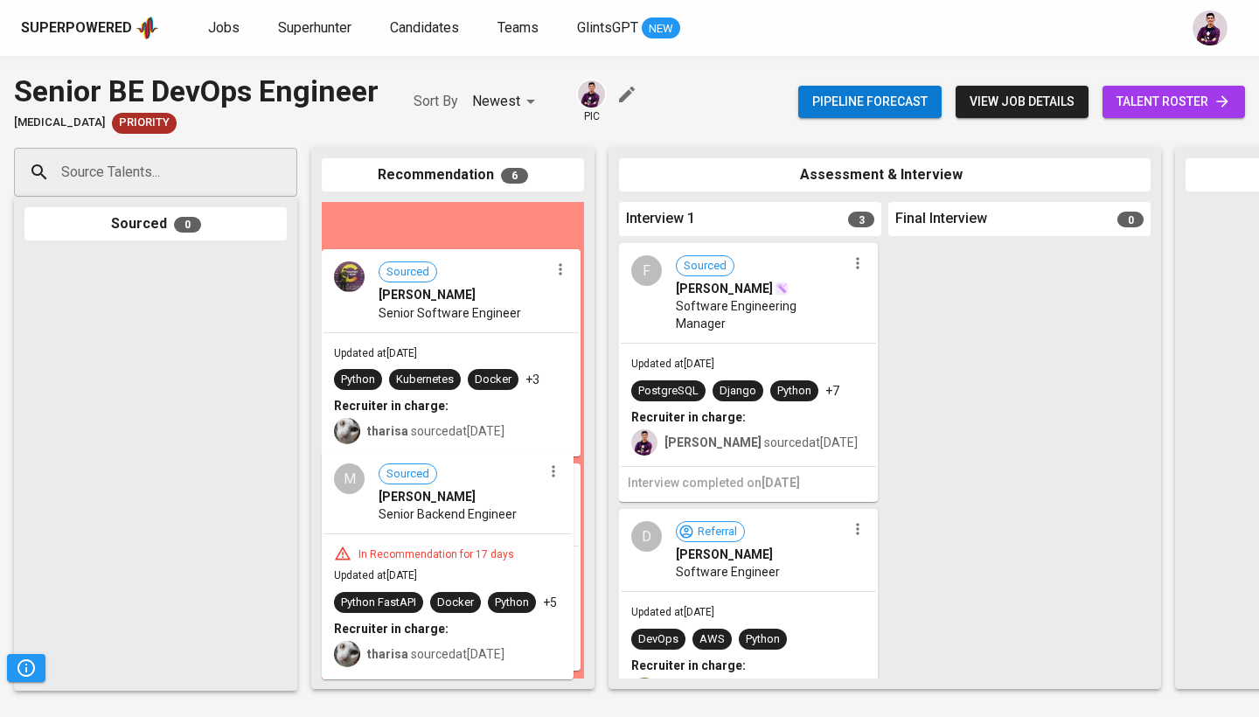
scroll to position [427, 0]
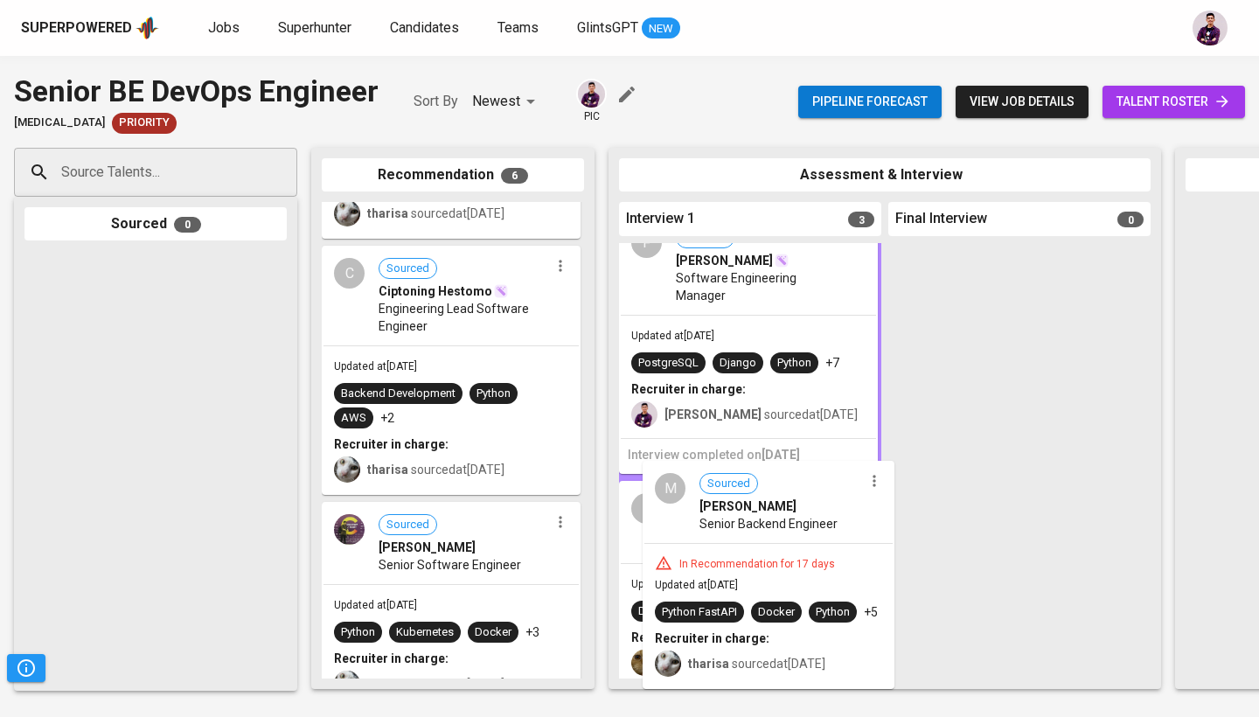
drag, startPoint x: 394, startPoint y: 519, endPoint x: 727, endPoint y: 528, distance: 332.5
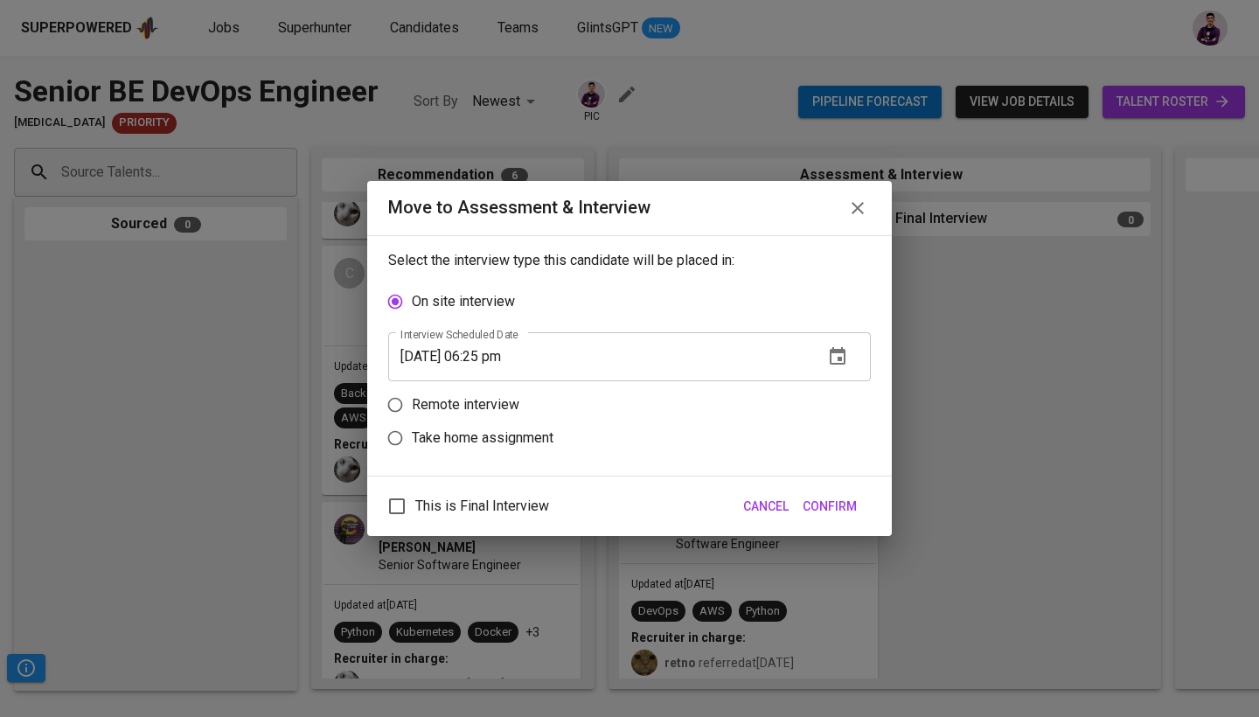
scroll to position [28, 0]
click at [464, 405] on p "Remote interview" at bounding box center [466, 404] width 108 height 21
click at [412, 405] on input "Remote interview" at bounding box center [395, 404] width 33 height 33
radio input "true"
click at [832, 400] on icon "button" at bounding box center [837, 390] width 21 height 21
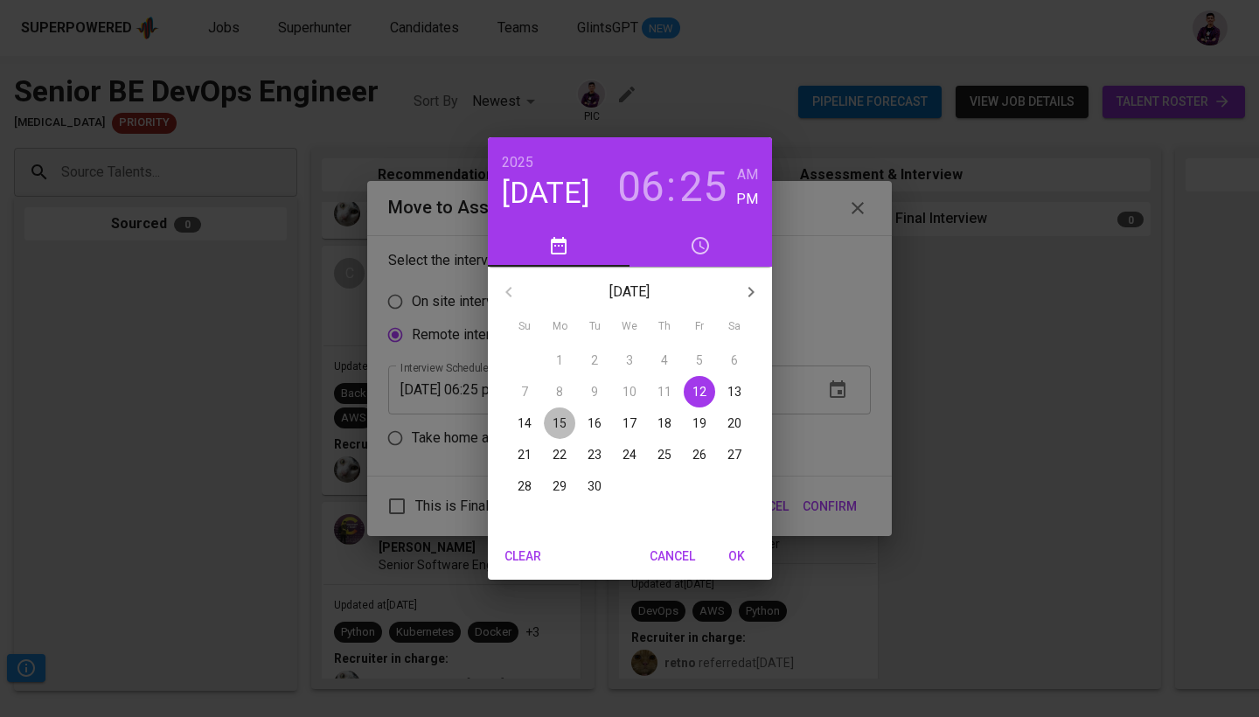
click at [557, 424] on p "15" at bounding box center [560, 423] width 14 height 17
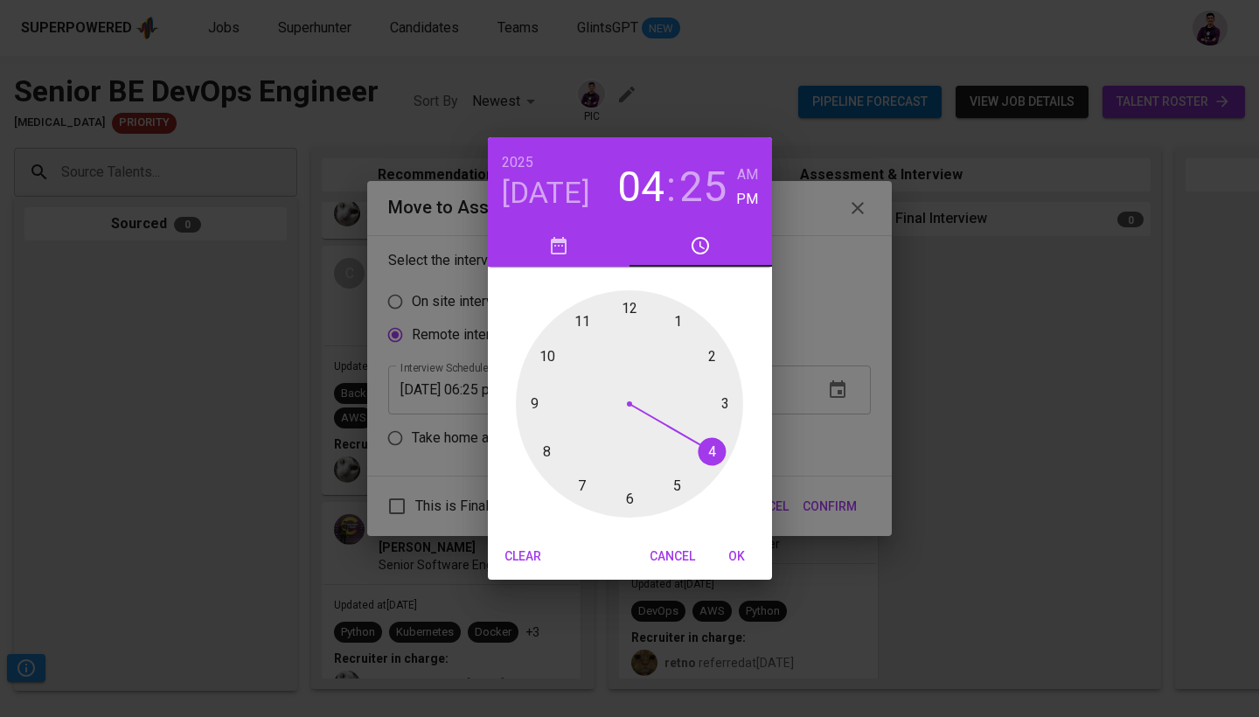
drag, startPoint x: 627, startPoint y: 496, endPoint x: 716, endPoint y: 473, distance: 92.1
click at [716, 473] on div at bounding box center [629, 403] width 227 height 227
drag, startPoint x: 670, startPoint y: 483, endPoint x: 629, endPoint y: 494, distance: 42.7
click at [629, 494] on div at bounding box center [629, 403] width 227 height 227
type input "09/15/2025 04:30 pm"
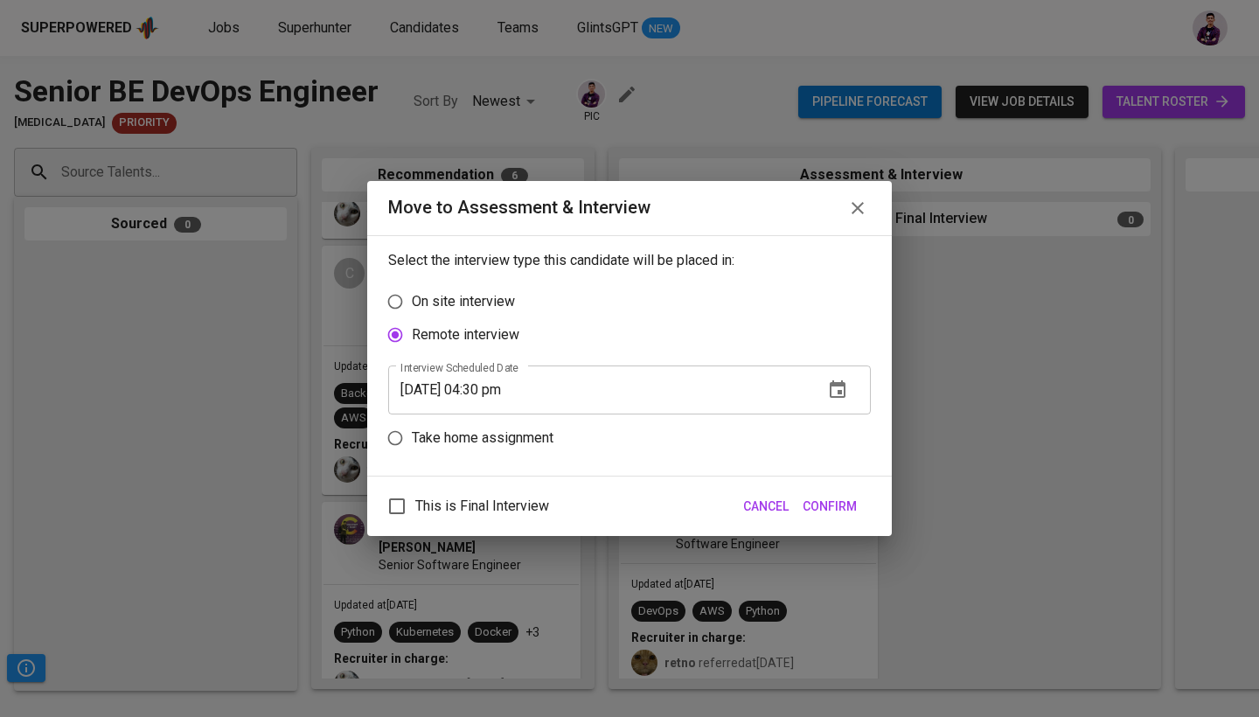
click at [825, 500] on span "Confirm" at bounding box center [830, 507] width 54 height 22
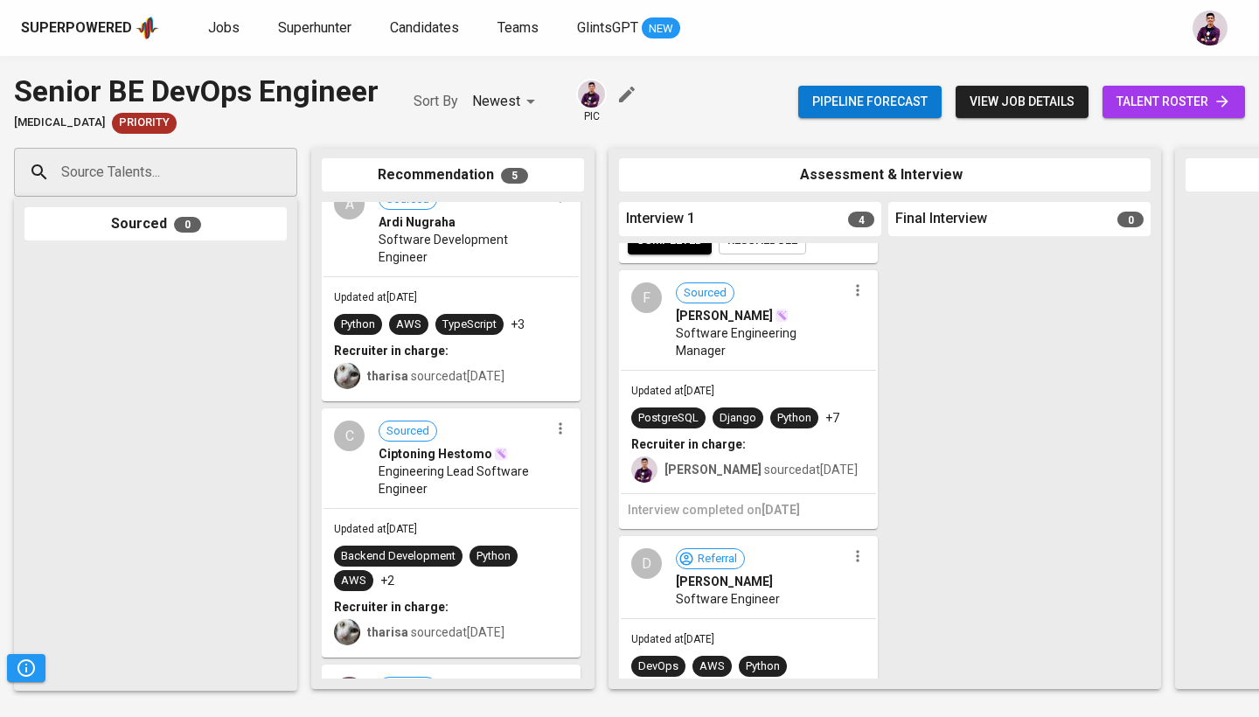
scroll to position [0, 0]
click at [970, 99] on span "view job details" at bounding box center [1022, 102] width 105 height 22
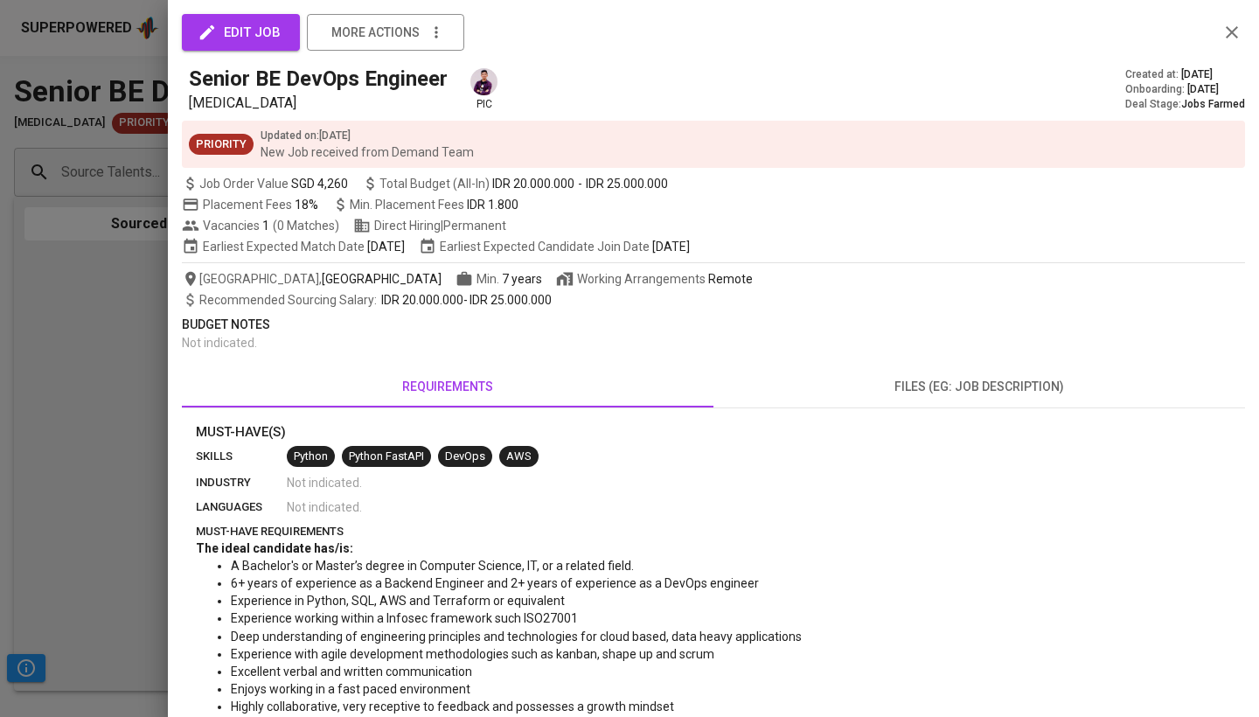
click at [233, 143] on span "Priority" at bounding box center [221, 144] width 65 height 17
click at [399, 31] on span "more actions" at bounding box center [375, 33] width 88 height 22
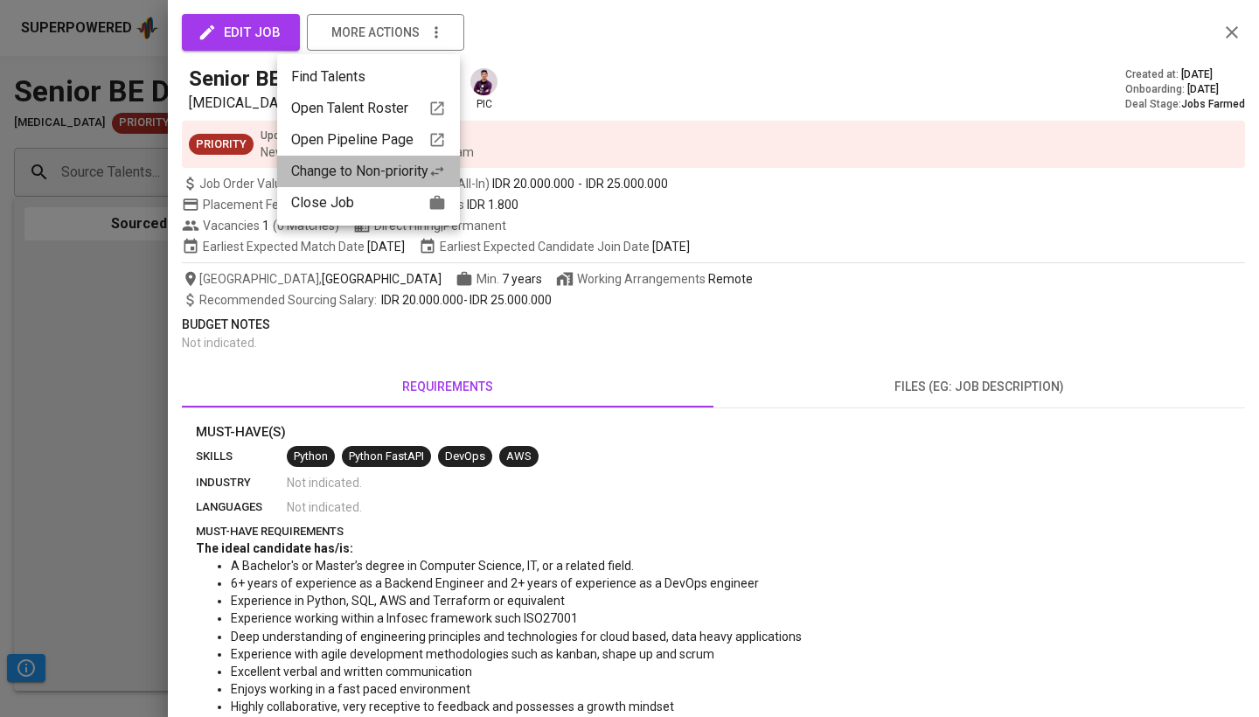
click at [384, 158] on li "Change to Non-priority" at bounding box center [368, 171] width 183 height 31
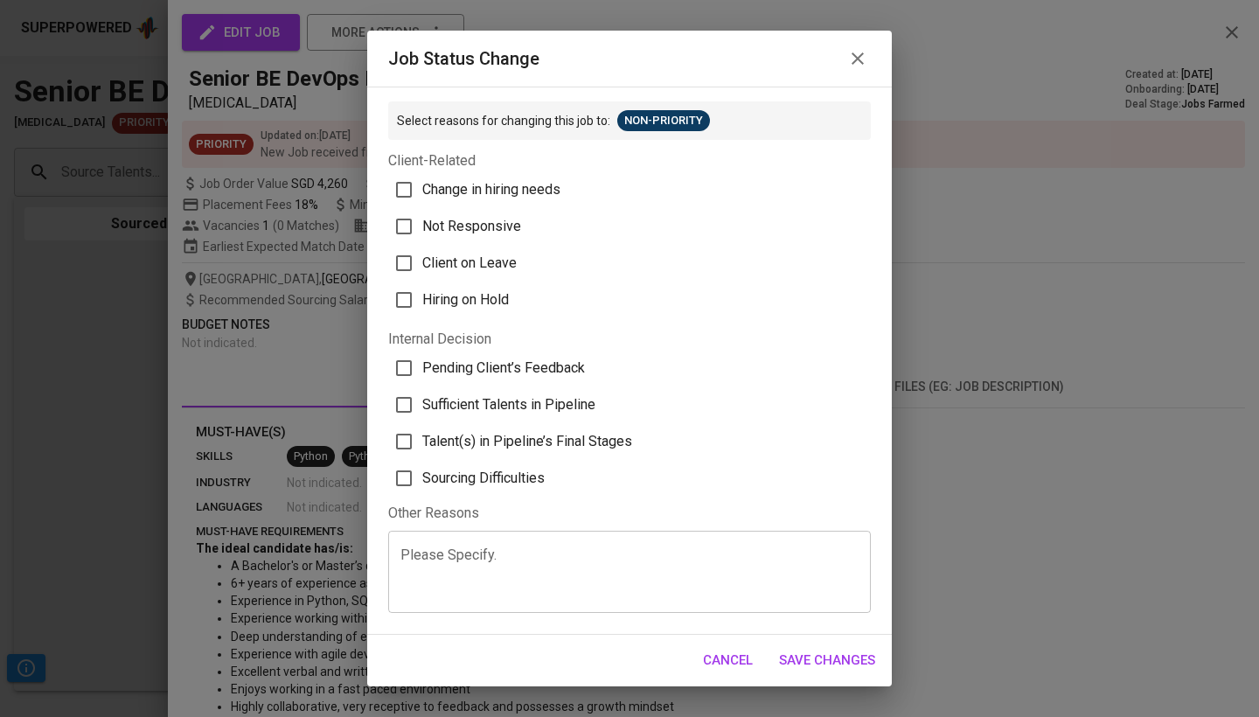
click at [508, 405] on span "Sufficient Talents in Pipeline" at bounding box center [508, 404] width 173 height 21
click at [422, 405] on input "Sufficient Talents in Pipeline" at bounding box center [404, 405] width 37 height 37
checkbox input "true"
click at [846, 659] on span "Save Changes" at bounding box center [827, 660] width 96 height 23
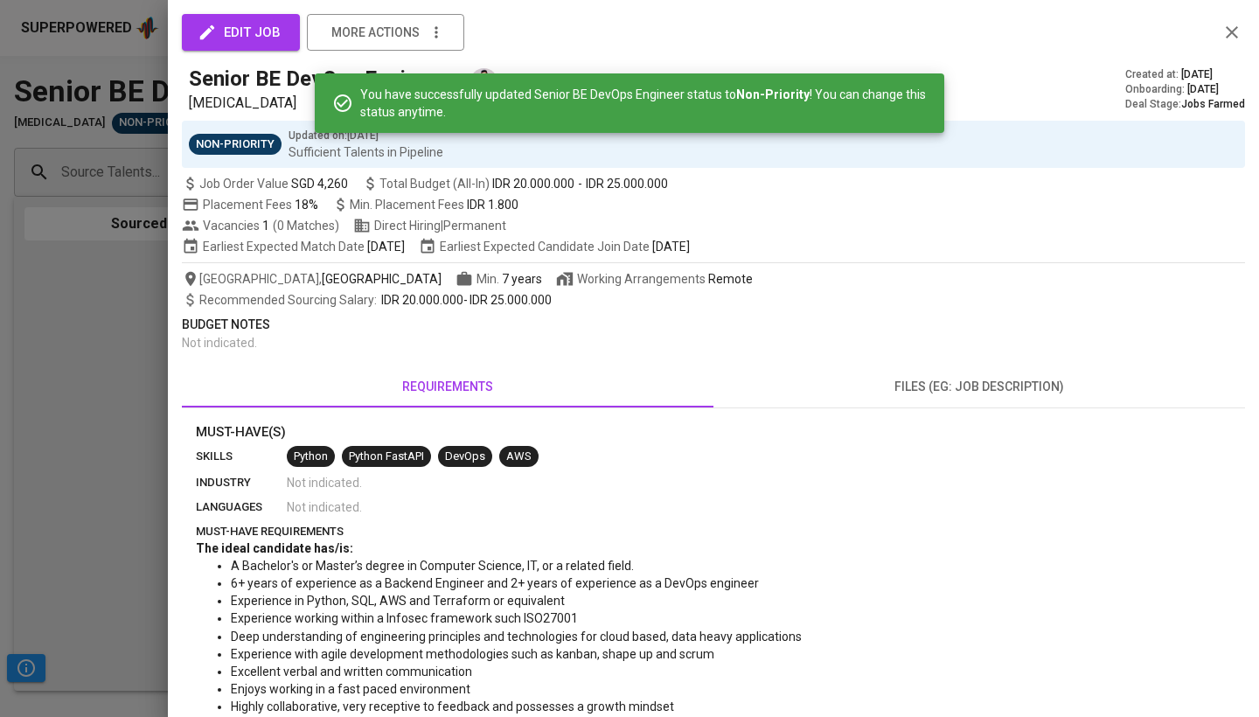
click at [1236, 33] on icon "button" at bounding box center [1232, 32] width 21 height 21
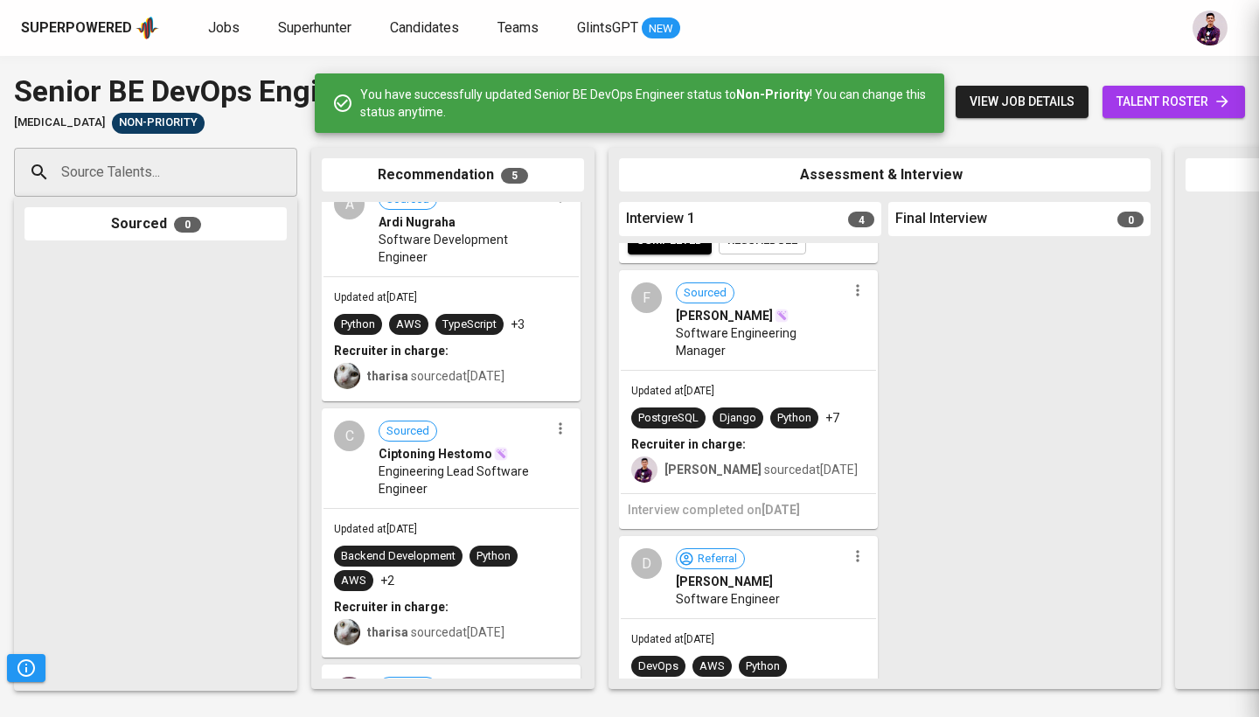
click at [1233, 33] on button "button" at bounding box center [1210, 28] width 56 height 56
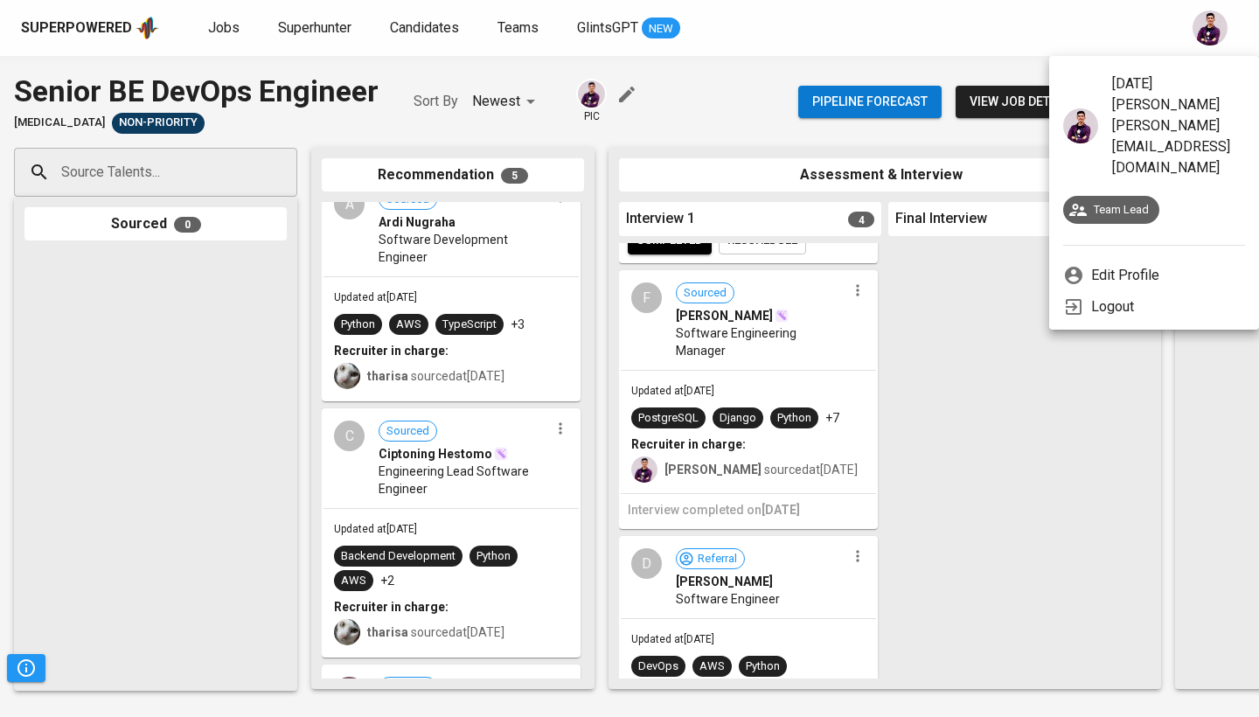
click at [222, 27] on div at bounding box center [629, 358] width 1259 height 717
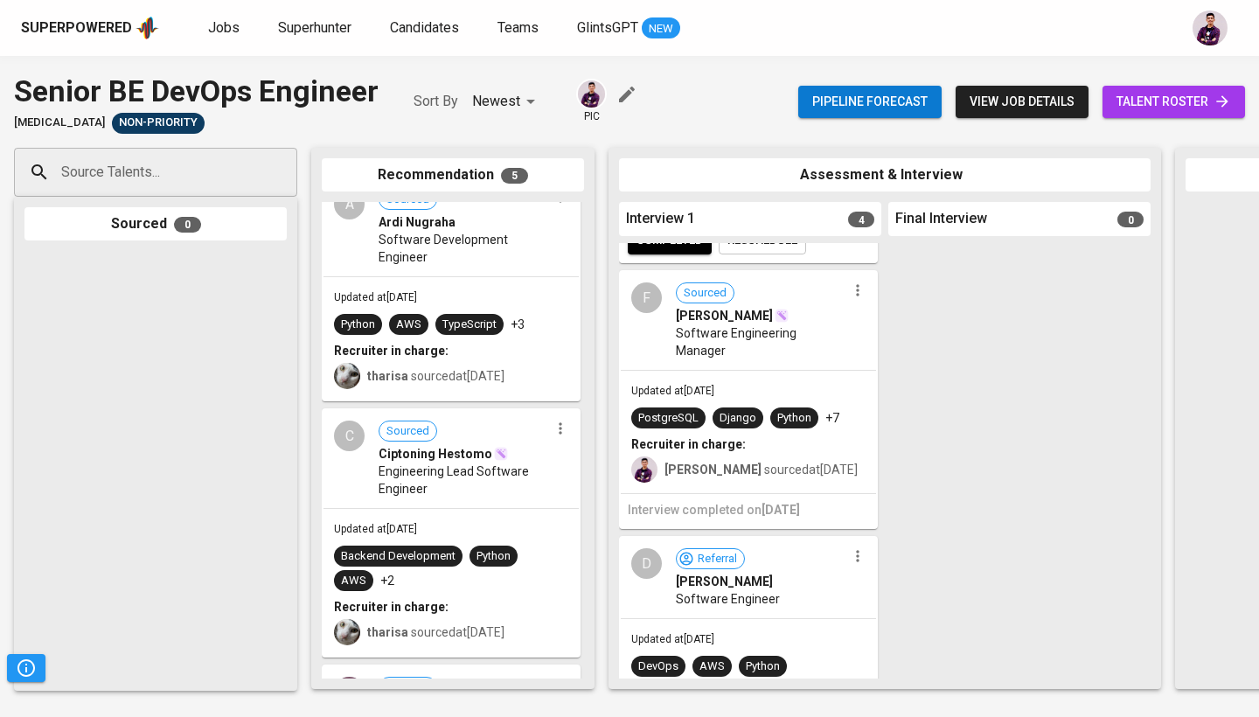
click at [222, 27] on span "Jobs" at bounding box center [223, 27] width 31 height 17
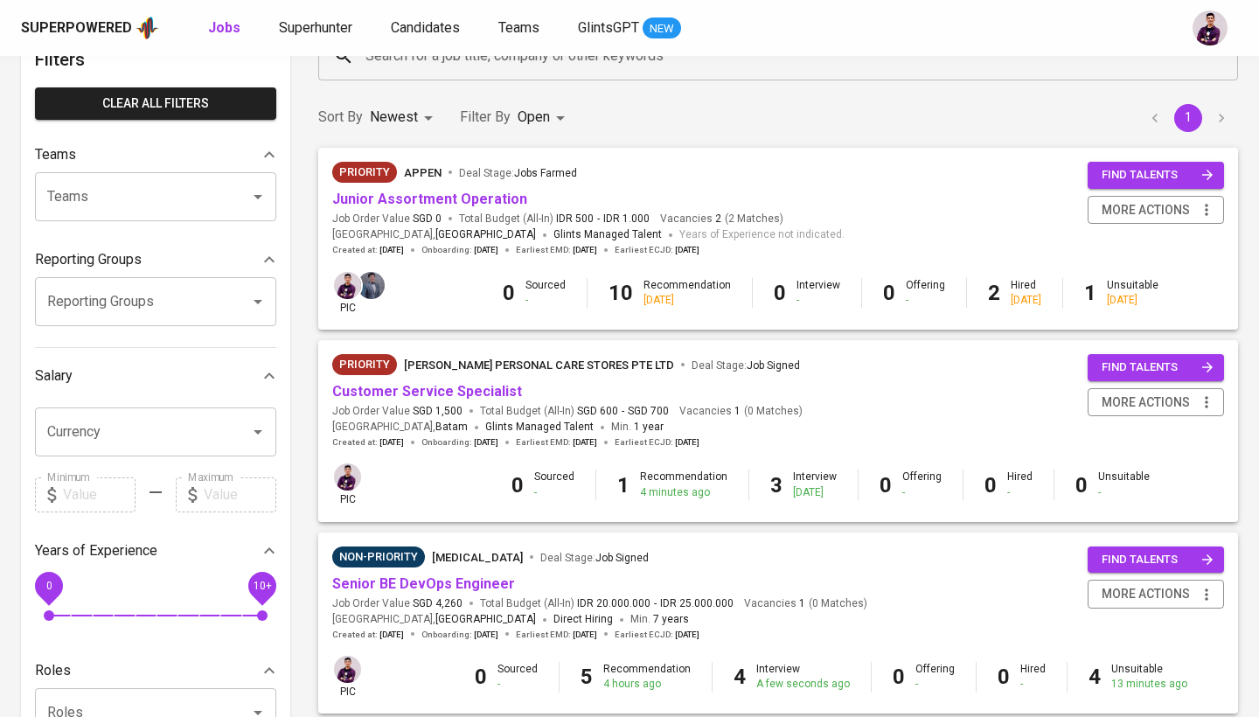
scroll to position [153, 0]
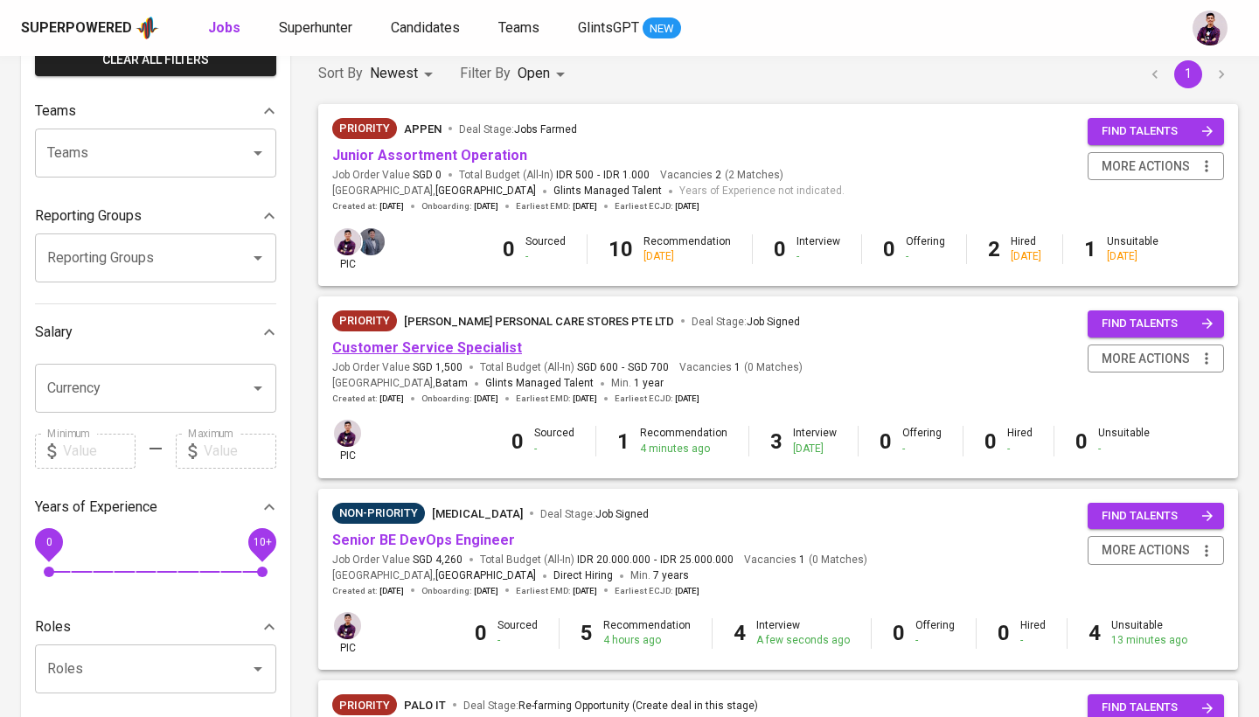
click at [450, 344] on link "Customer Service Specialist" at bounding box center [427, 347] width 190 height 17
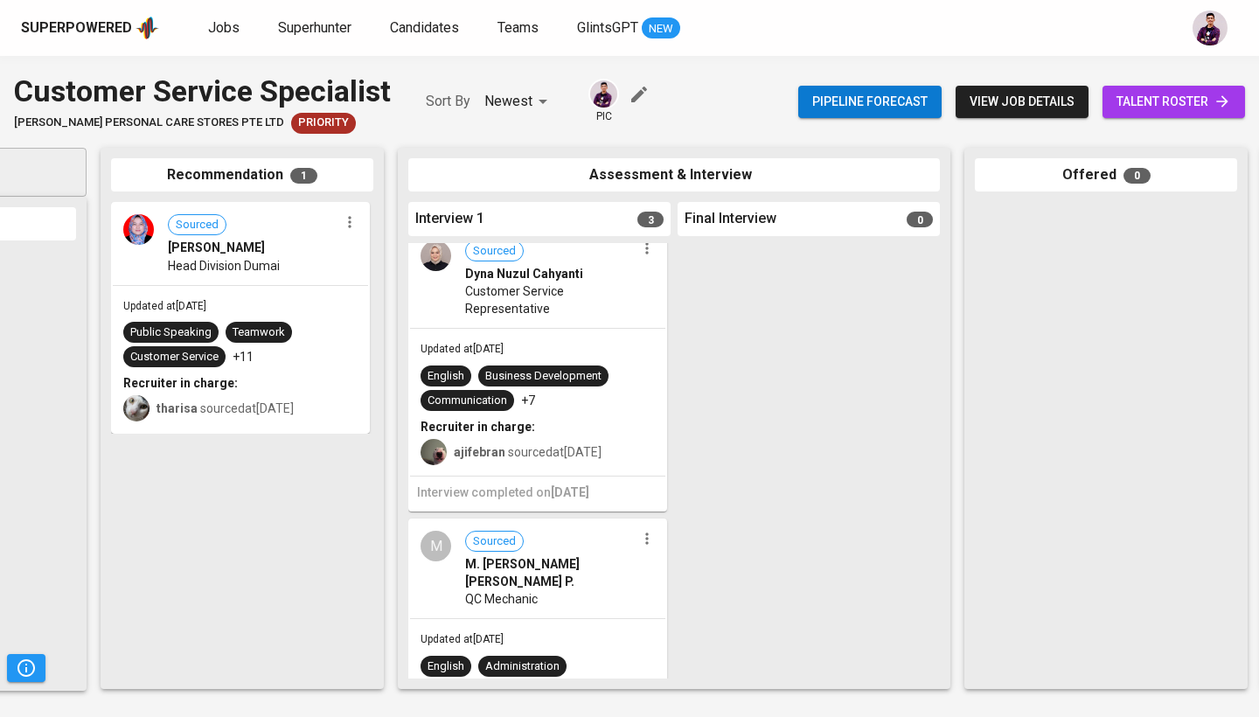
scroll to position [13, 0]
click at [645, 254] on icon "button" at bounding box center [646, 250] width 3 height 11
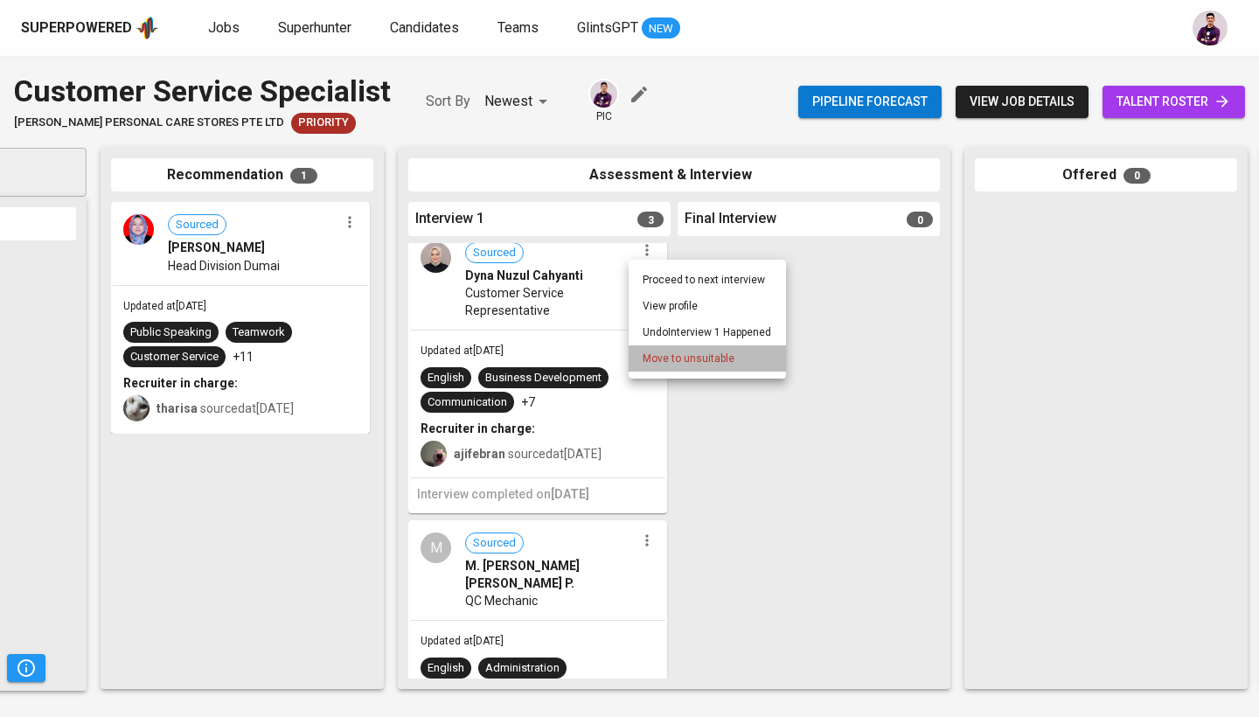
click at [659, 354] on span "Move to unsuitable" at bounding box center [689, 359] width 92 height 16
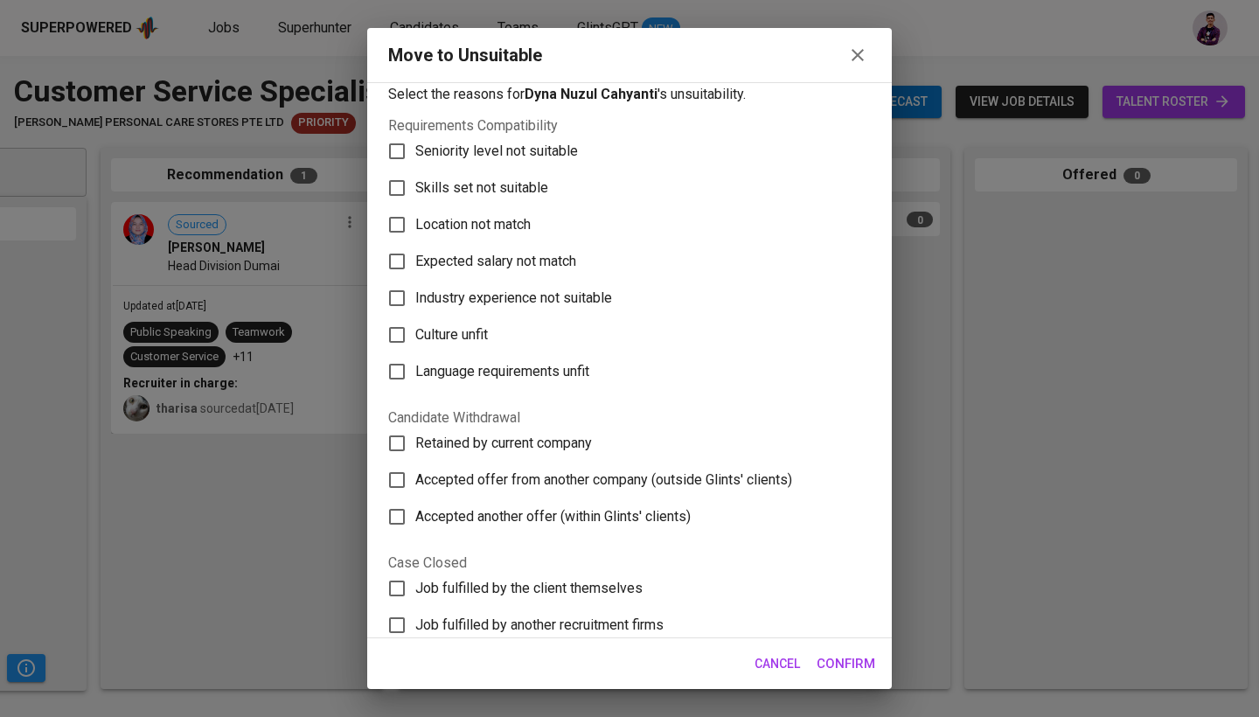
scroll to position [6, 0]
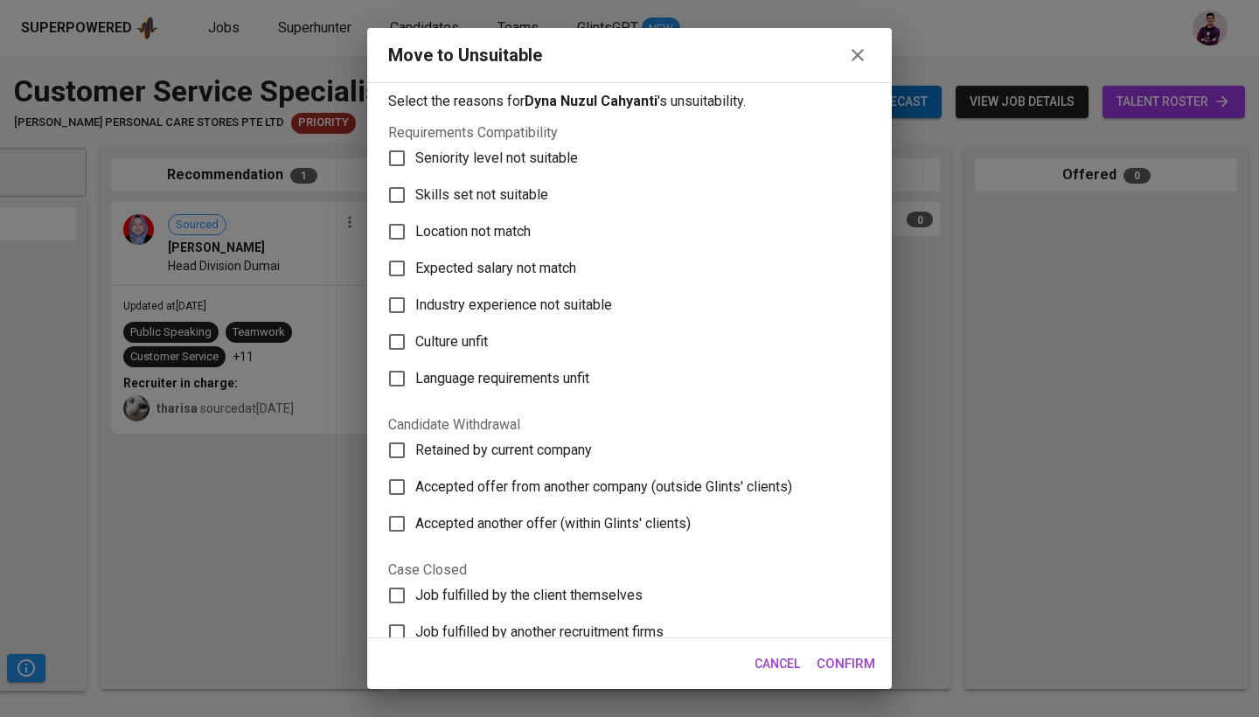
click at [527, 378] on span "Language requirements unfit" at bounding box center [502, 378] width 174 height 21
click at [415, 378] on input "Language requirements unfit" at bounding box center [397, 378] width 37 height 37
checkbox input "true"
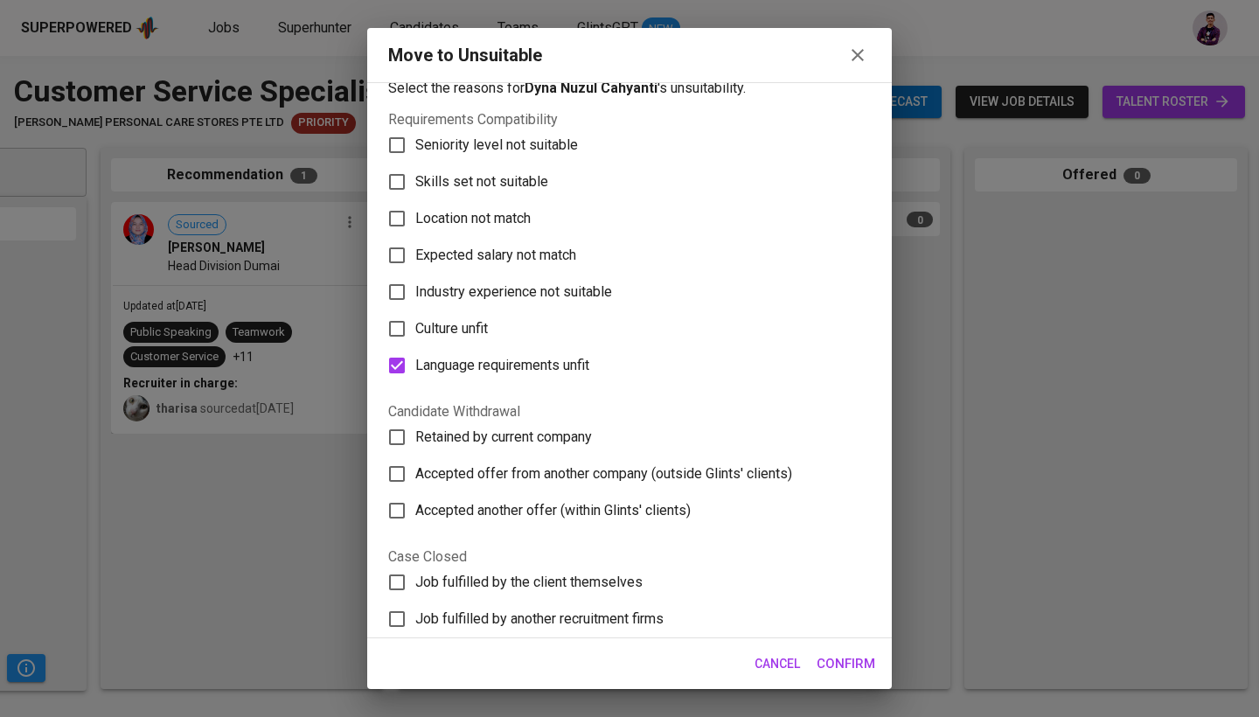
scroll to position [22, 0]
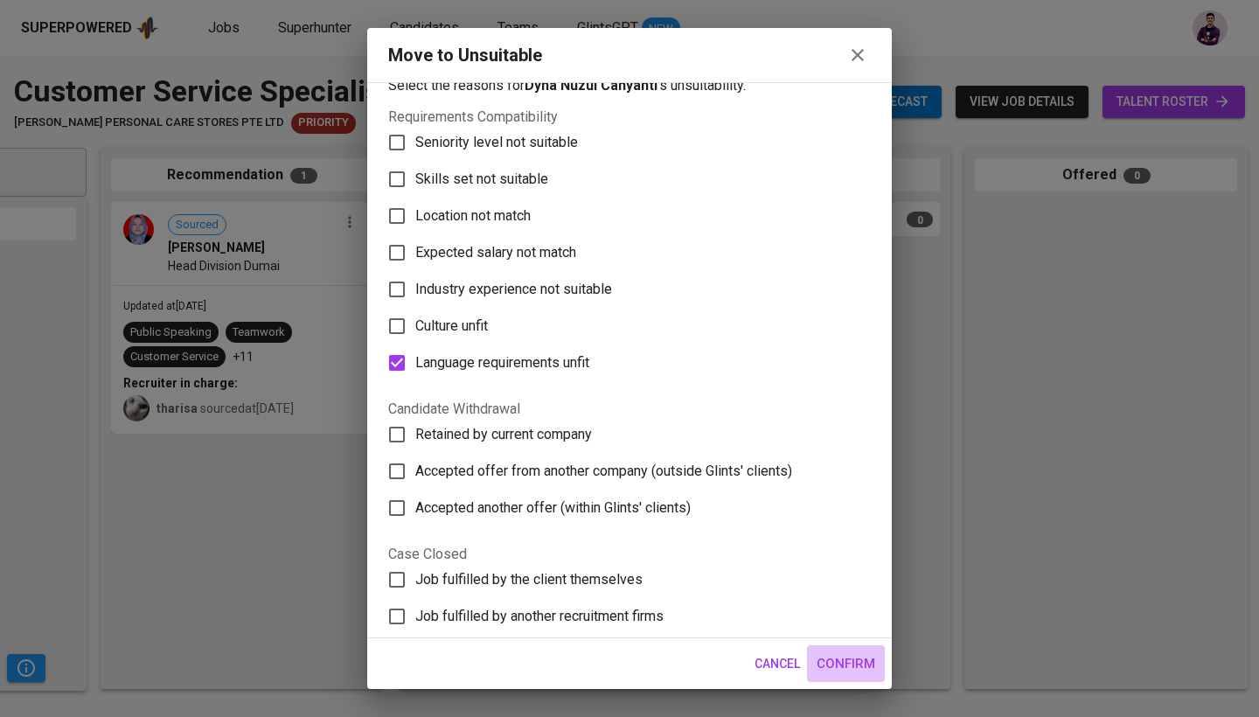
click at [871, 673] on span "Confirm" at bounding box center [846, 663] width 59 height 23
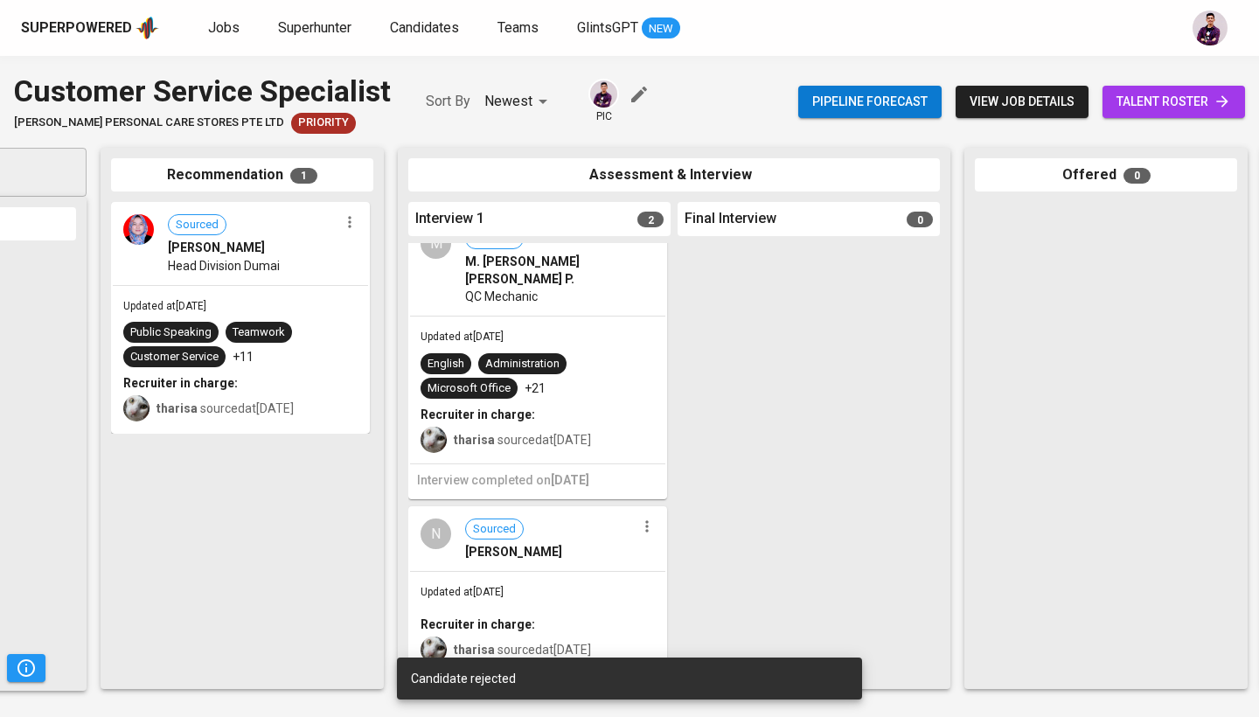
scroll to position [3, 0]
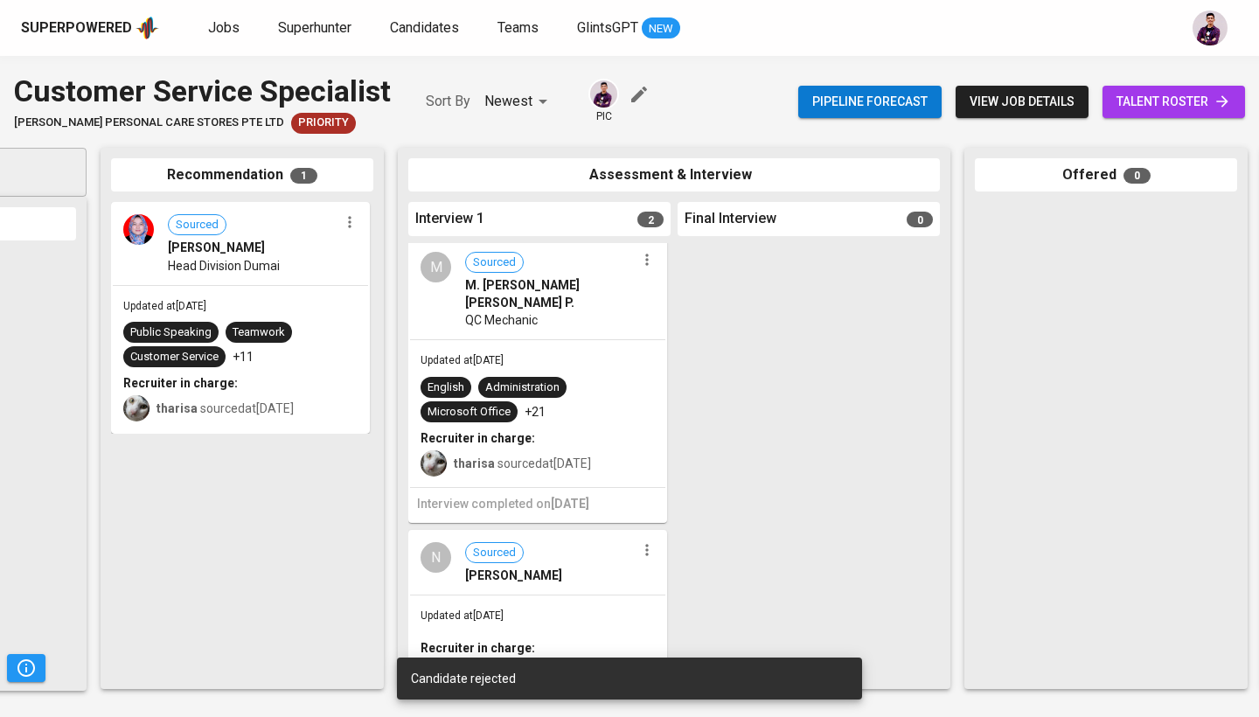
click at [640, 261] on icon "button" at bounding box center [646, 259] width 17 height 17
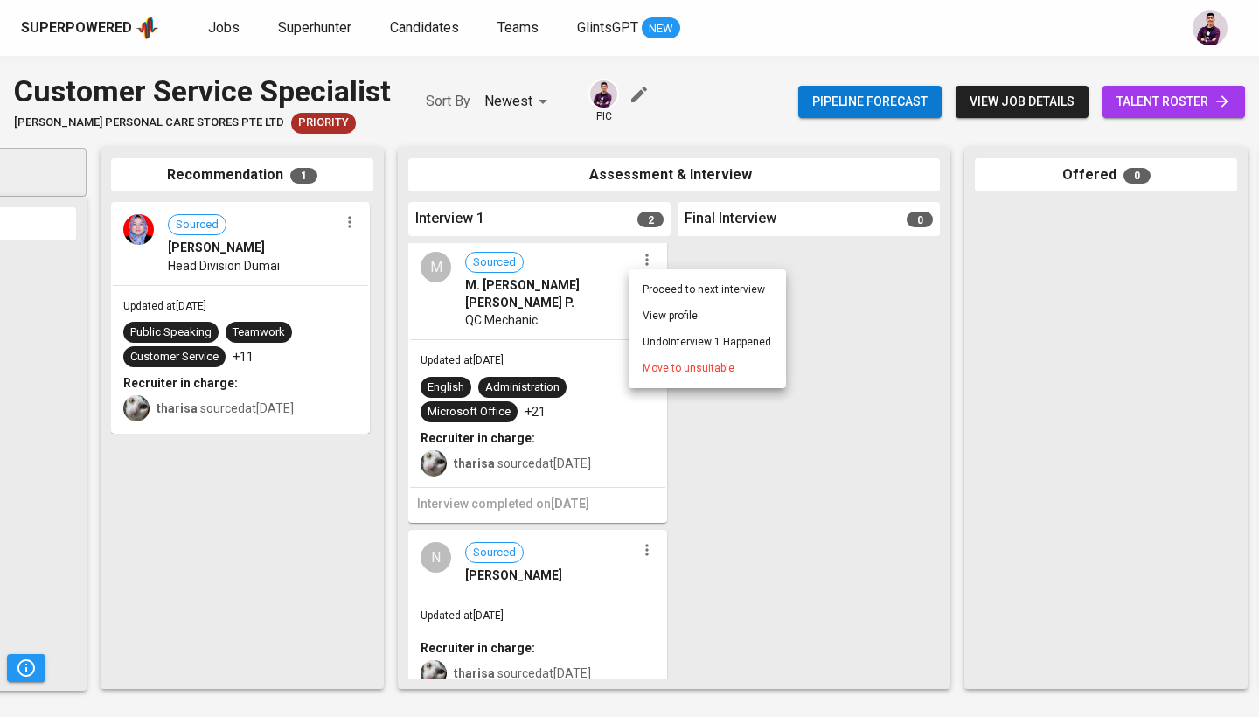
click at [679, 370] on span "Move to unsuitable" at bounding box center [689, 368] width 92 height 16
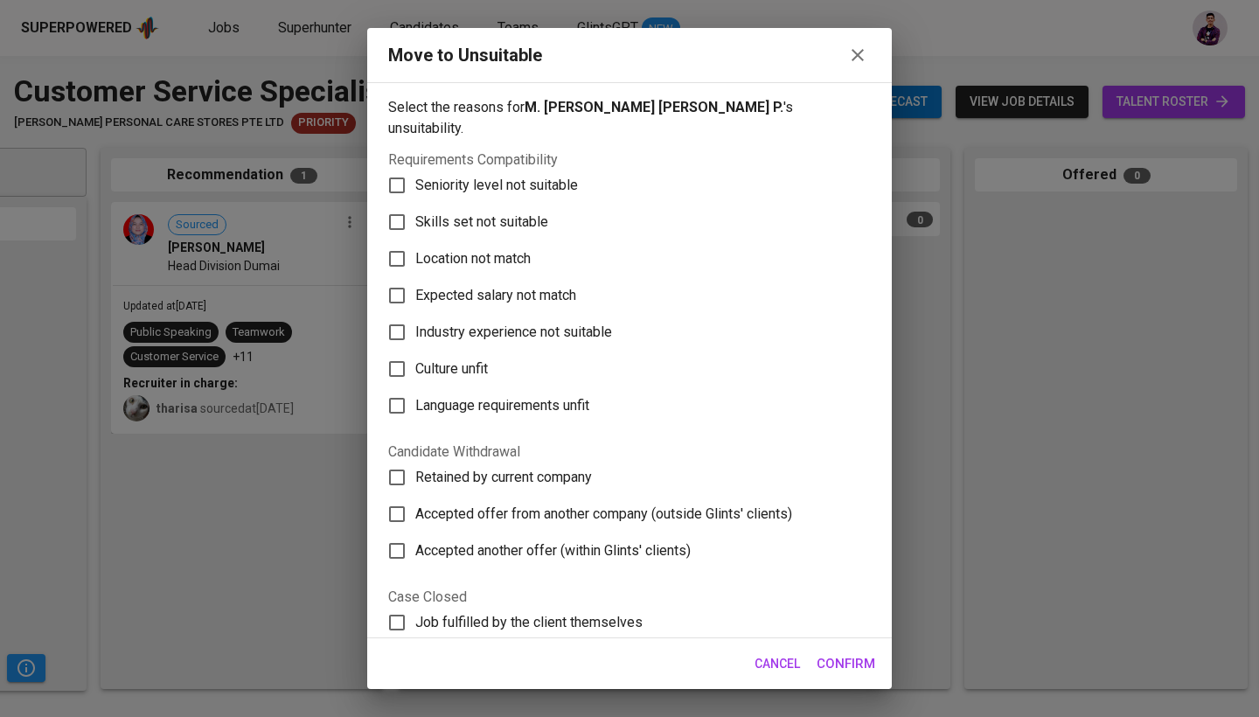
click at [562, 395] on span "Language requirements unfit" at bounding box center [502, 405] width 174 height 21
click at [415, 387] on input "Language requirements unfit" at bounding box center [397, 405] width 37 height 37
checkbox input "true"
click at [864, 672] on span "Confirm" at bounding box center [846, 663] width 59 height 23
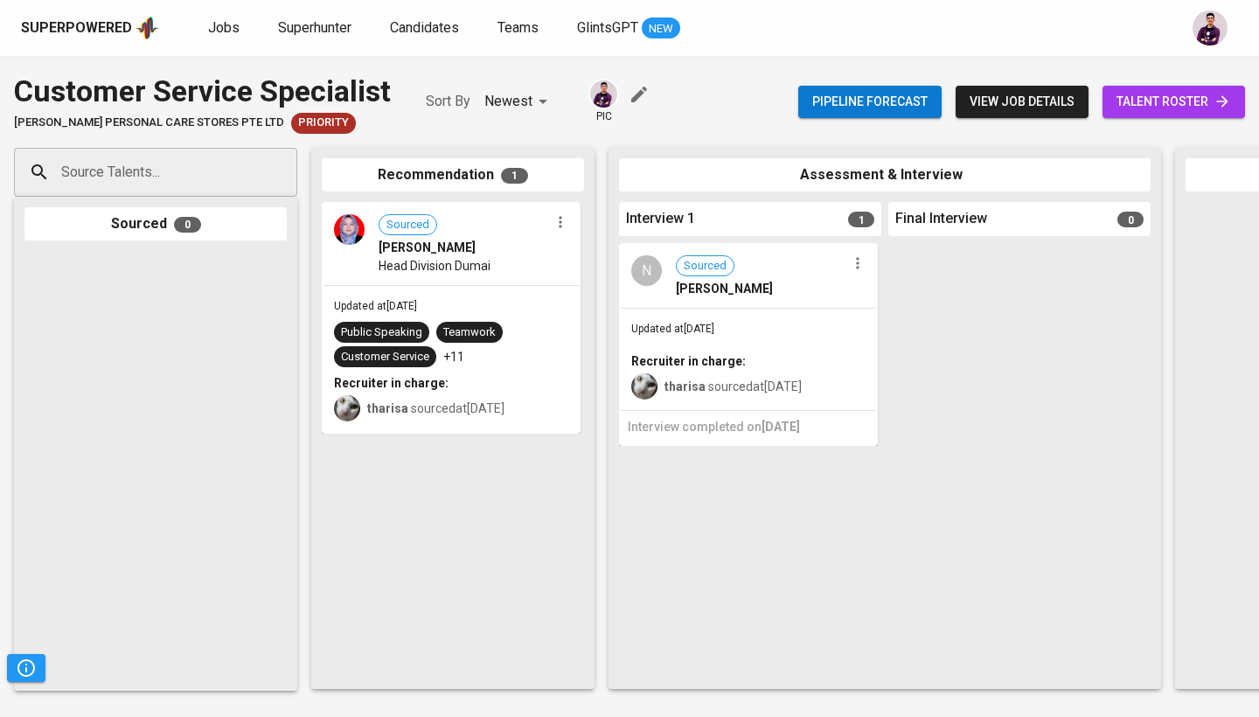
scroll to position [0, 0]
click at [291, 121] on span "Priority" at bounding box center [323, 123] width 65 height 17
click at [1055, 96] on span "view job details" at bounding box center [1022, 102] width 105 height 22
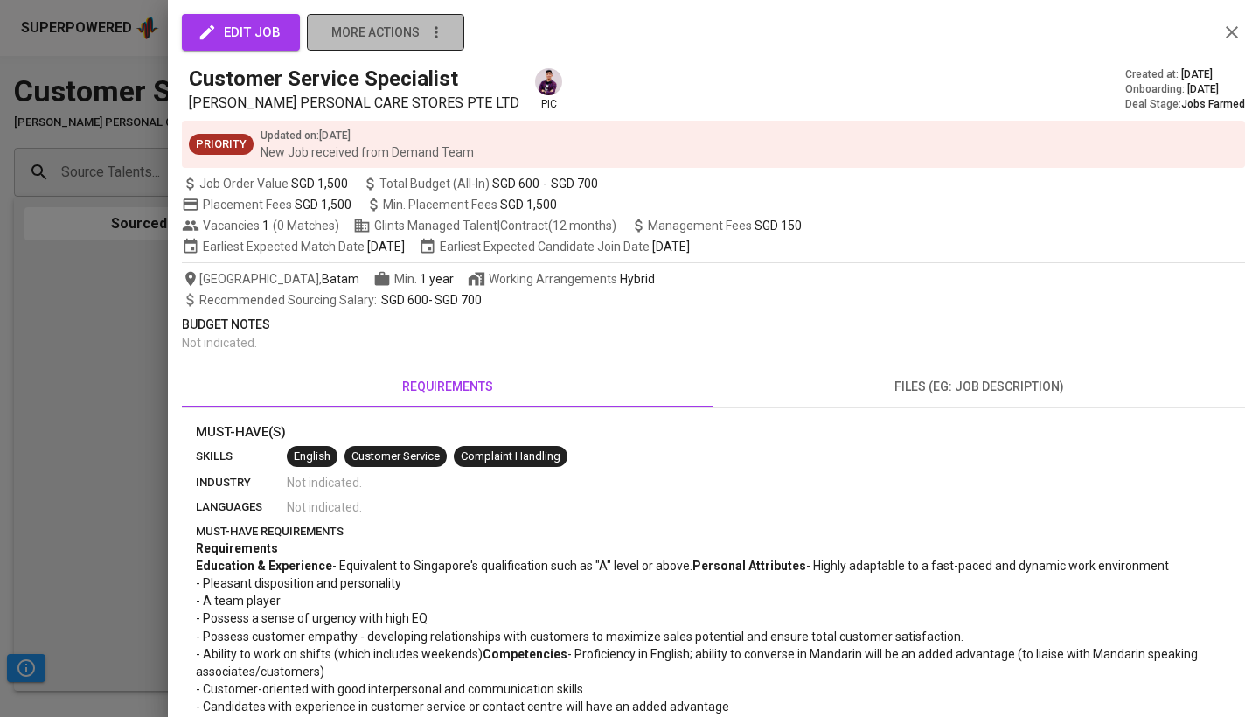
click at [385, 36] on span "more actions" at bounding box center [375, 33] width 88 height 22
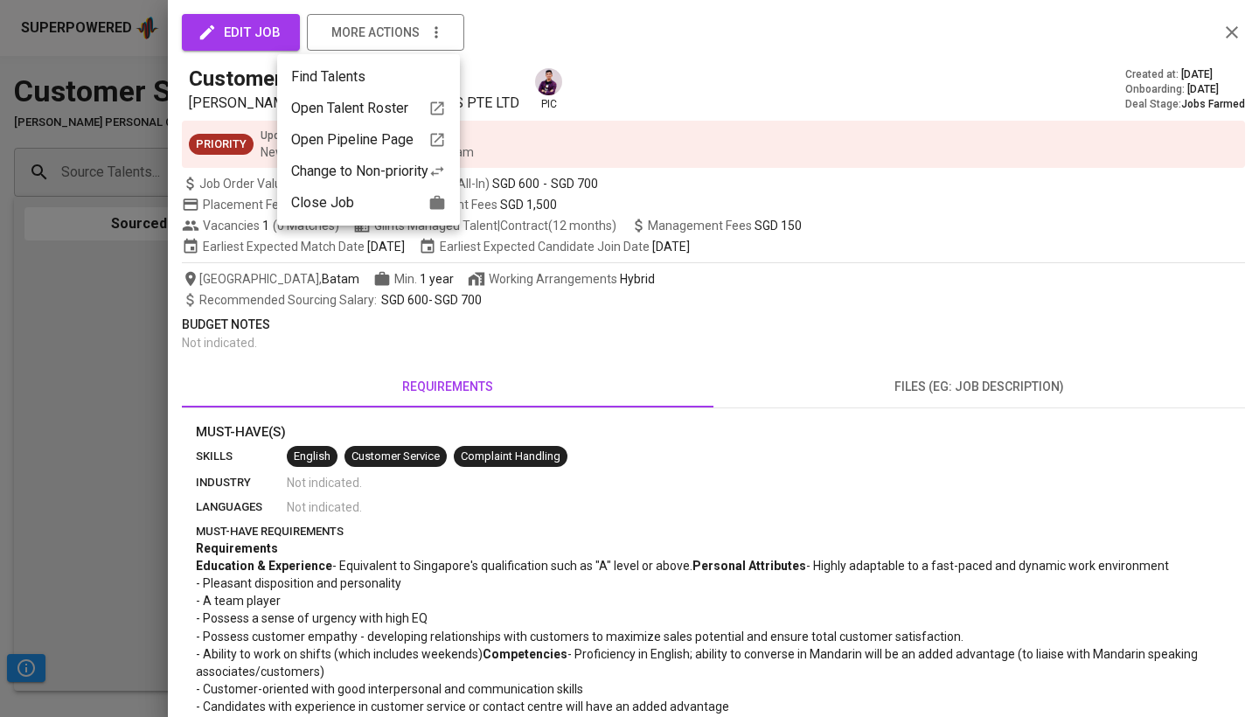
click at [421, 174] on div "Change to Non-priority" at bounding box center [368, 171] width 155 height 21
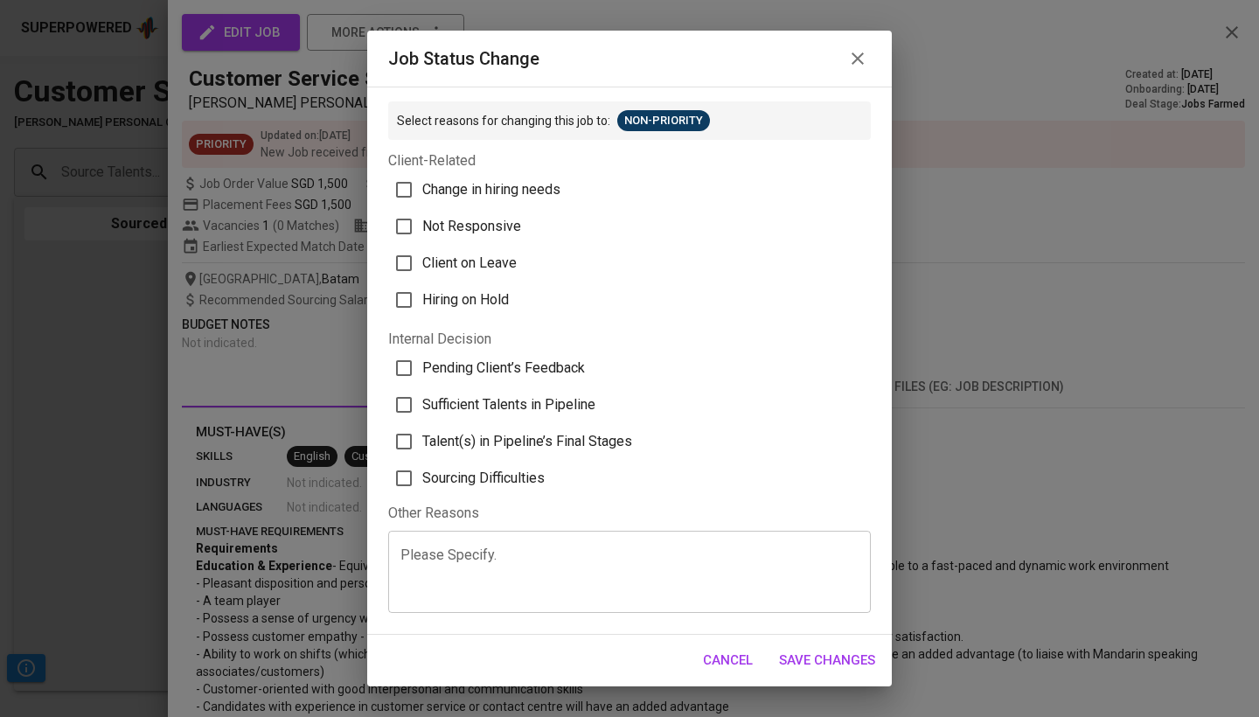
click at [573, 412] on span "Sufficient Talents in Pipeline" at bounding box center [508, 404] width 173 height 21
click at [422, 412] on input "Sufficient Talents in Pipeline" at bounding box center [404, 405] width 37 height 37
checkbox input "true"
click at [806, 645] on button "Save Changes" at bounding box center [827, 660] width 115 height 37
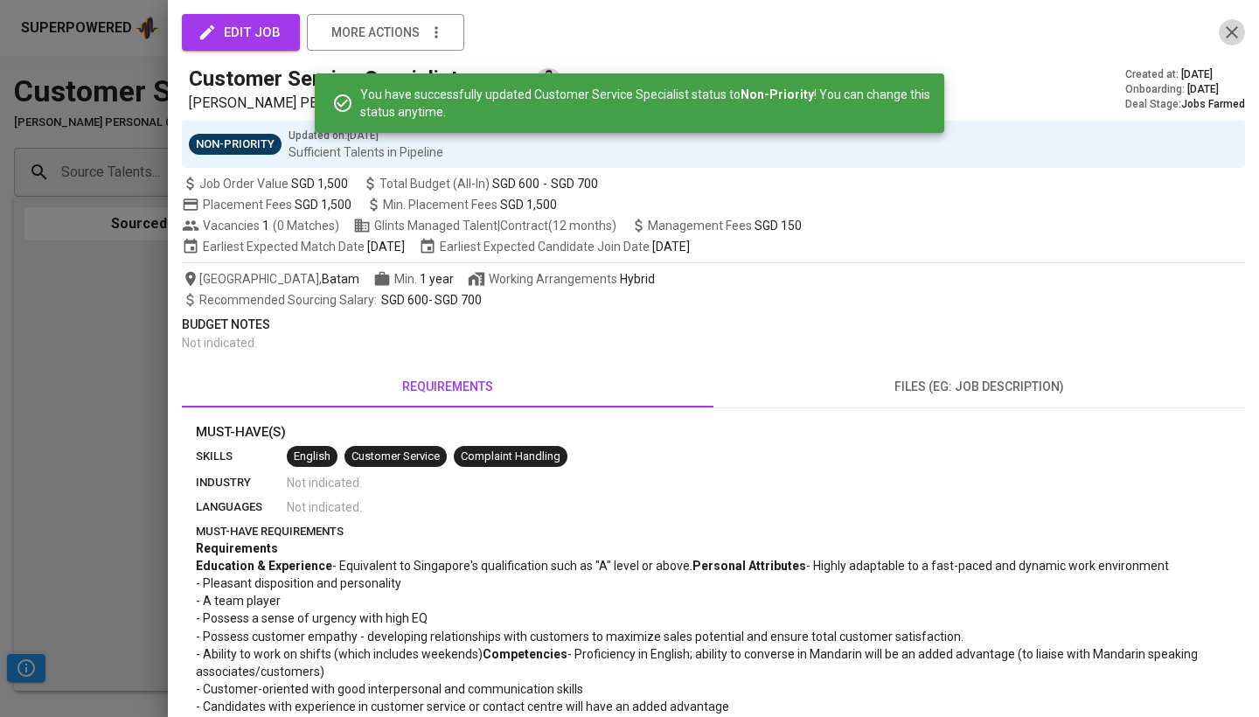
click at [1235, 34] on icon "button" at bounding box center [1232, 32] width 12 height 12
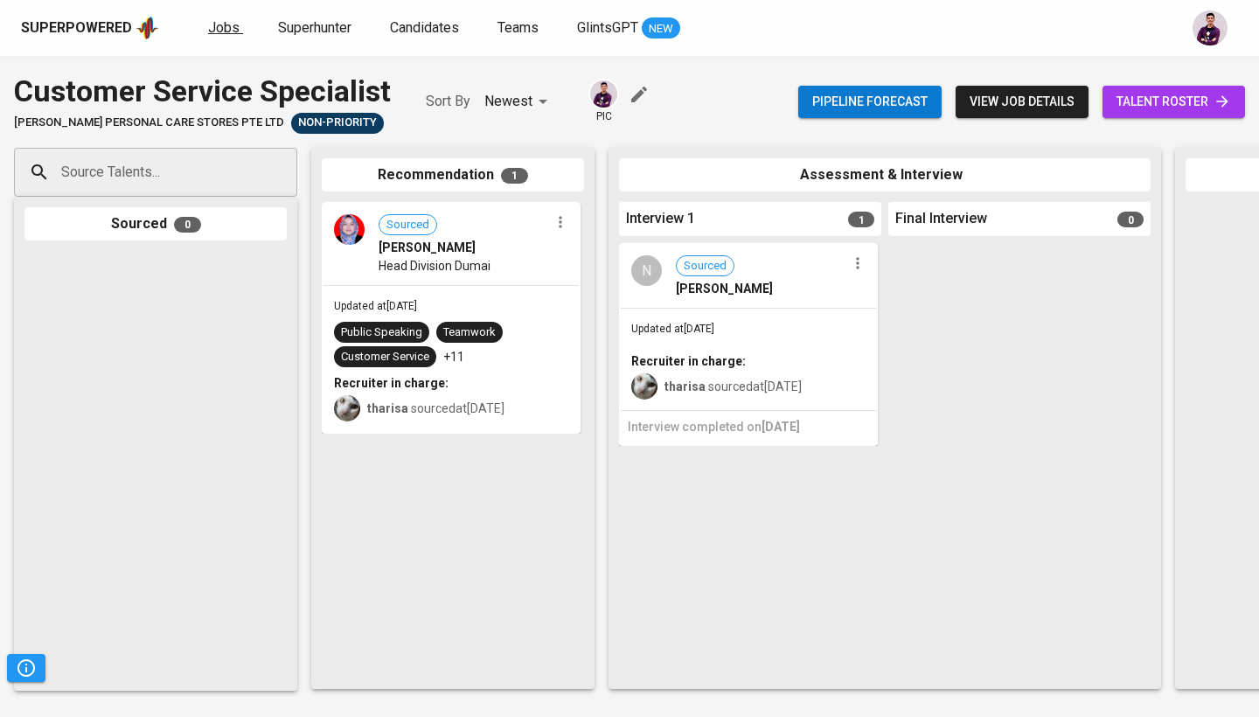
click at [213, 24] on span "Jobs" at bounding box center [223, 27] width 31 height 17
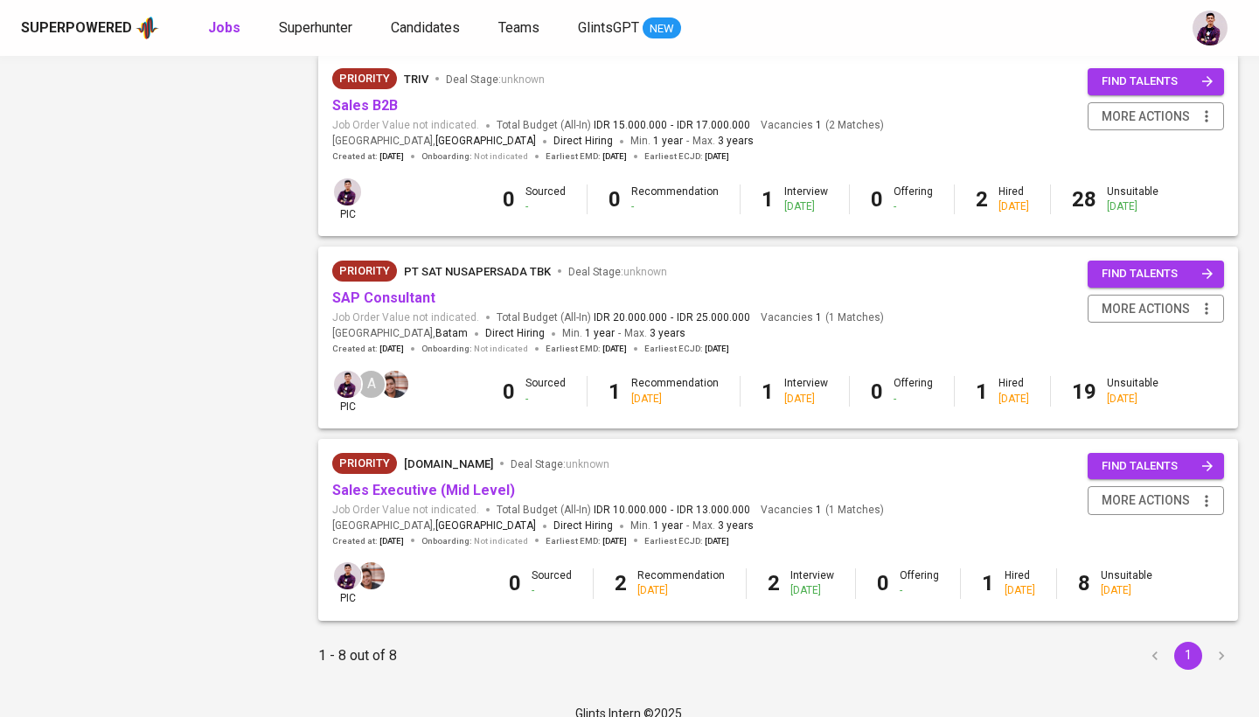
scroll to position [1163, 0]
click at [431, 483] on link "Sales Executive (Mid Level)" at bounding box center [423, 491] width 183 height 17
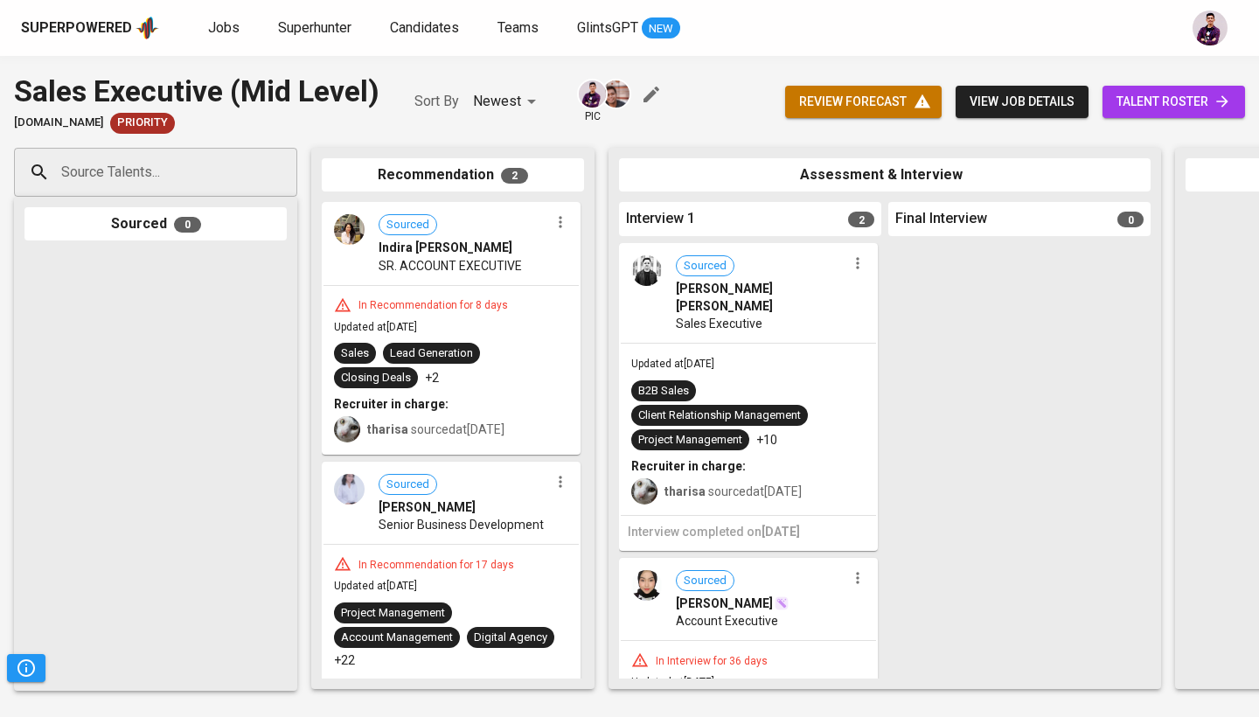
click at [854, 257] on icon "button" at bounding box center [857, 263] width 17 height 17
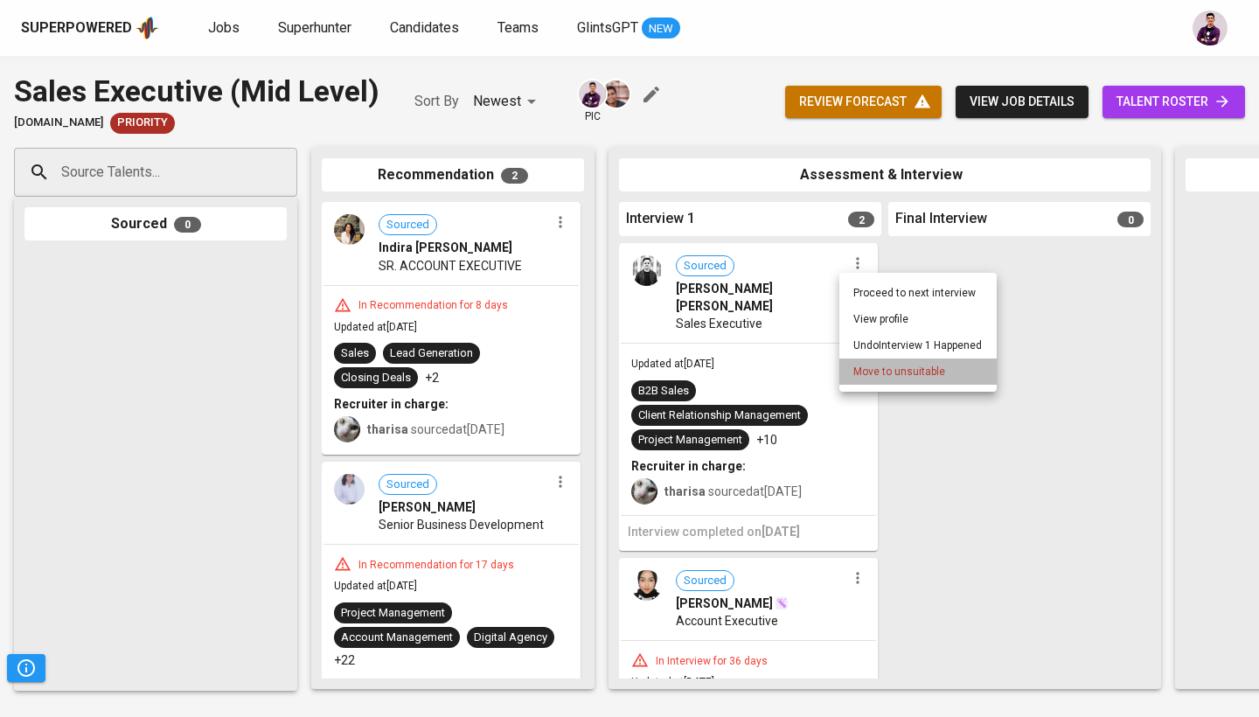
click at [895, 369] on span "Move to unsuitable" at bounding box center [900, 372] width 92 height 16
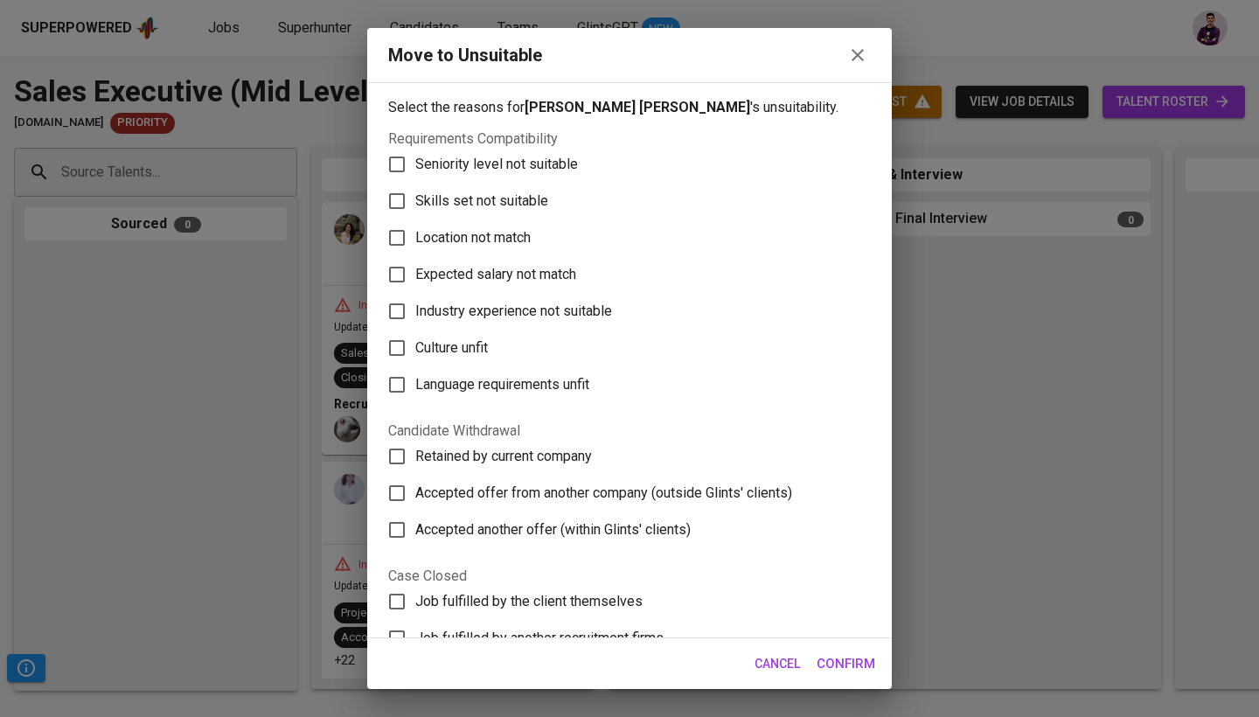
click at [517, 174] on span "Seniority level not suitable" at bounding box center [496, 164] width 163 height 21
click at [415, 174] on input "Seniority level not suitable" at bounding box center [397, 164] width 37 height 37
checkbox input "true"
click at [831, 643] on div "Cancel Confirm" at bounding box center [629, 663] width 525 height 51
click at [841, 657] on span "Confirm" at bounding box center [846, 663] width 59 height 23
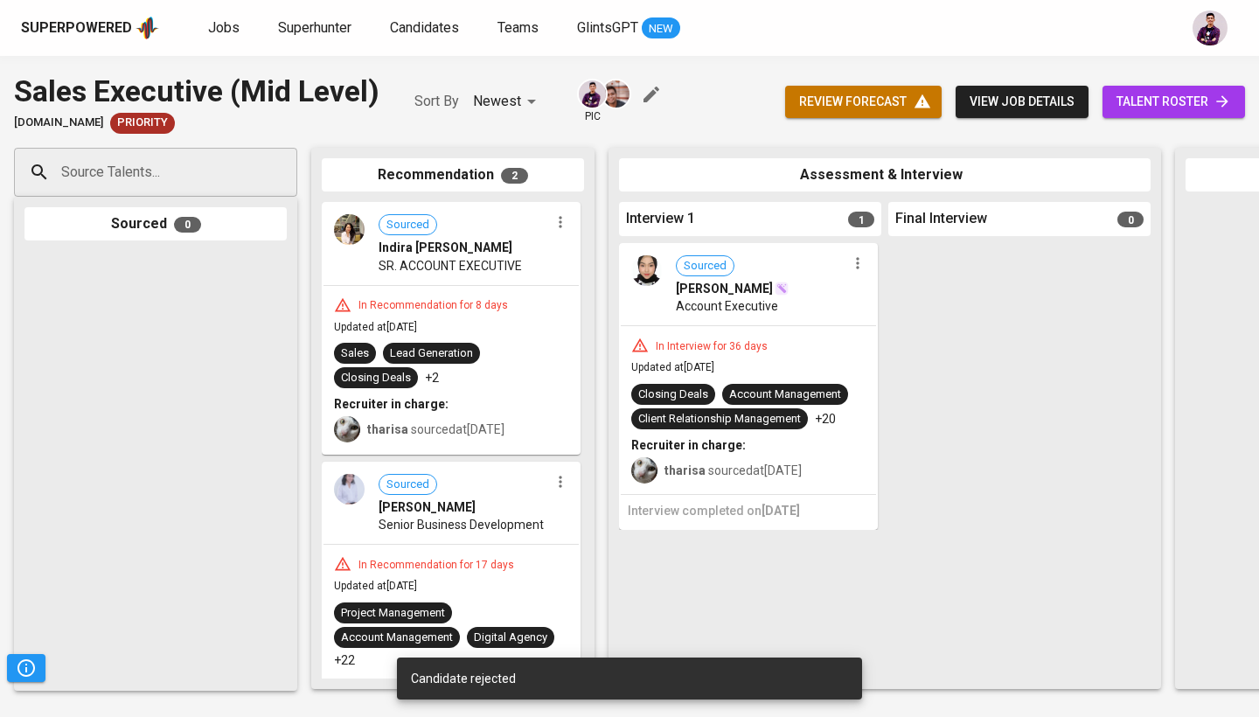
click at [557, 227] on icon "button" at bounding box center [560, 221] width 17 height 17
click at [603, 311] on span "Move to unsuitable" at bounding box center [602, 305] width 92 height 16
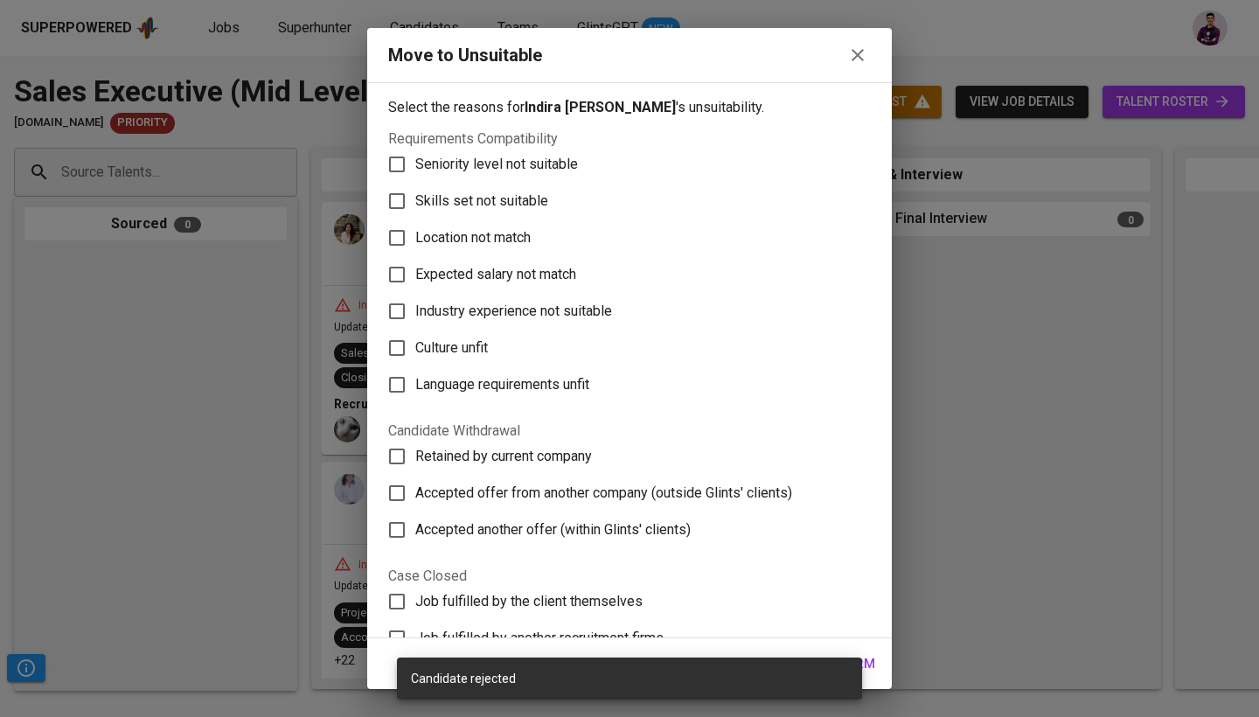
click at [546, 316] on span "Industry experience not suitable" at bounding box center [513, 311] width 197 height 21
click at [415, 316] on input "Industry experience not suitable" at bounding box center [397, 311] width 37 height 37
checkbox input "true"
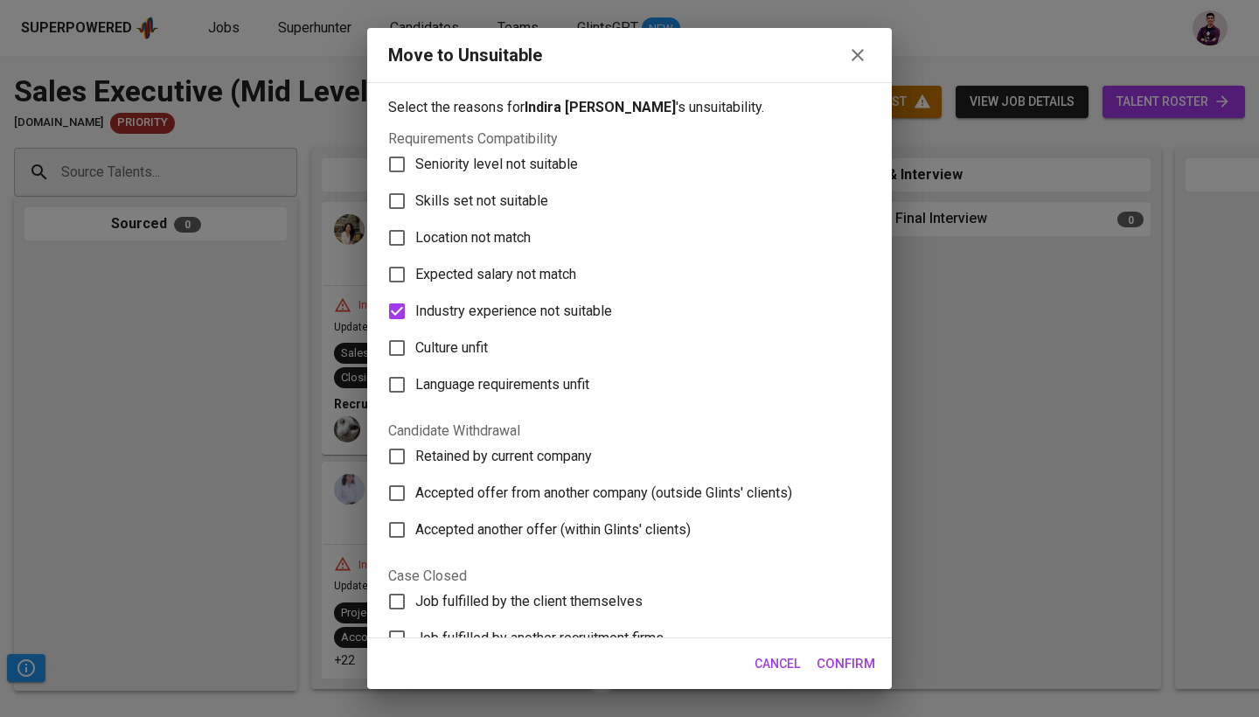
click at [865, 665] on span "Confirm" at bounding box center [846, 663] width 59 height 23
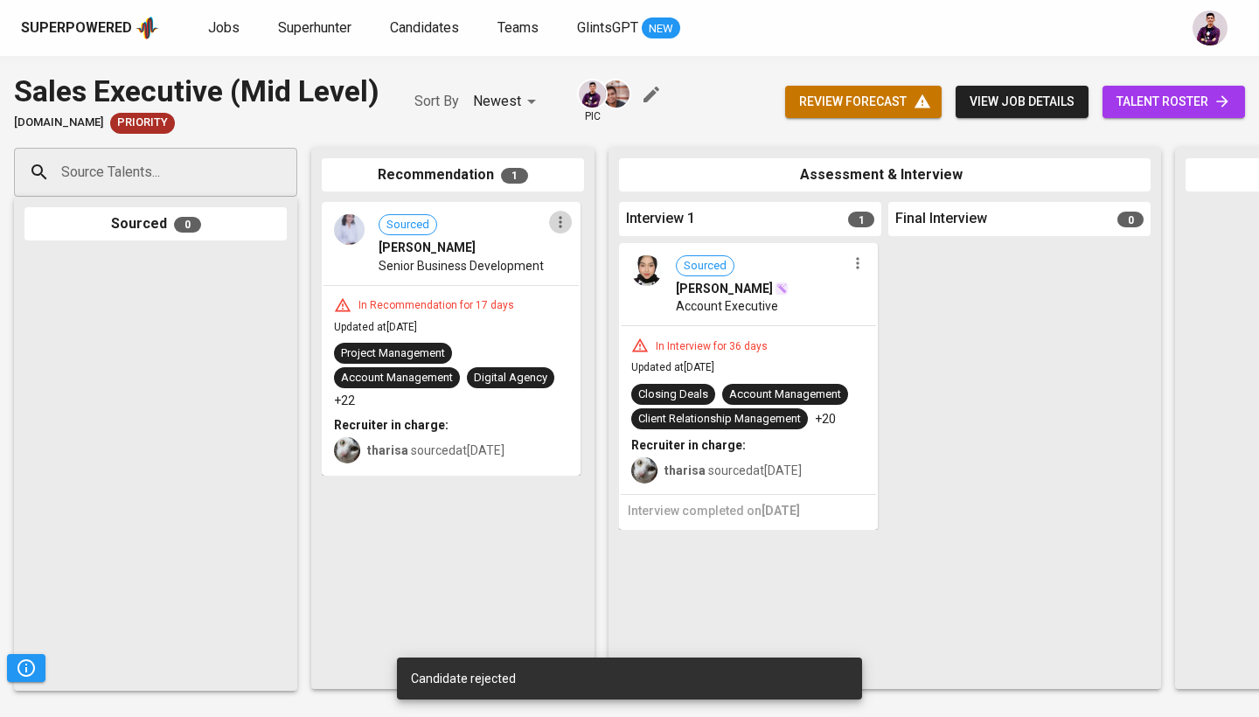
click at [558, 220] on icon "button" at bounding box center [560, 221] width 17 height 17
click at [603, 299] on span "Move to unsuitable" at bounding box center [609, 305] width 92 height 16
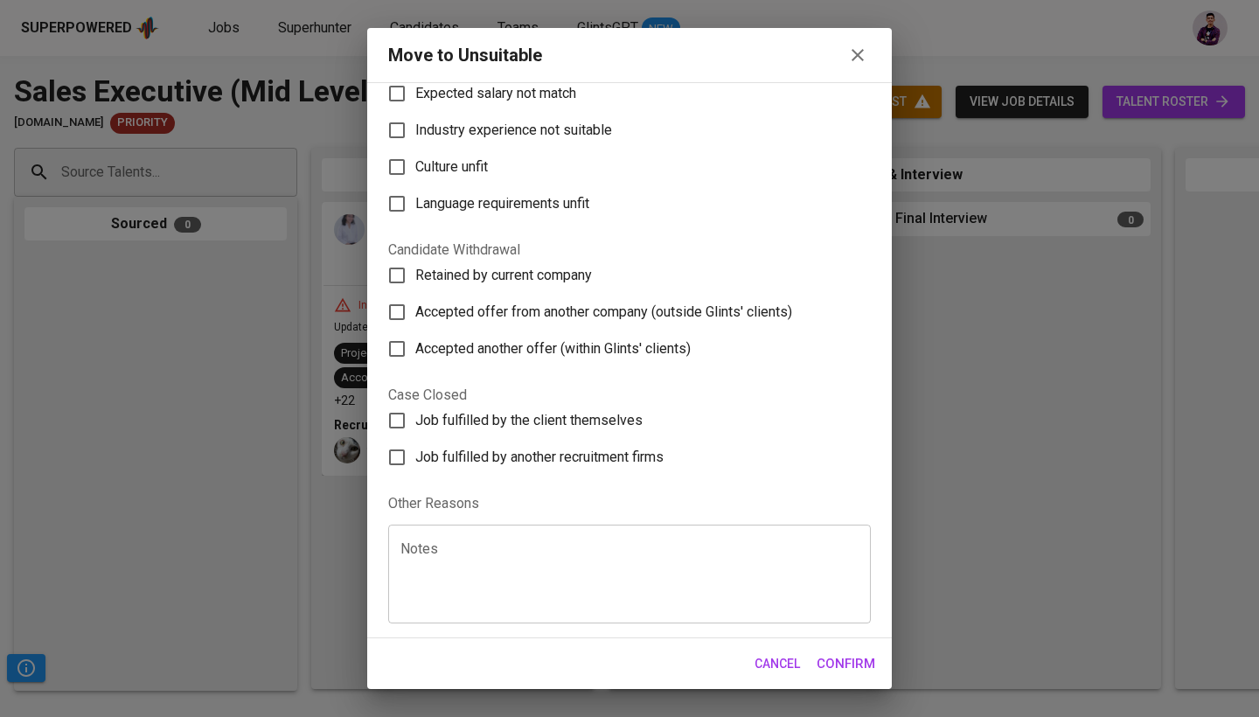
scroll to position [181, 0]
click at [634, 579] on textarea at bounding box center [630, 574] width 458 height 66
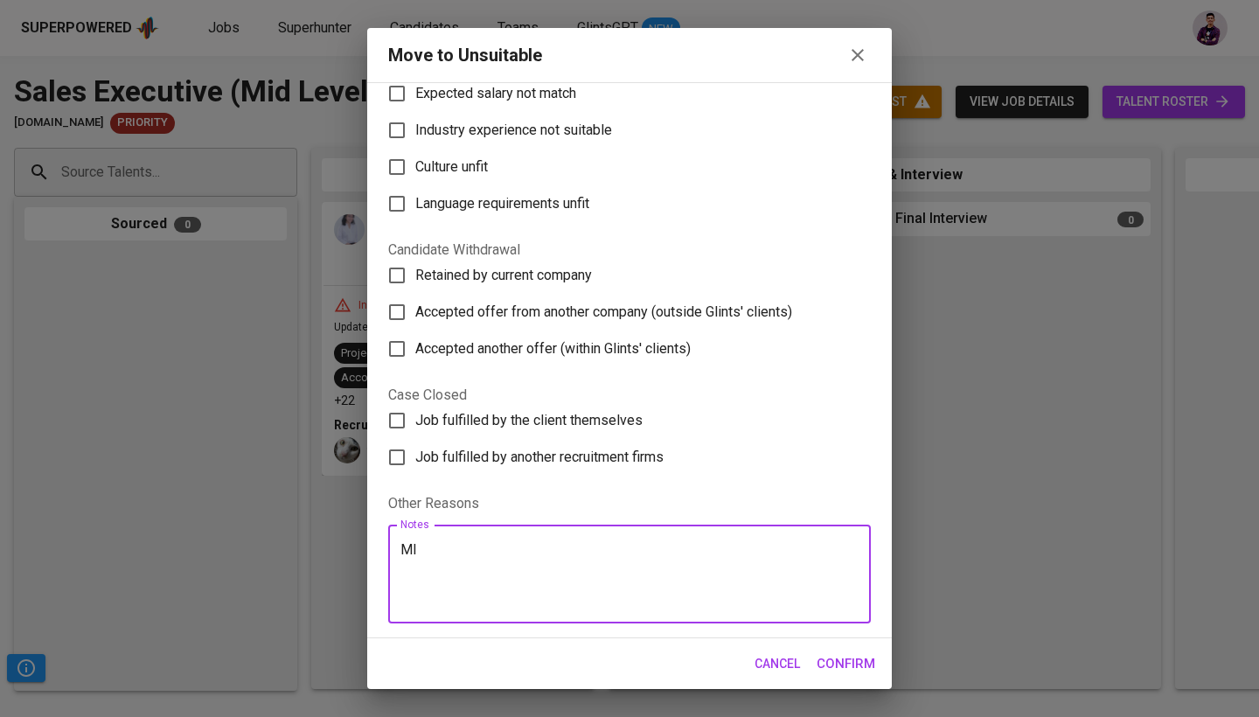
type textarea "MIA"
click at [858, 673] on span "Confirm" at bounding box center [846, 663] width 59 height 23
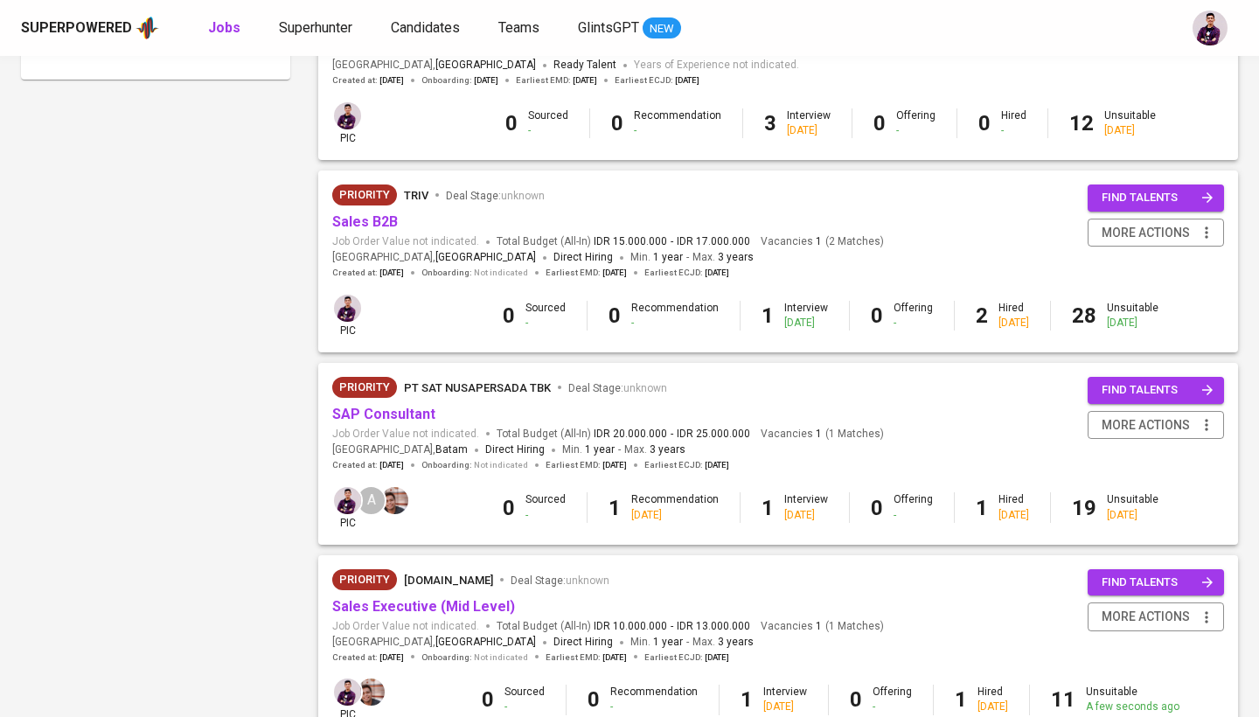
scroll to position [1038, 0]
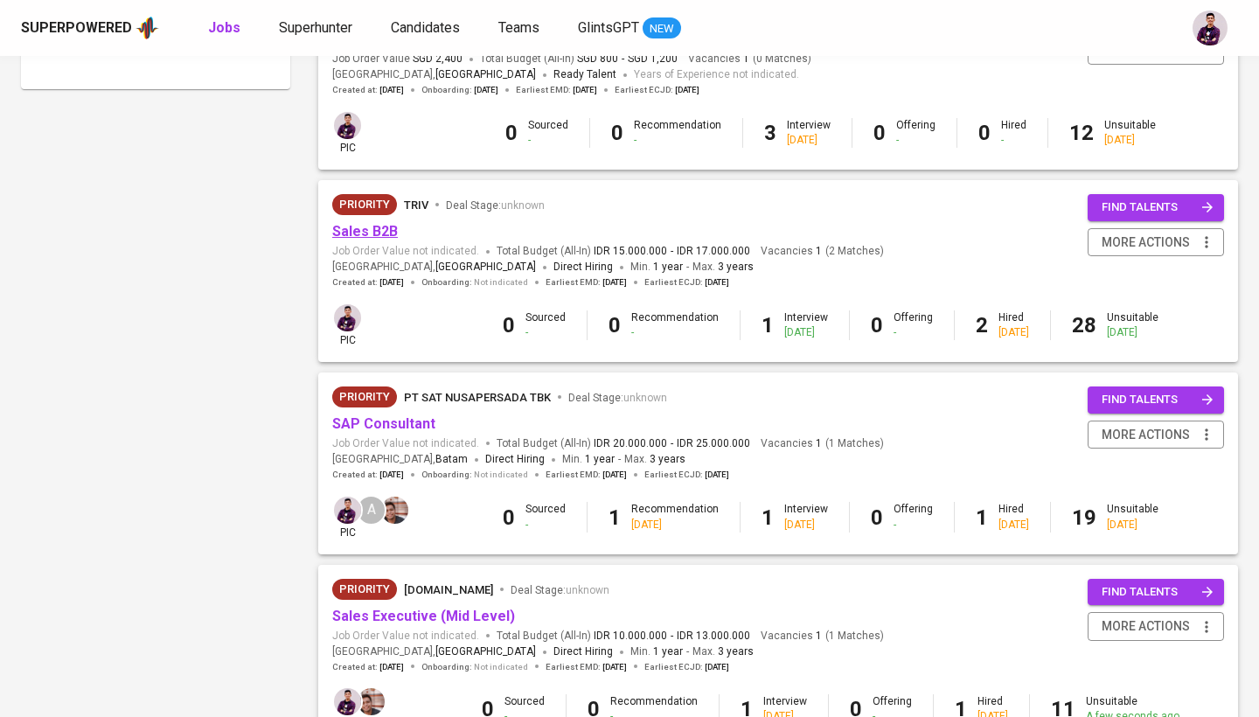
click at [373, 225] on link "Sales B2B" at bounding box center [365, 231] width 66 height 17
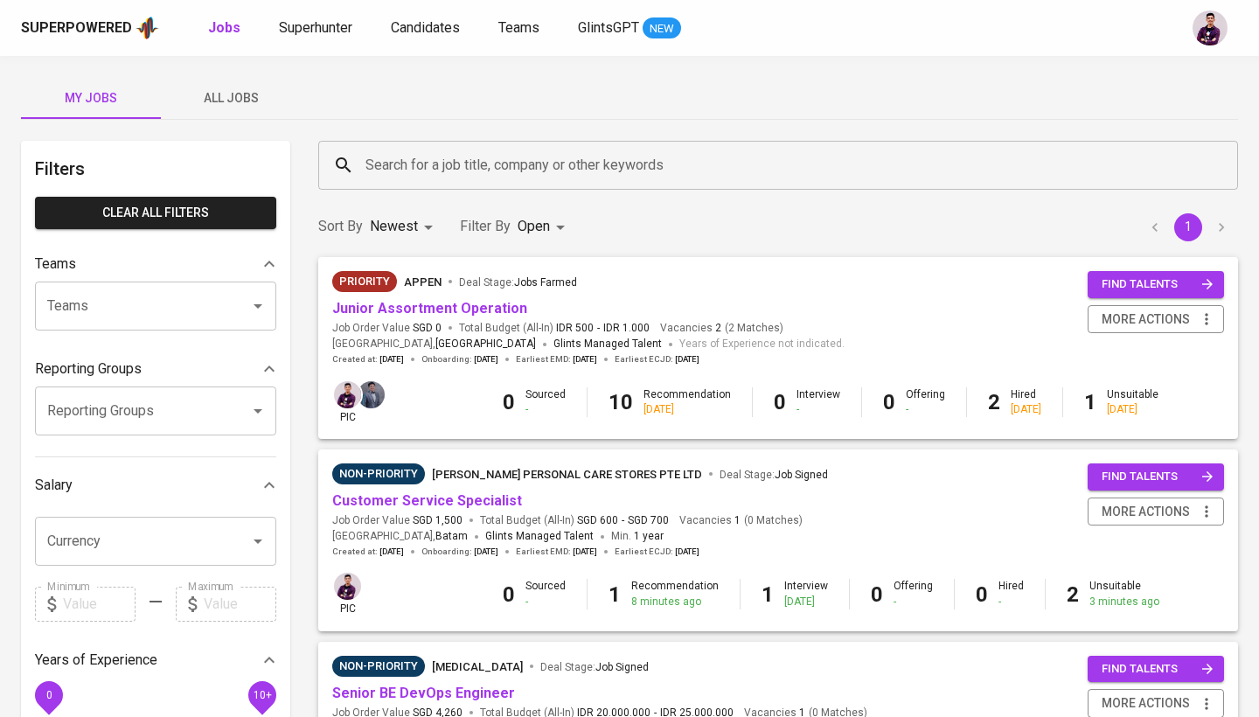
scroll to position [166, 0]
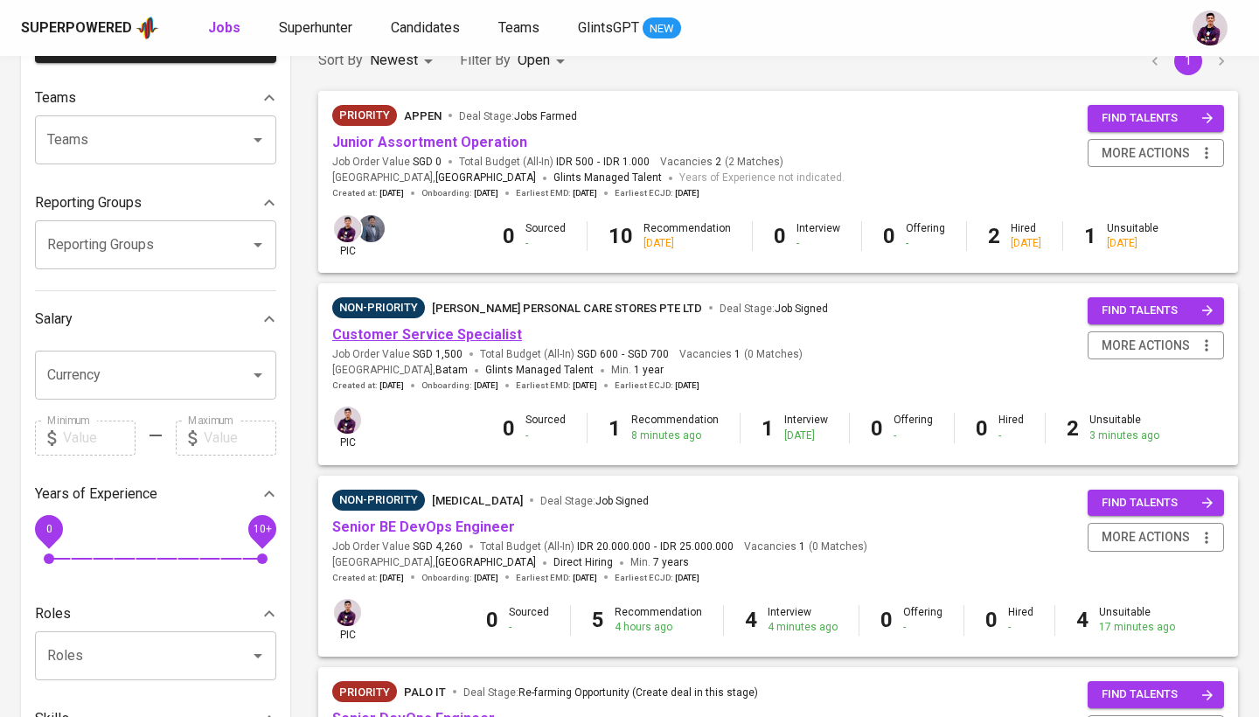
click at [472, 334] on link "Customer Service Specialist" at bounding box center [427, 334] width 190 height 17
